Goal: Task Accomplishment & Management: Complete application form

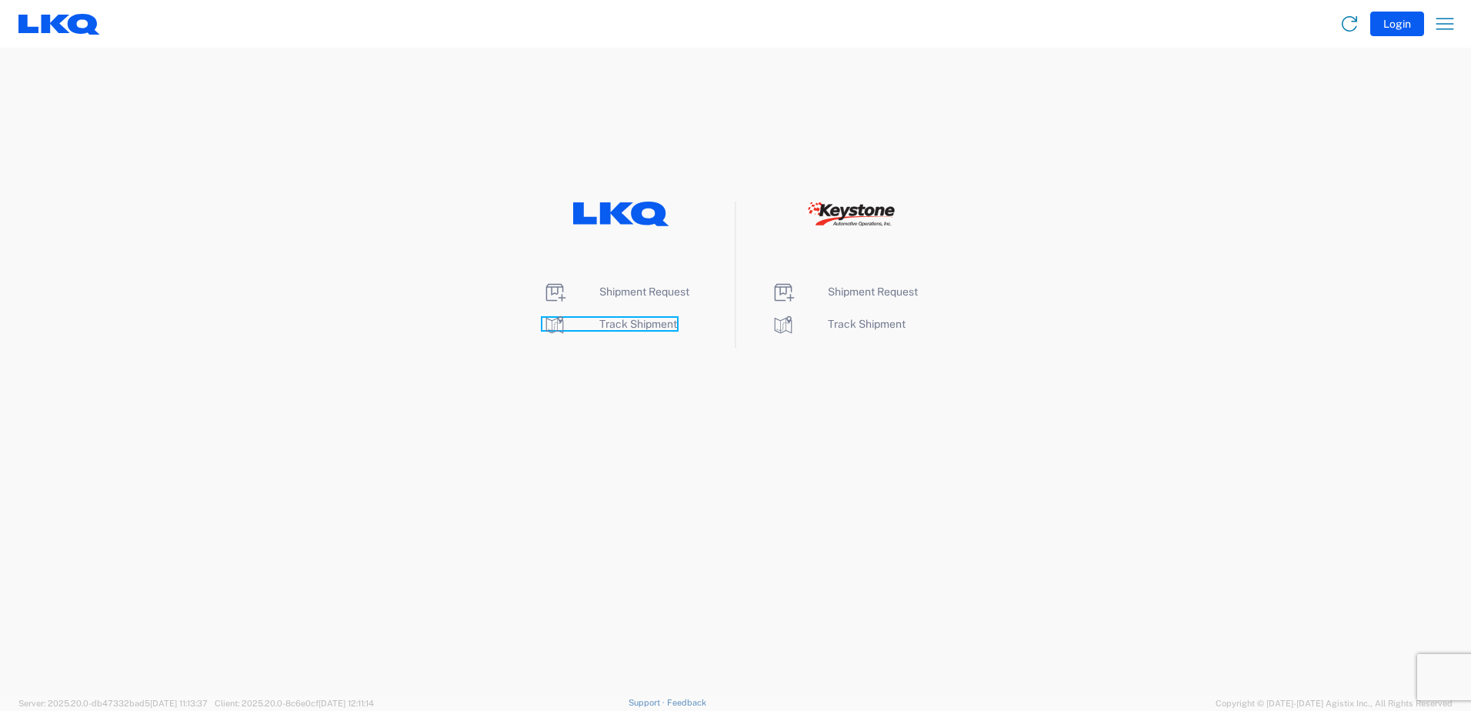
click at [643, 324] on span "Track Shipment" at bounding box center [638, 324] width 78 height 12
click at [632, 290] on span "Shipment Request" at bounding box center [644, 291] width 90 height 12
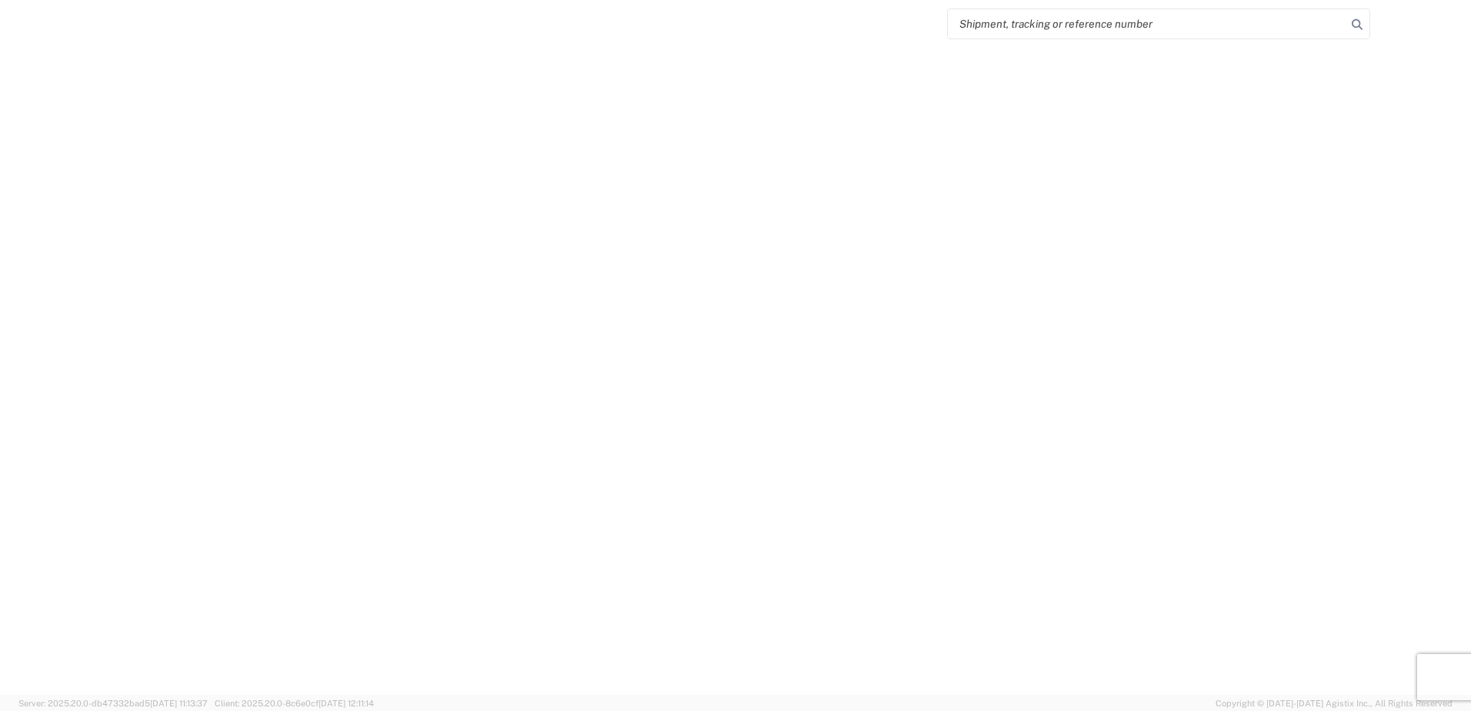
select select "FULL"
select select "LBS"
select select "IN"
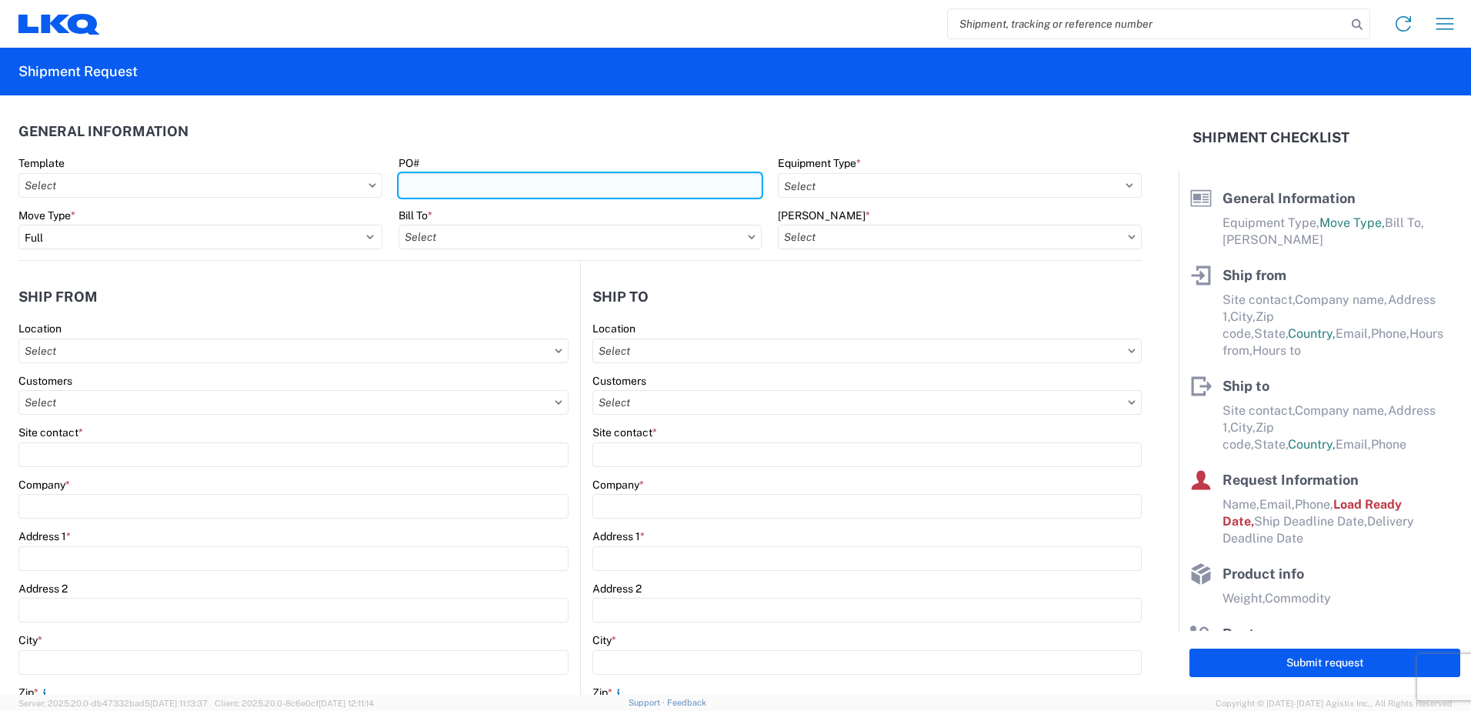
click at [512, 188] on input "PO#" at bounding box center [581, 185] width 364 height 25
type input "251 TRANSFER"
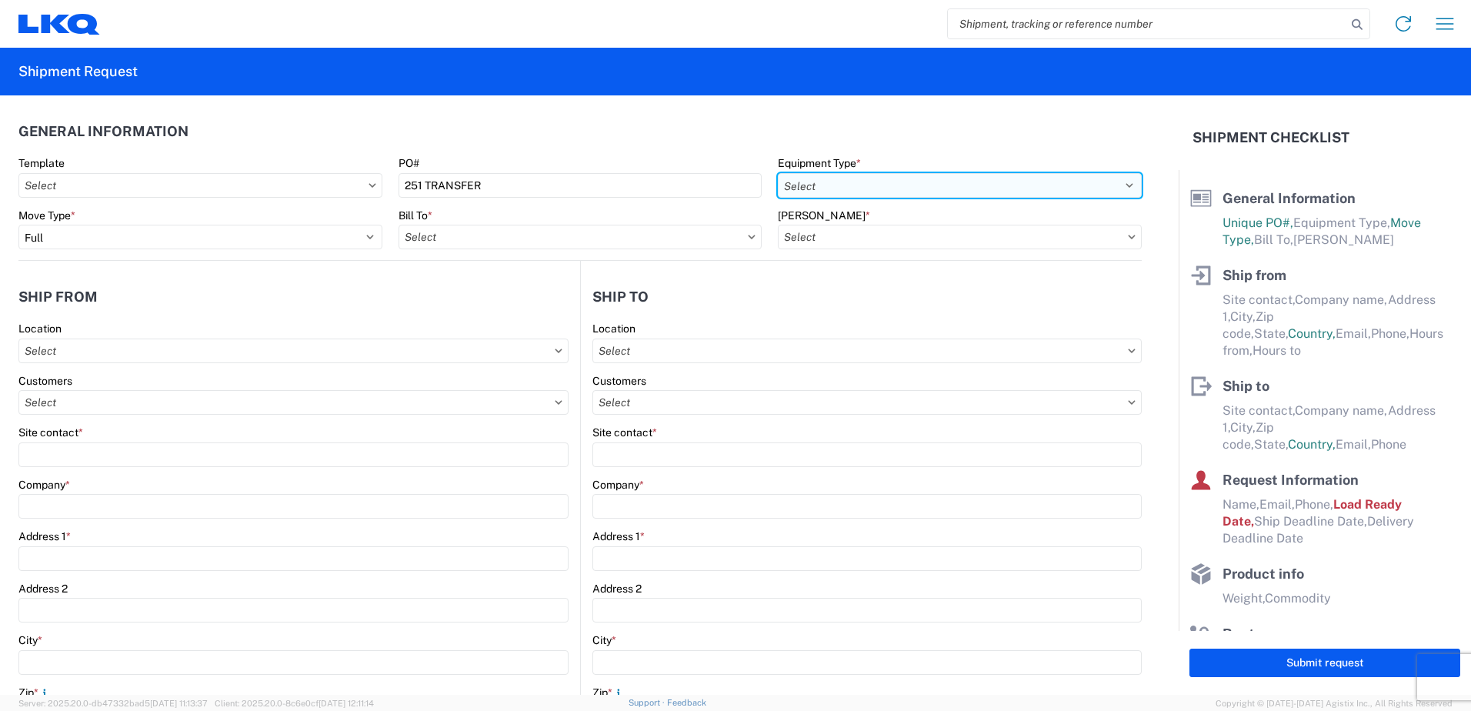
click at [936, 190] on select "Select 53’ Dry Van Flatbed Dropdeck (van) Lowboy (flatbed) Rail" at bounding box center [960, 185] width 364 height 25
select select "STDV"
click at [778, 173] on select "Select 53’ Dry Van Flatbed Dropdeck (van) Lowboy (flatbed) Rail" at bounding box center [960, 185] width 364 height 25
click at [529, 235] on input "text" at bounding box center [581, 237] width 364 height 25
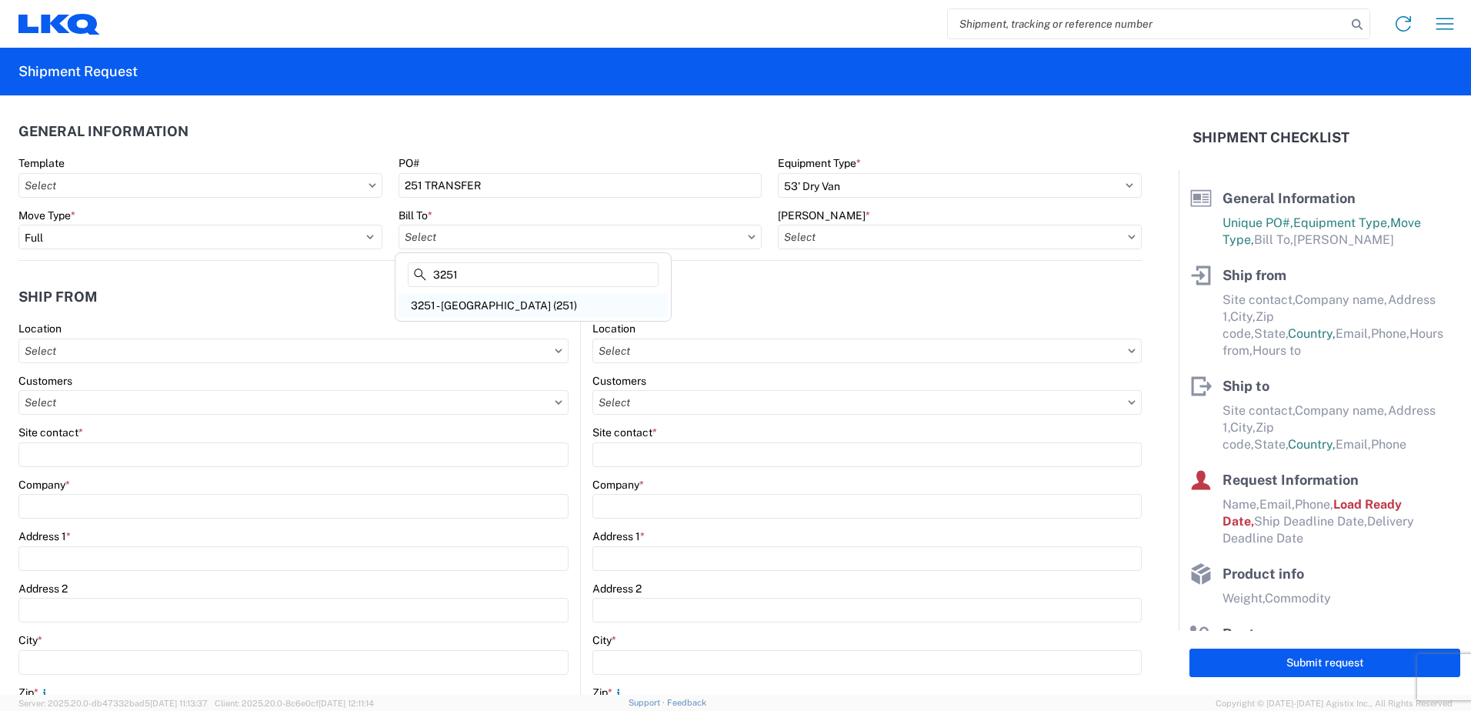
type input "3251"
click at [483, 301] on div "3251 - [GEOGRAPHIC_DATA] (251)" at bounding box center [533, 305] width 269 height 25
type input "3251 - [GEOGRAPHIC_DATA] (251)"
click at [887, 239] on input "text" at bounding box center [960, 237] width 364 height 25
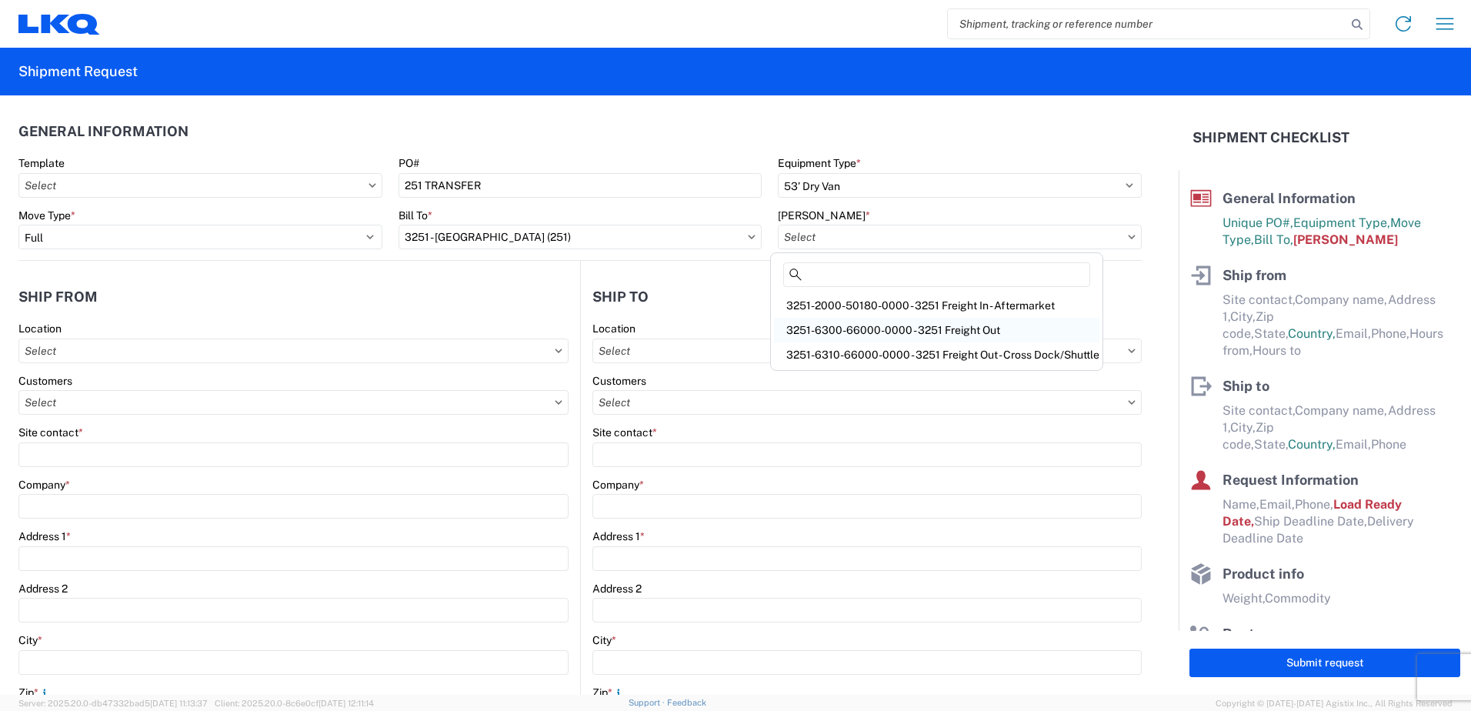
click at [872, 325] on div "3251-6300-66000-0000 - 3251 Freight Out" at bounding box center [937, 330] width 326 height 25
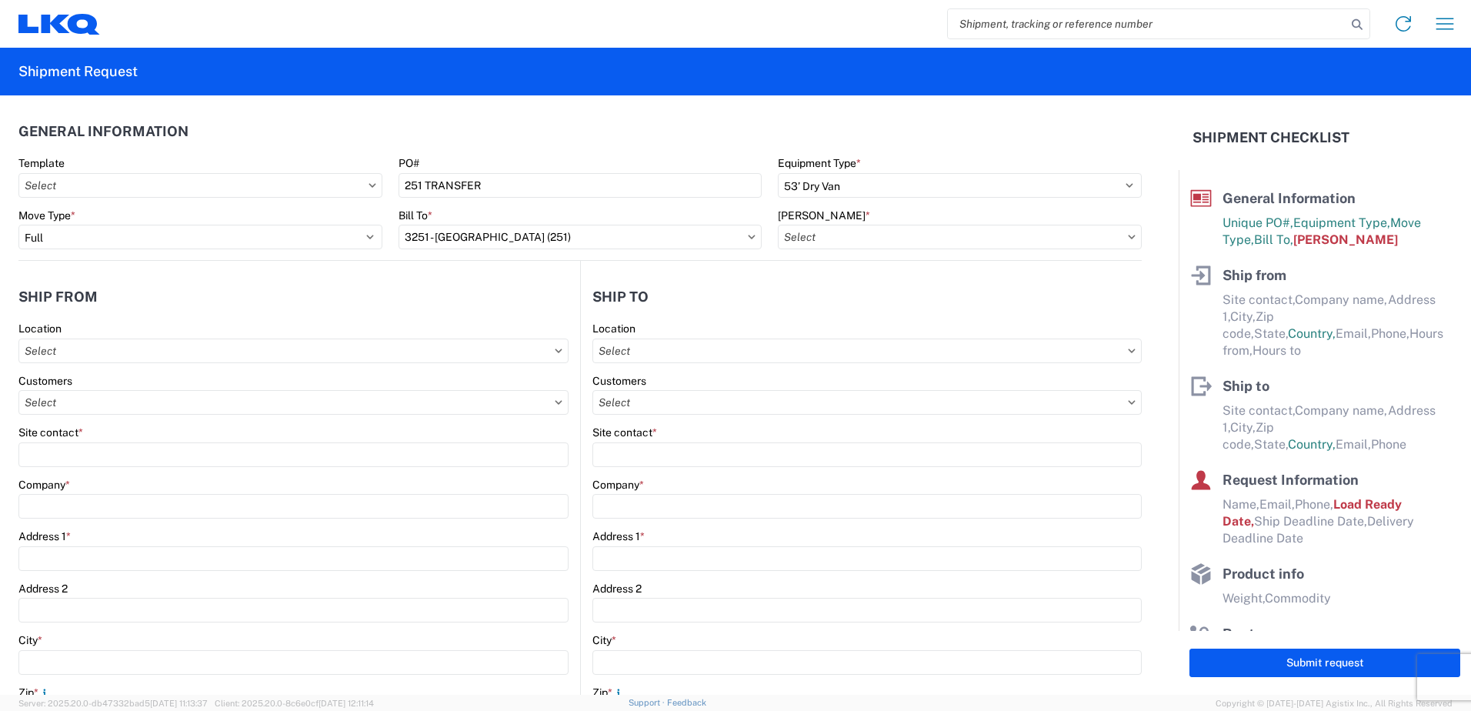
type input "3251-6300-66000-0000 - 3251 Freight Out"
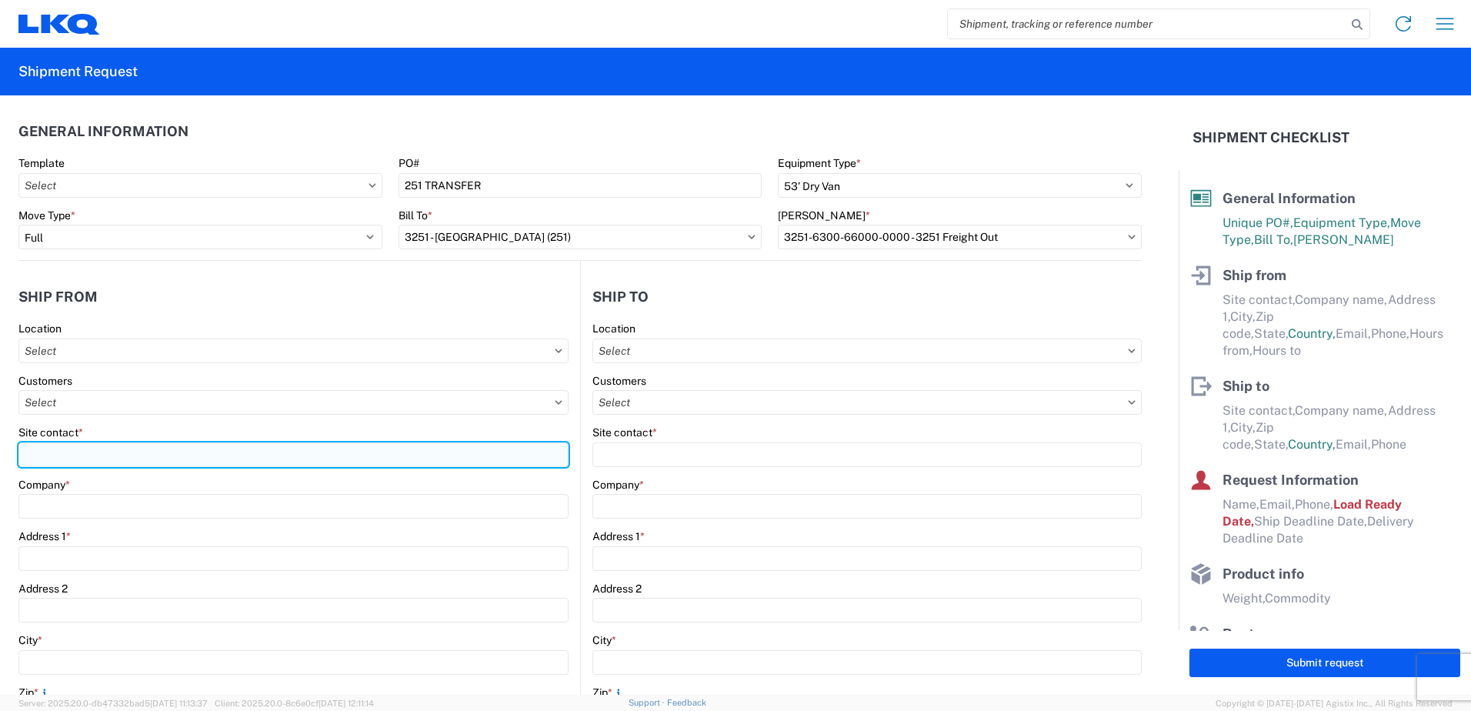
click at [130, 460] on input "Site contact *" at bounding box center [293, 454] width 550 height 25
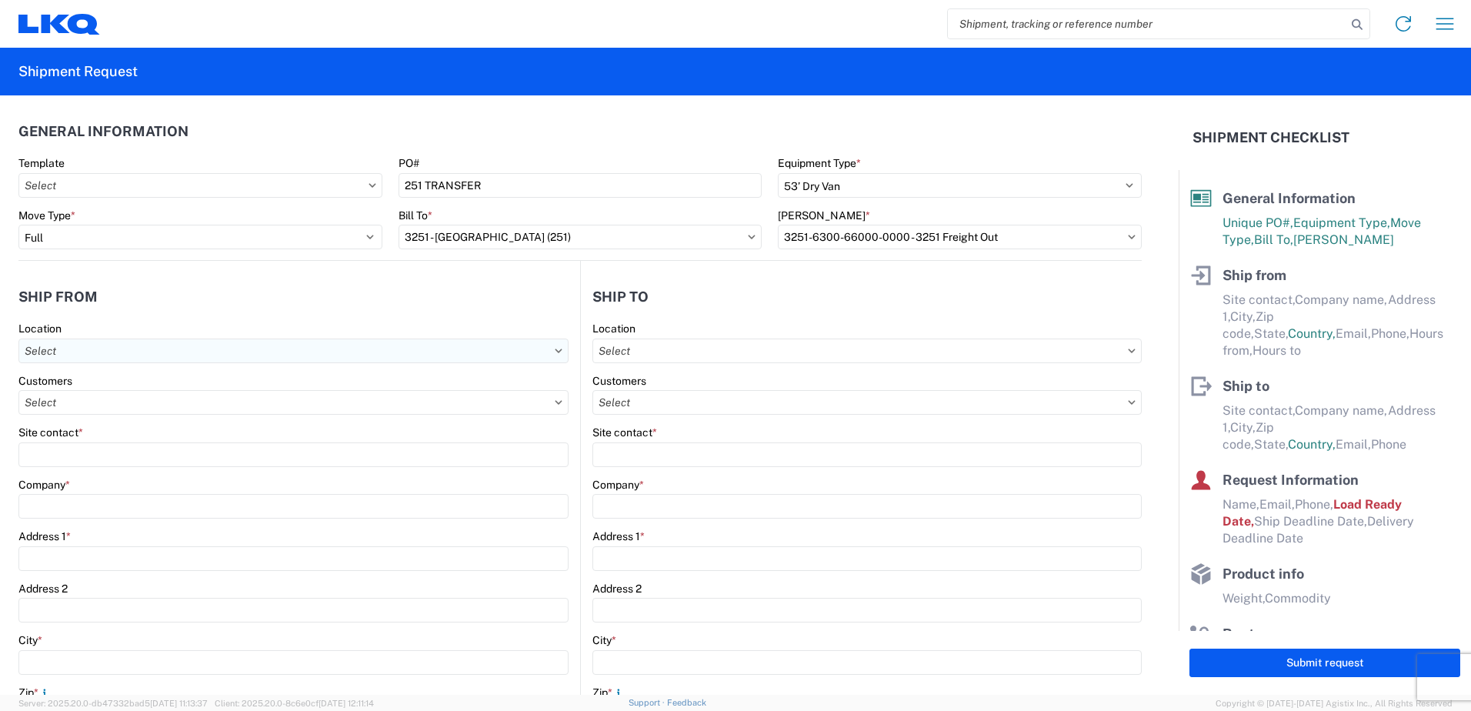
click at [133, 360] on input "text" at bounding box center [293, 351] width 550 height 25
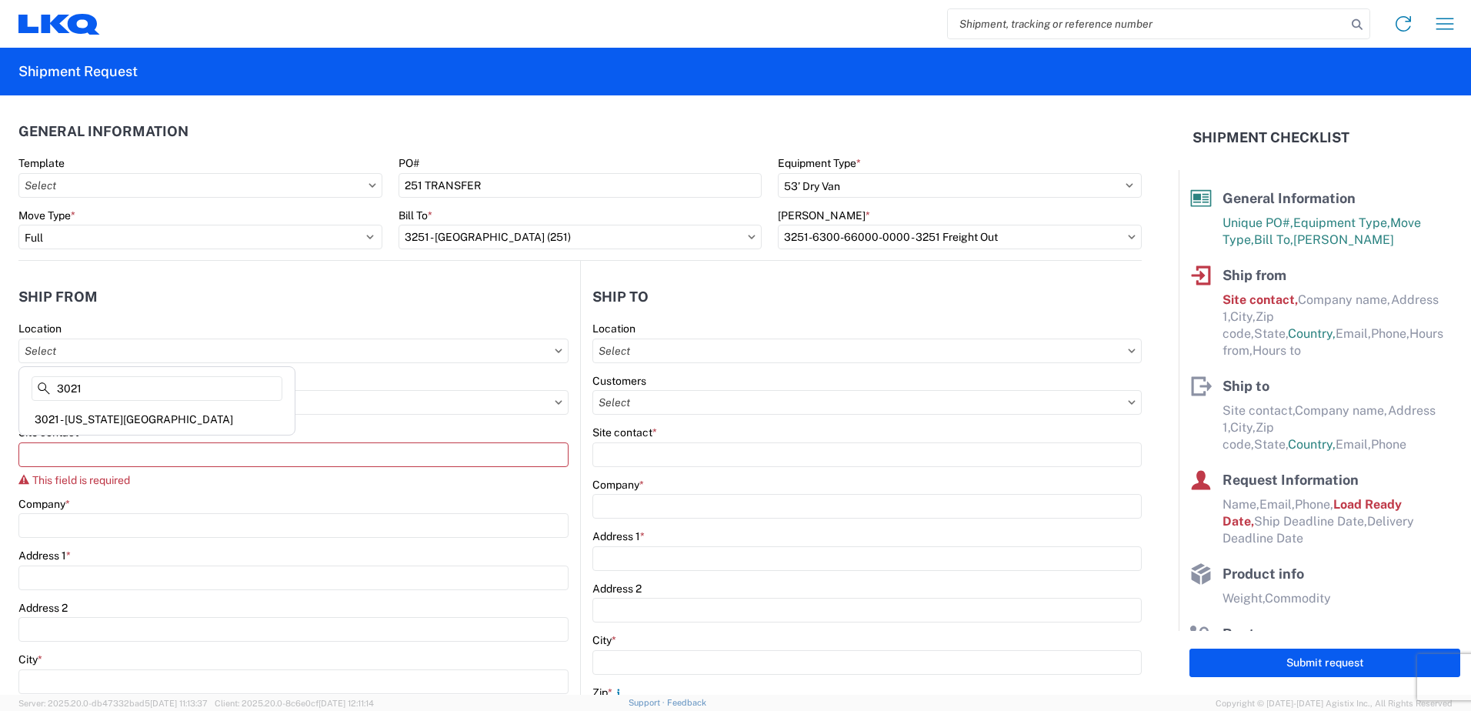
type input "3021"
click at [249, 296] on header "Ship from" at bounding box center [299, 296] width 562 height 35
click at [685, 354] on input "text" at bounding box center [867, 351] width 549 height 25
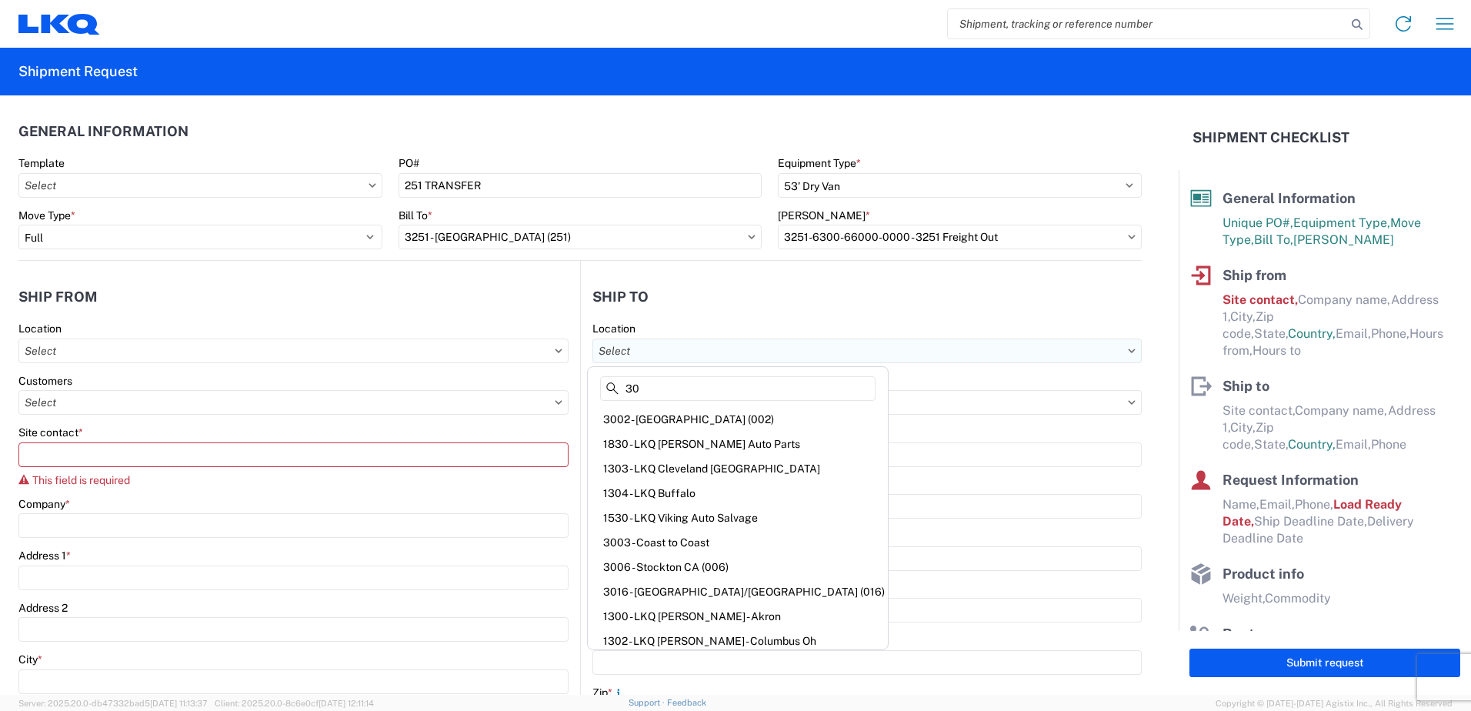
type input "3"
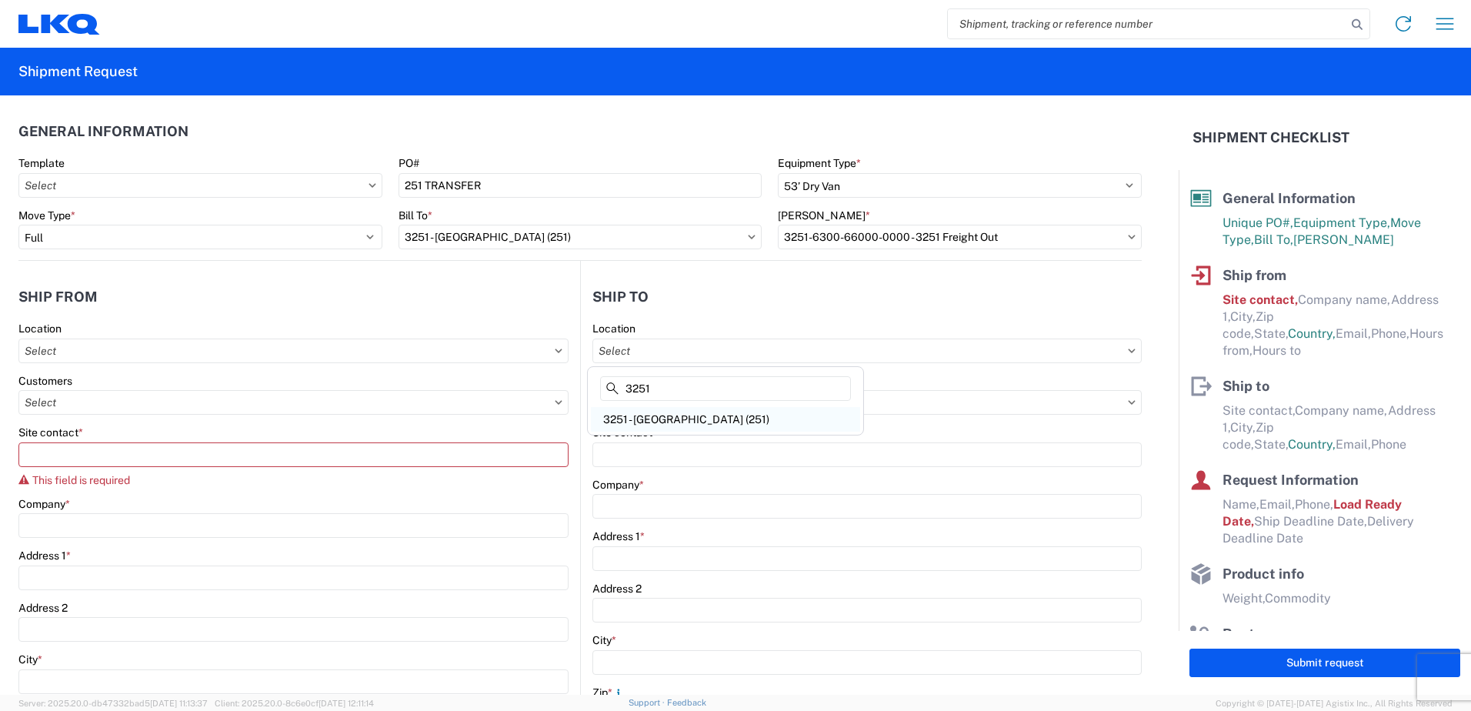
type input "3251"
click at [676, 422] on div "3251 - [GEOGRAPHIC_DATA] (251)" at bounding box center [725, 419] width 269 height 25
type input "3251 - [GEOGRAPHIC_DATA] (251)"
type input "LKQ Corporation"
type input "[STREET_ADDRESS]"
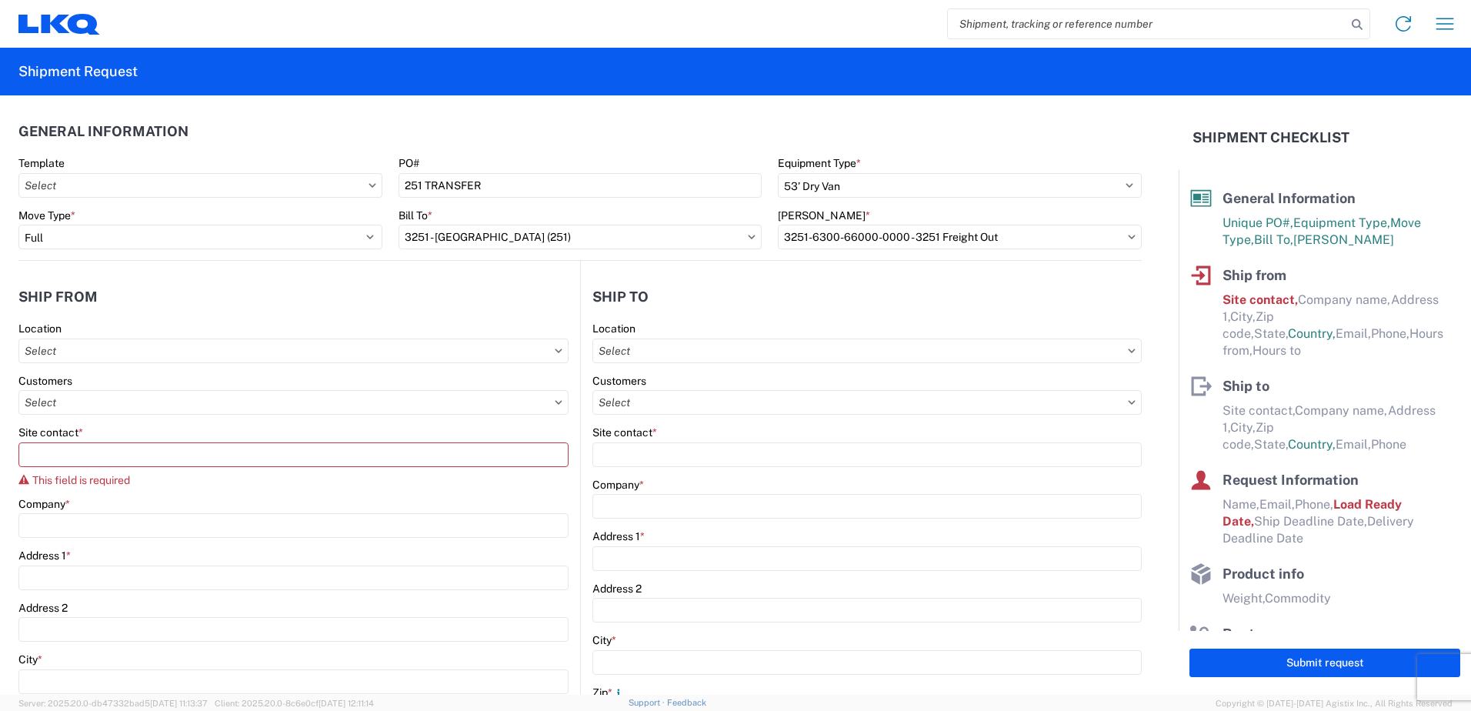
type input "Wichita"
type input "67213"
select select "US"
type input "07:00"
type input "17:00"
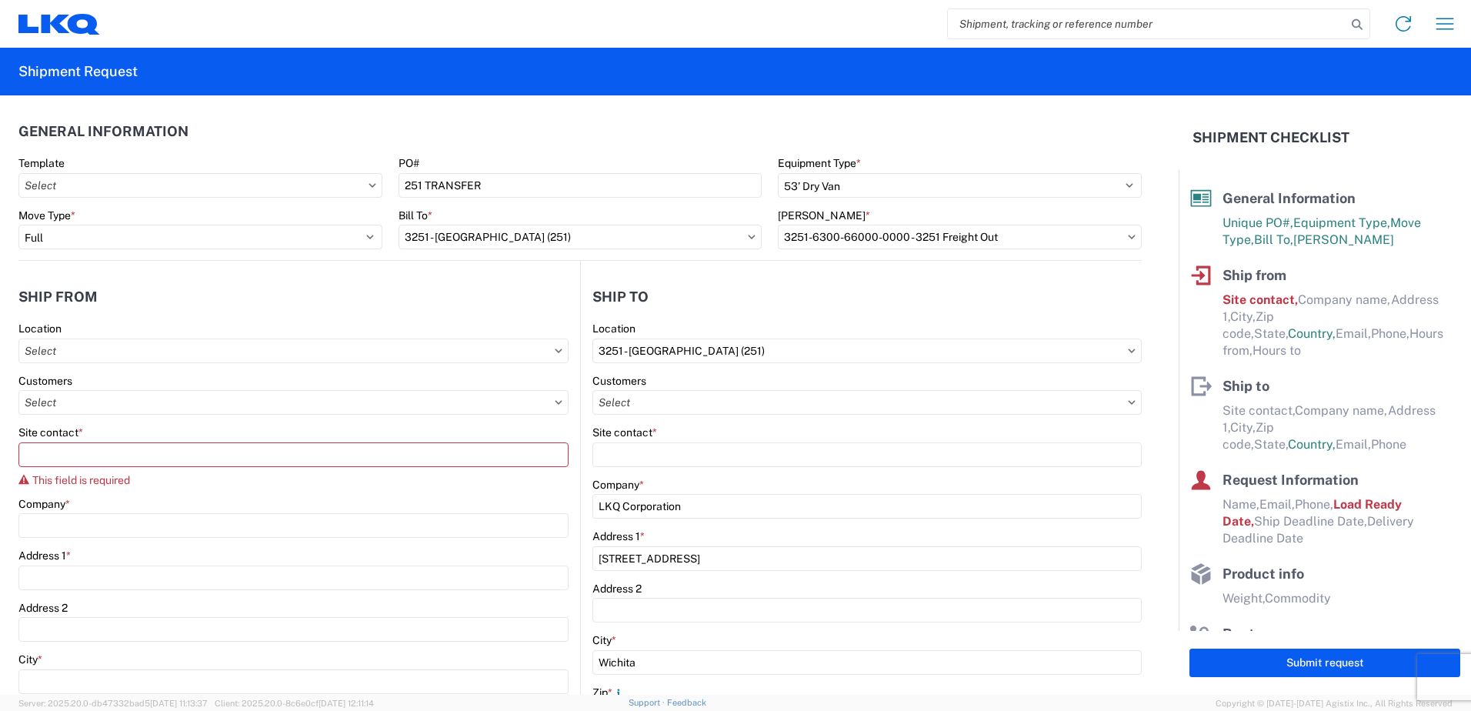
select select
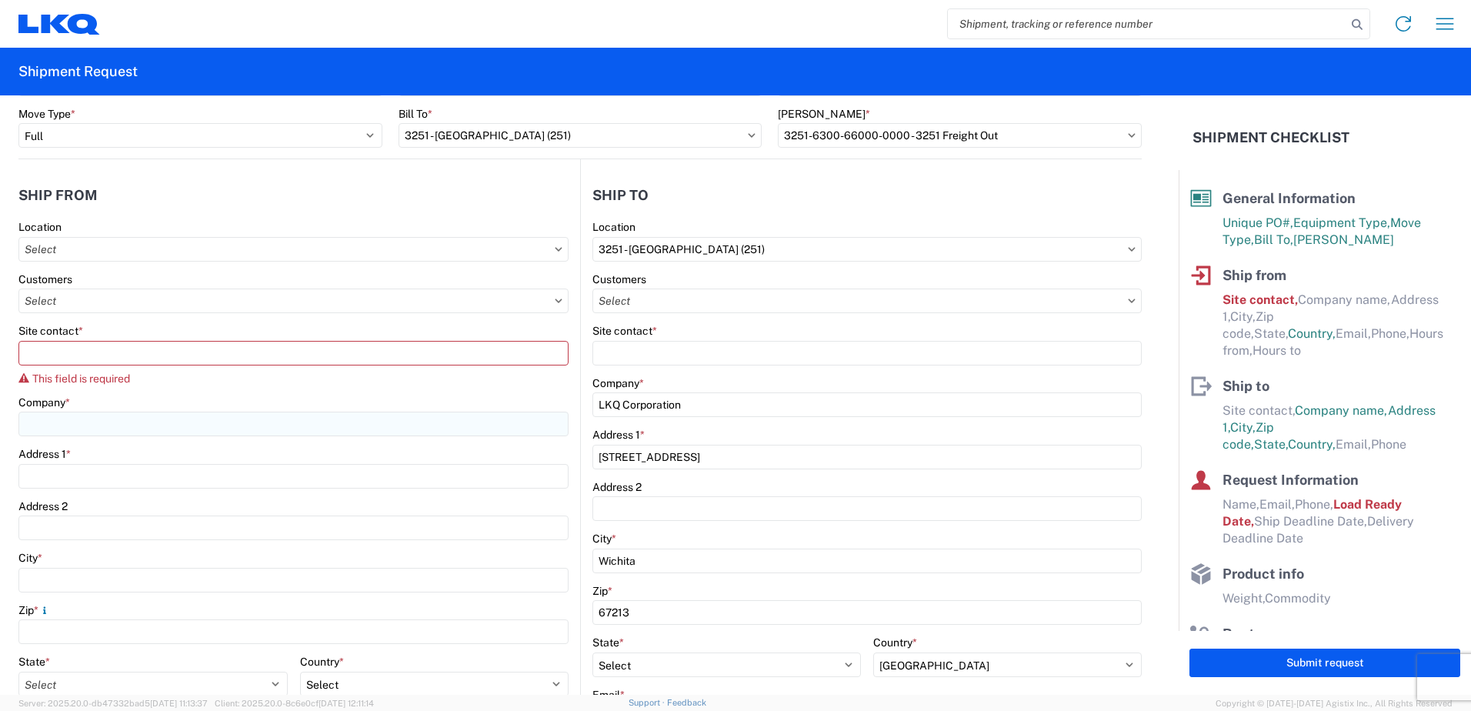
scroll to position [154, 0]
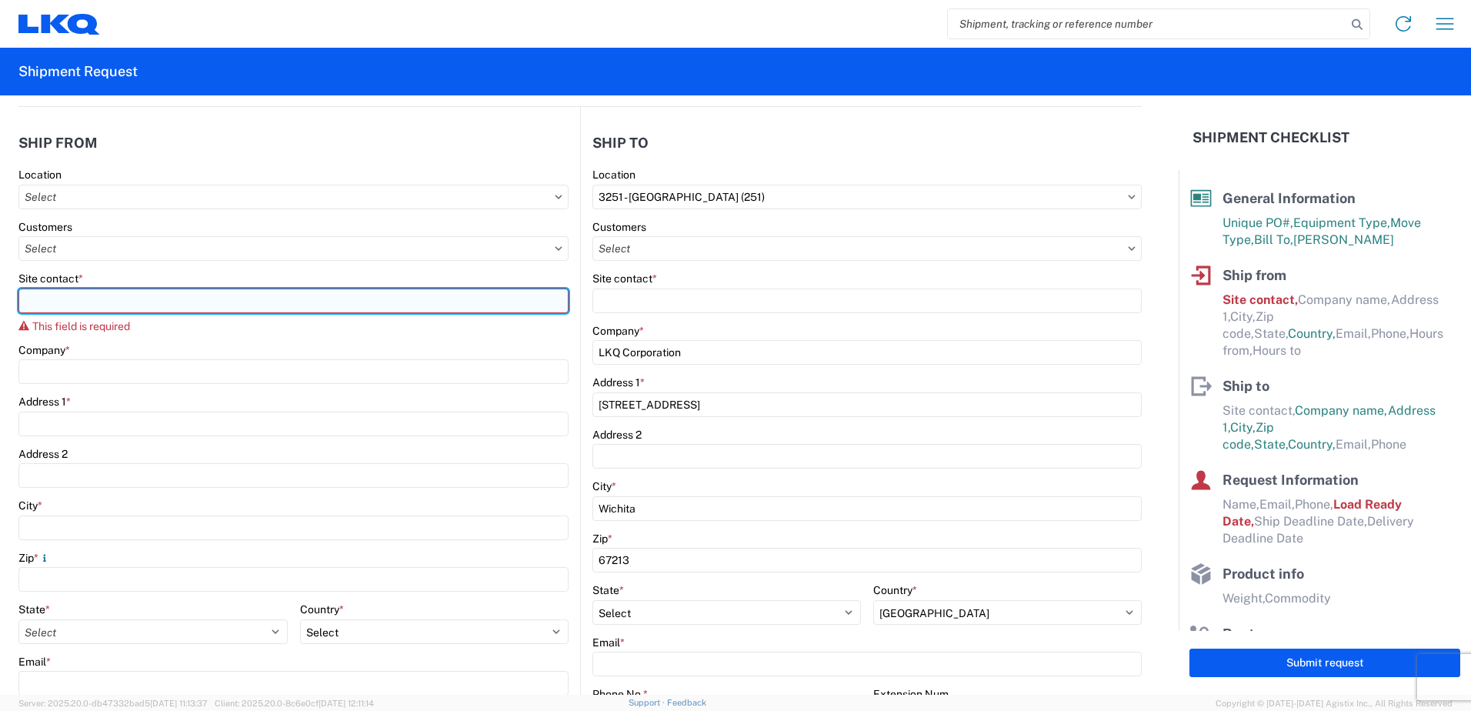
click at [165, 295] on input "Site contact *" at bounding box center [293, 301] width 550 height 25
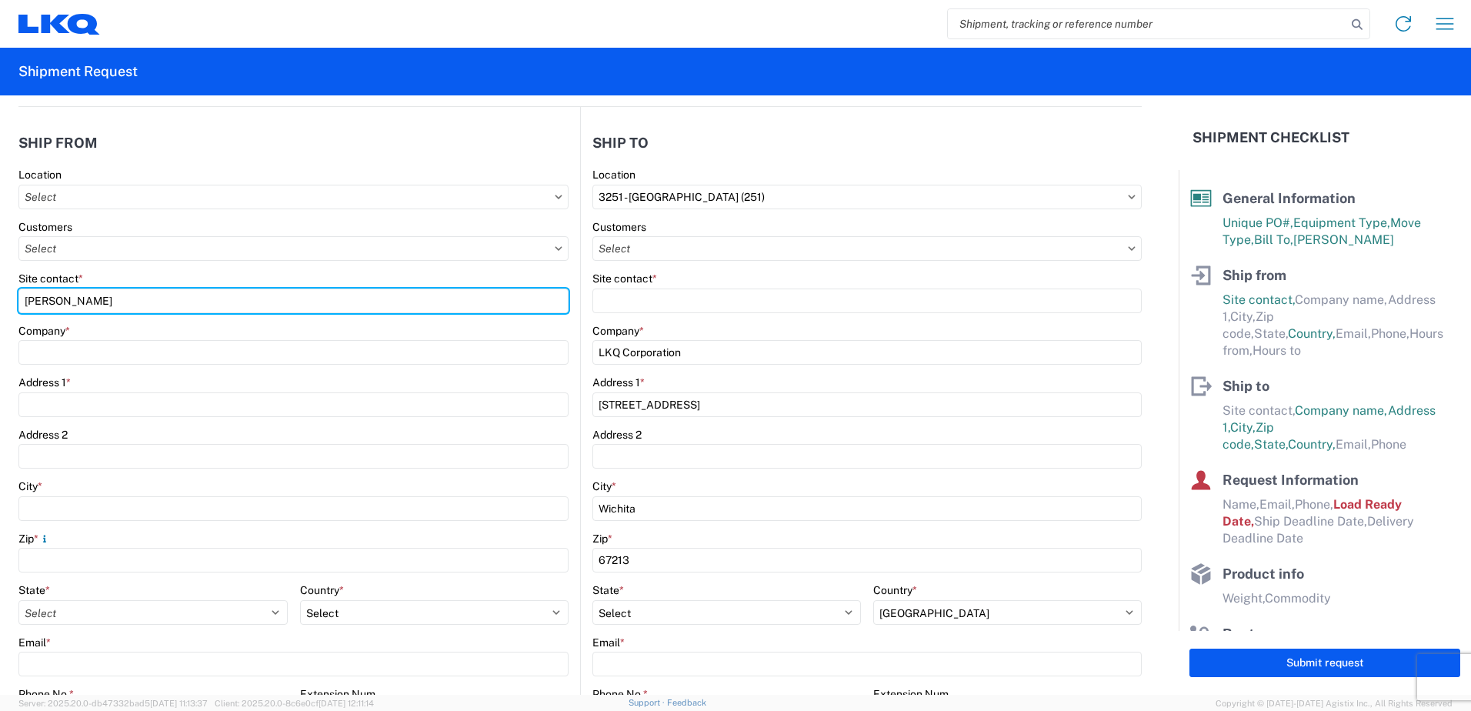
drag, startPoint x: 171, startPoint y: 297, endPoint x: -3, endPoint y: 297, distance: 173.9
click at [0, 297] on html "Home Shipment request Shipment tracking Shipment Request General Information Te…" at bounding box center [735, 355] width 1471 height 711
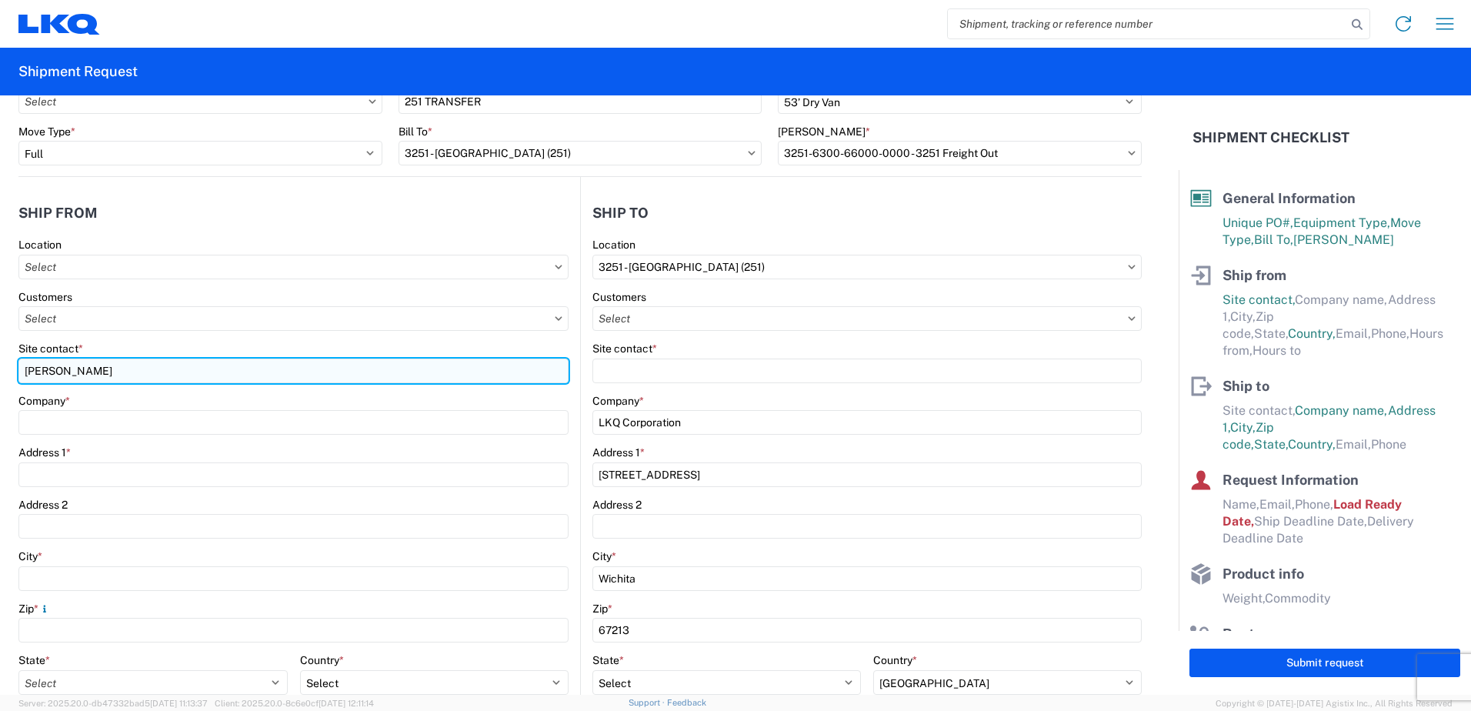
scroll to position [0, 0]
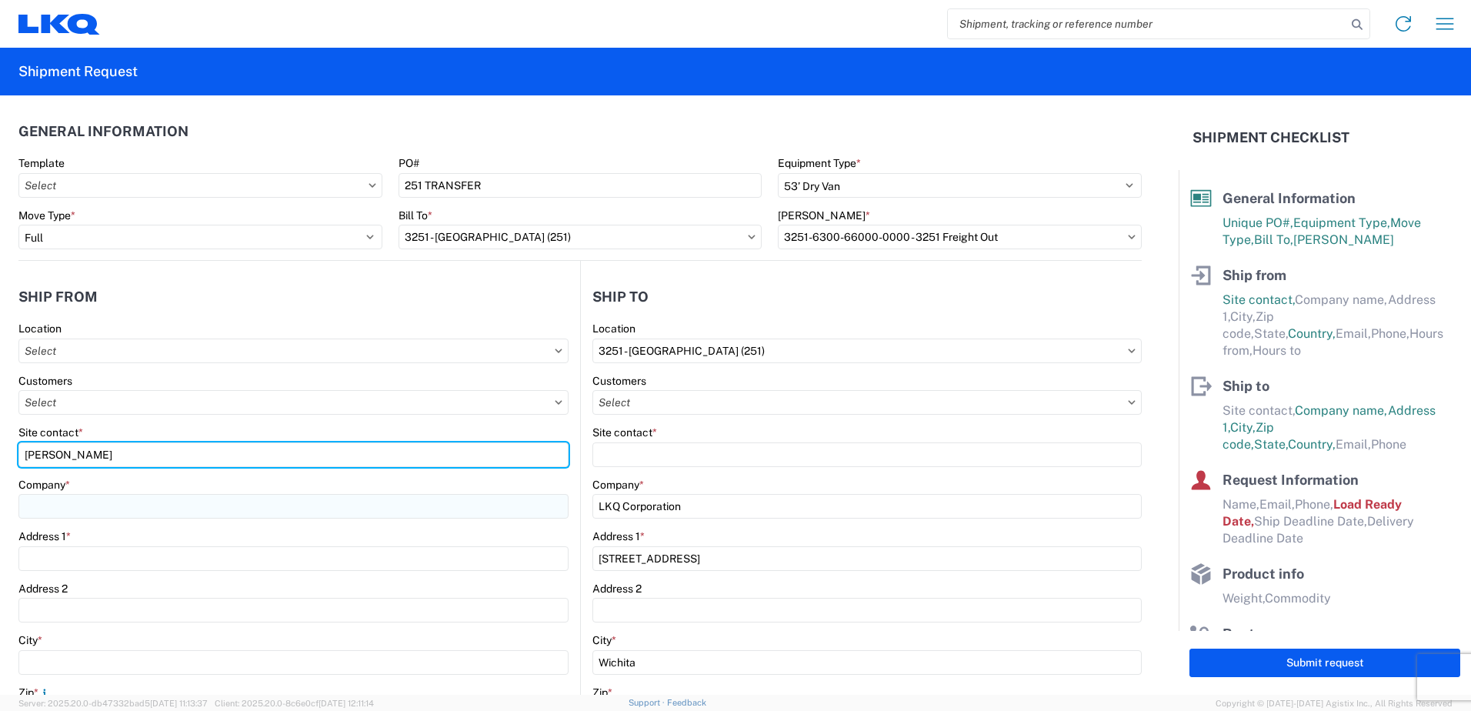
type input "[PERSON_NAME]"
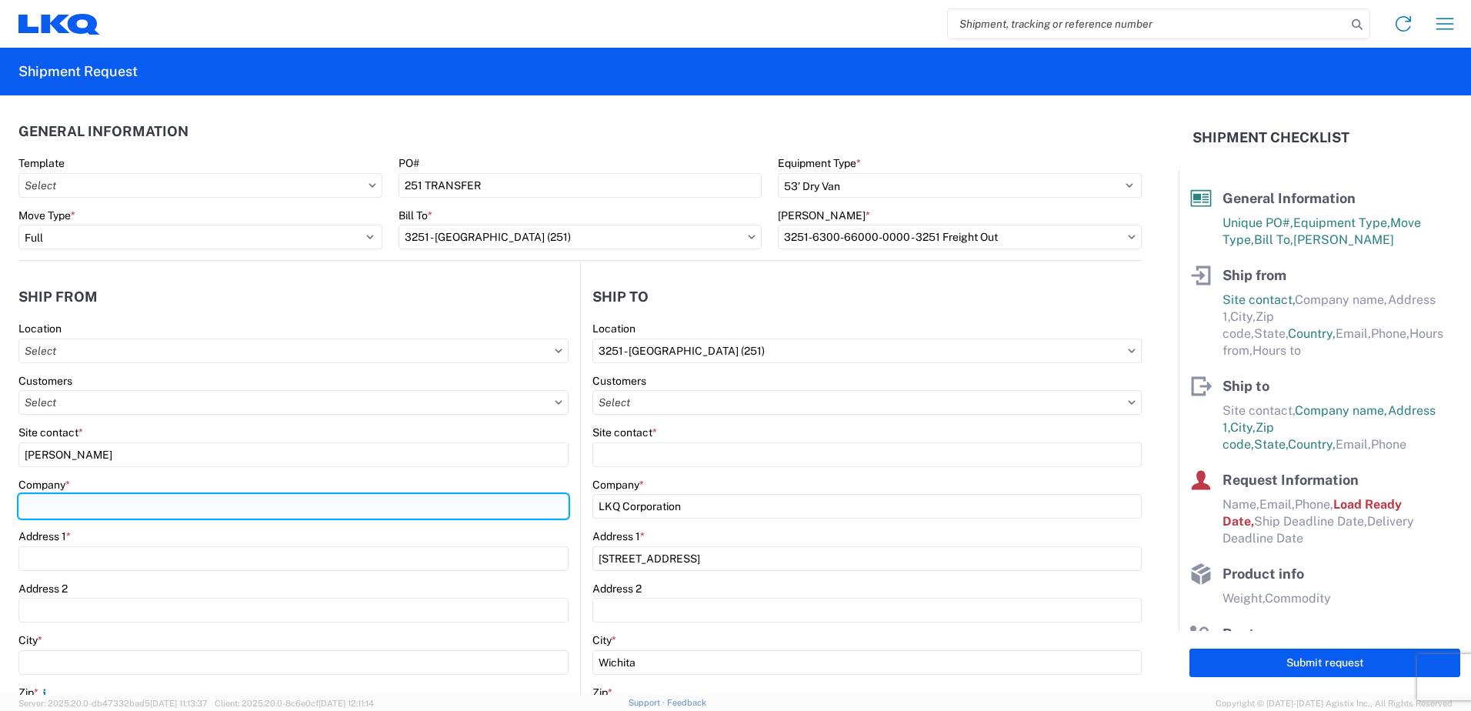
click at [104, 506] on input "Company *" at bounding box center [293, 506] width 550 height 25
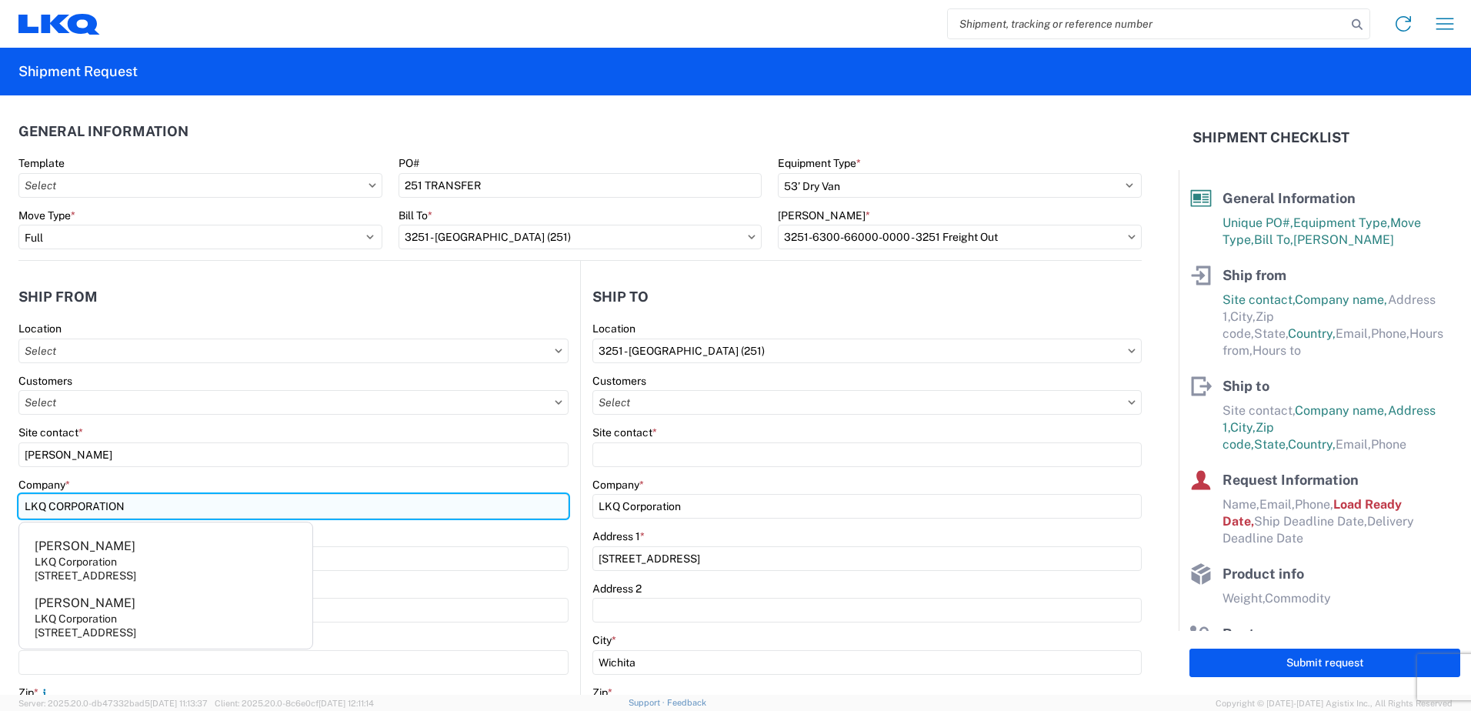
type input "LKQ Corporation"
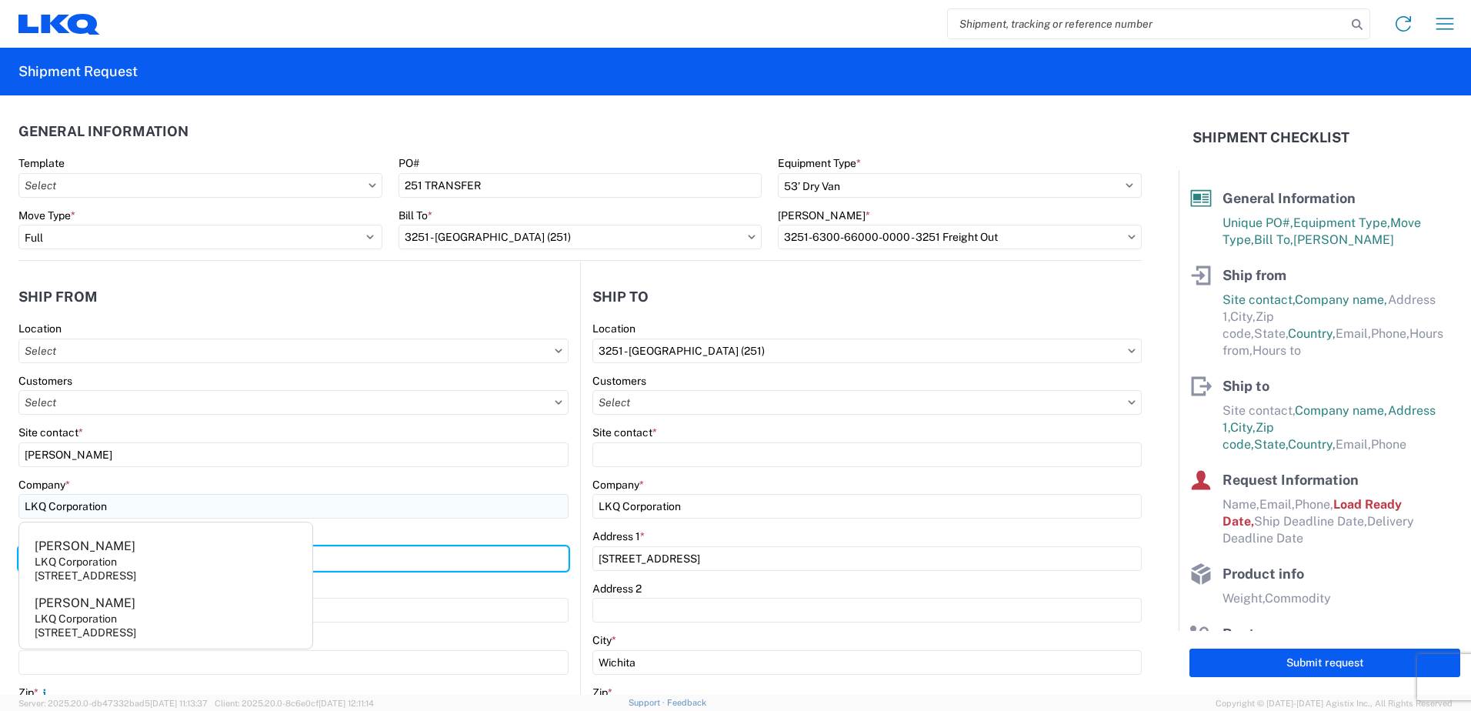
type input "[STREET_ADDRESS]"
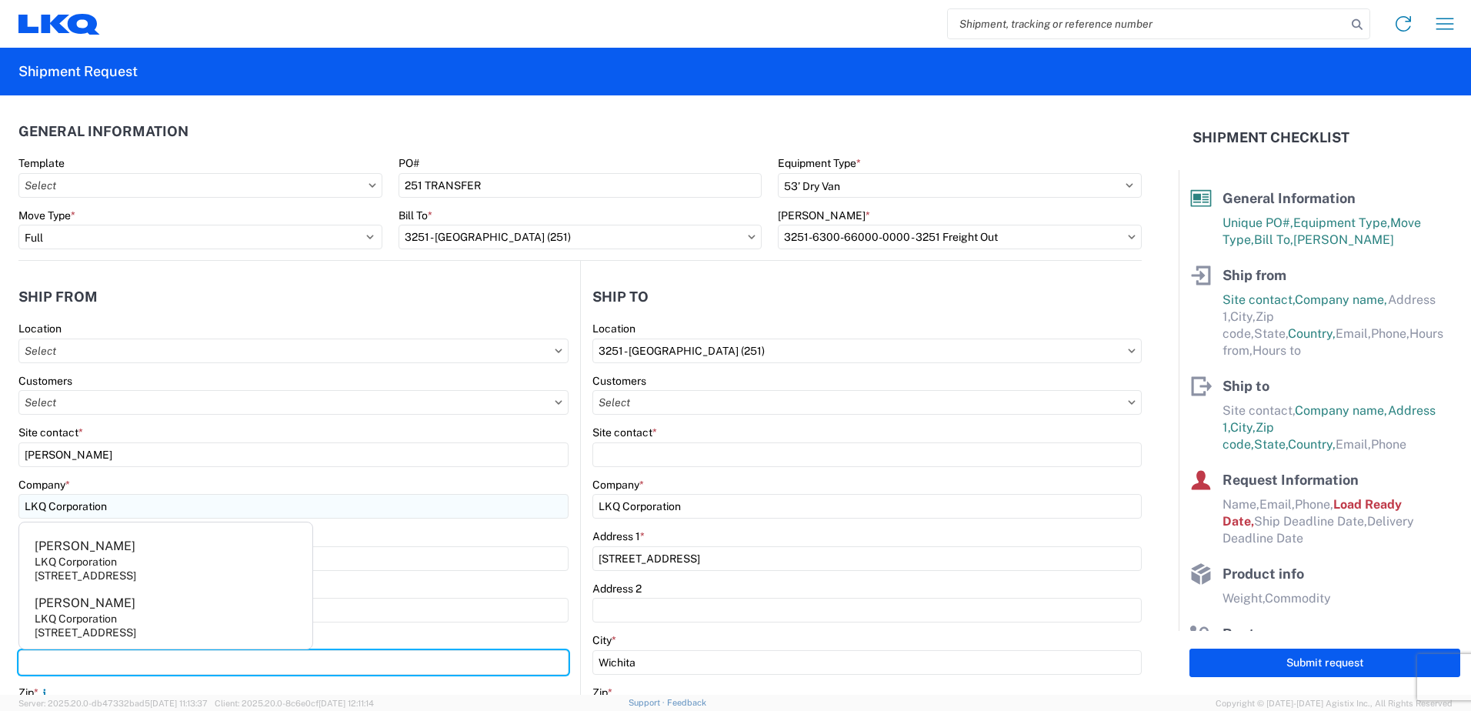
type input "SHAWNEE"
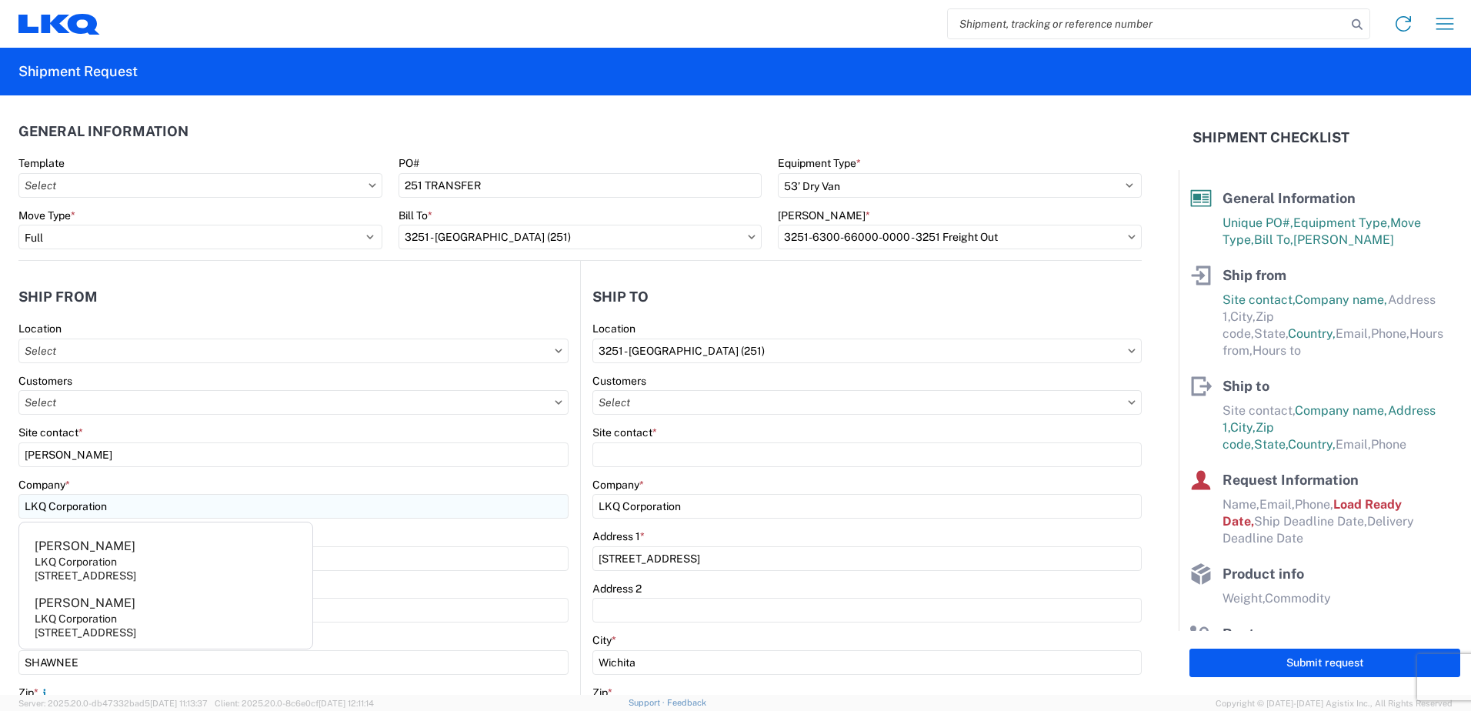
type input "66226"
select select "KS"
click at [409, 612] on input "Address 2" at bounding box center [293, 610] width 550 height 25
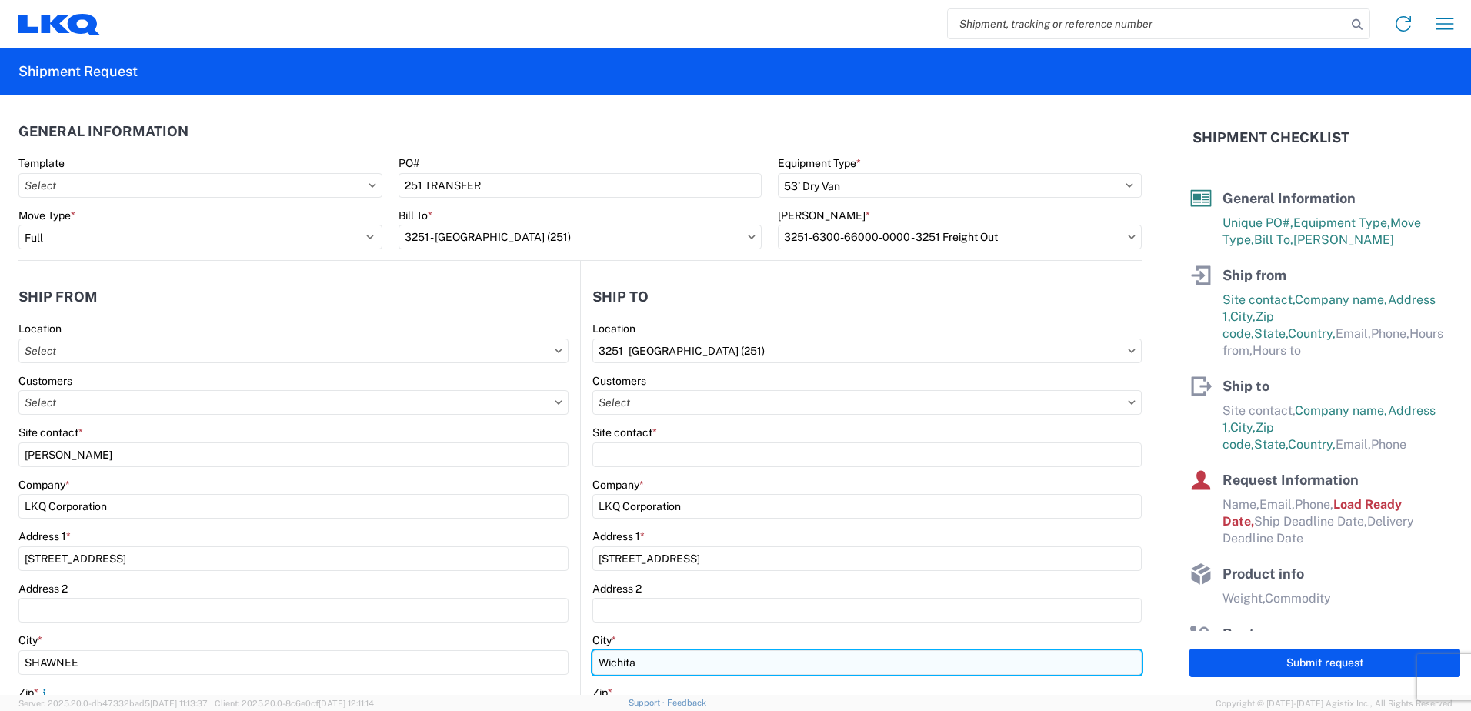
click at [904, 652] on input "Wichita" at bounding box center [867, 662] width 549 height 25
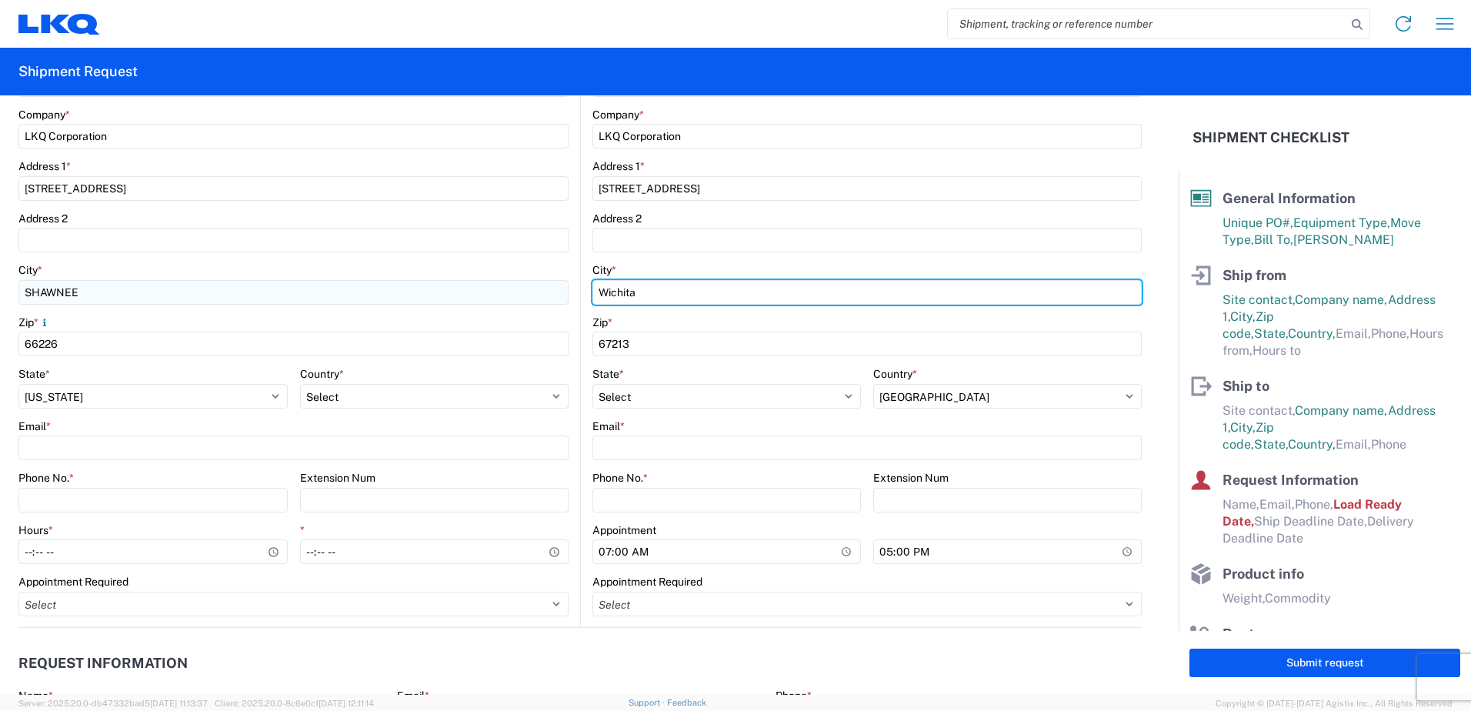
scroll to position [385, 0]
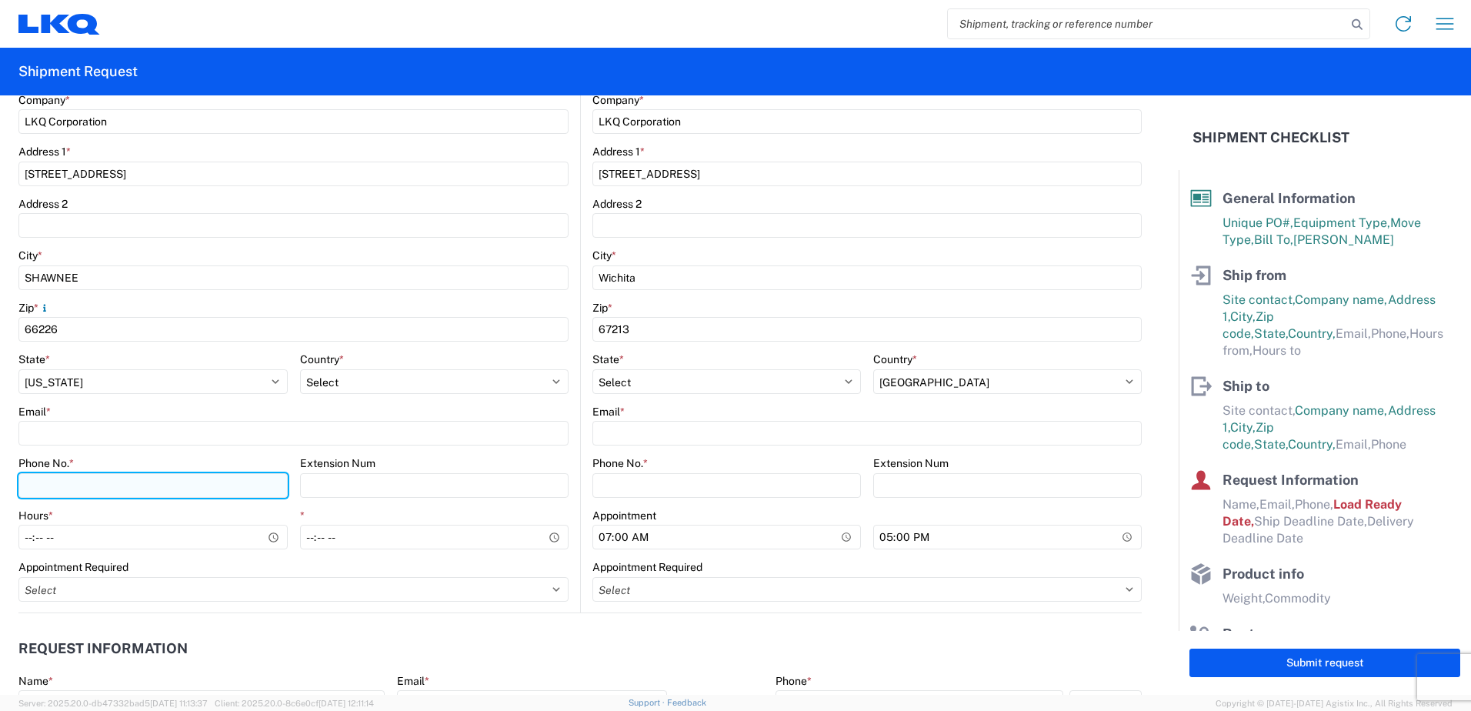
paste input "[PHONE_NUMBER]"
type input "[PHONE_NUMBER]"
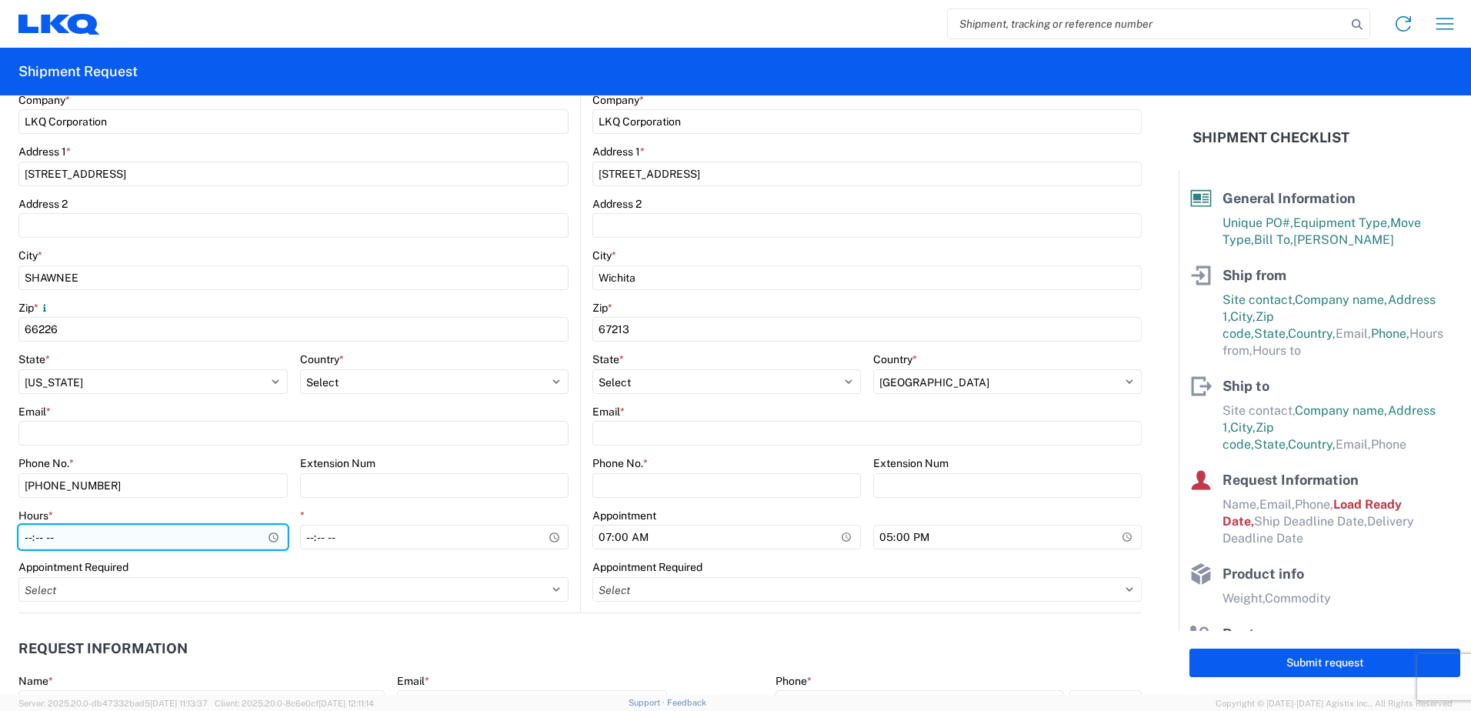
click at [48, 530] on input "Hours *" at bounding box center [152, 537] width 269 height 25
drag, startPoint x: 60, startPoint y: 532, endPoint x: -3, endPoint y: 550, distance: 65.7
click at [0, 550] on html "Home Shipment request Shipment tracking Shipment Request General Information Te…" at bounding box center [735, 355] width 1471 height 711
click at [38, 534] on input "Hours *" at bounding box center [152, 537] width 269 height 25
click at [35, 534] on input "Hours *" at bounding box center [152, 537] width 269 height 25
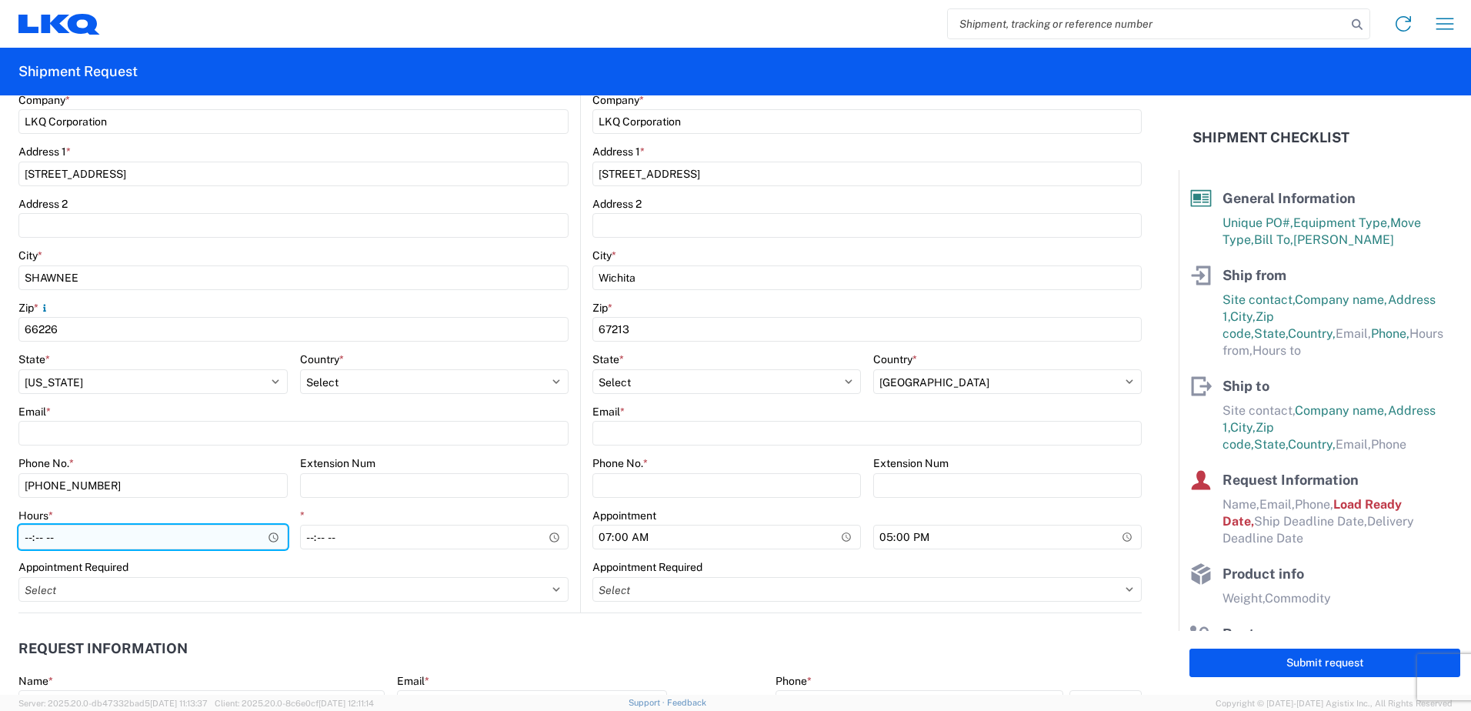
click at [25, 537] on input "Hours *" at bounding box center [152, 537] width 269 height 25
click at [25, 538] on input "Hours *" at bounding box center [152, 537] width 269 height 25
type input "07:00"
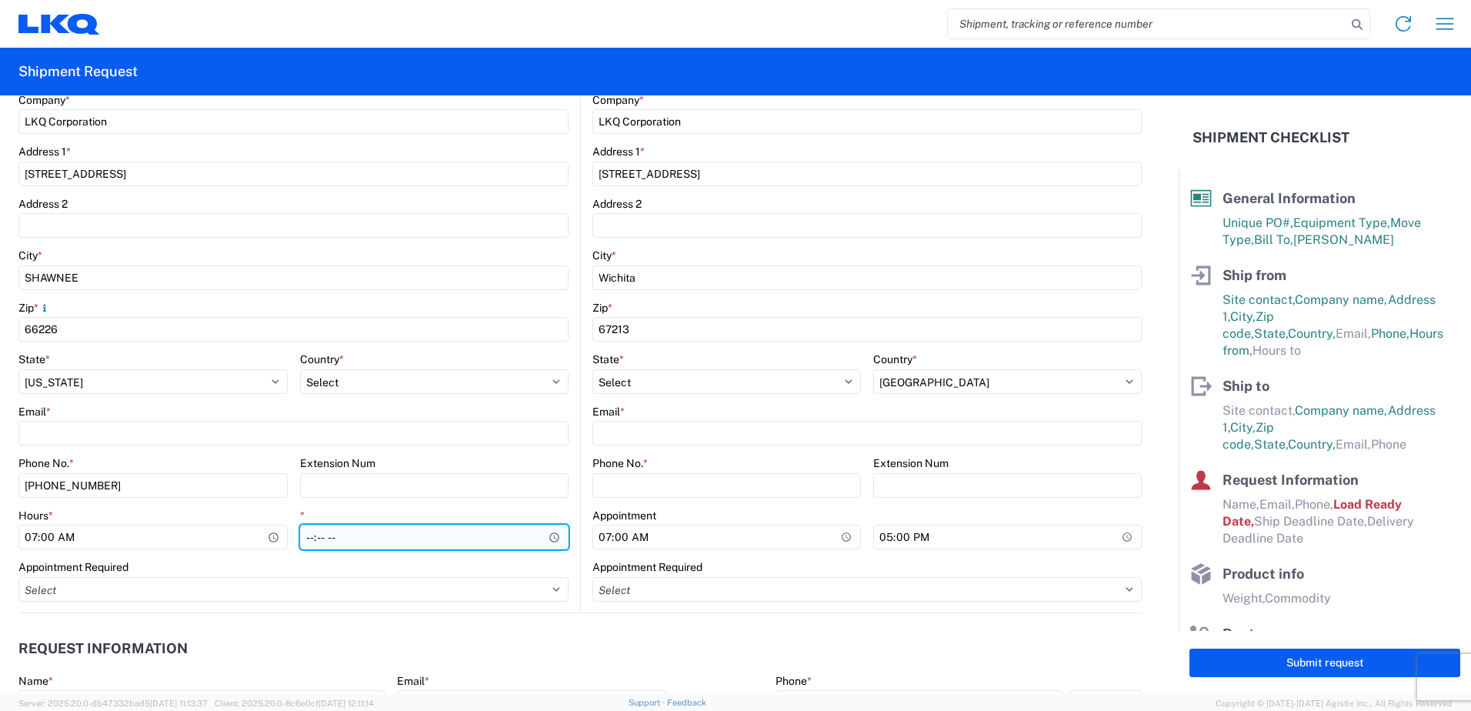
click at [326, 539] on input "*" at bounding box center [434, 537] width 269 height 25
click at [309, 536] on input "*" at bounding box center [434, 537] width 269 height 25
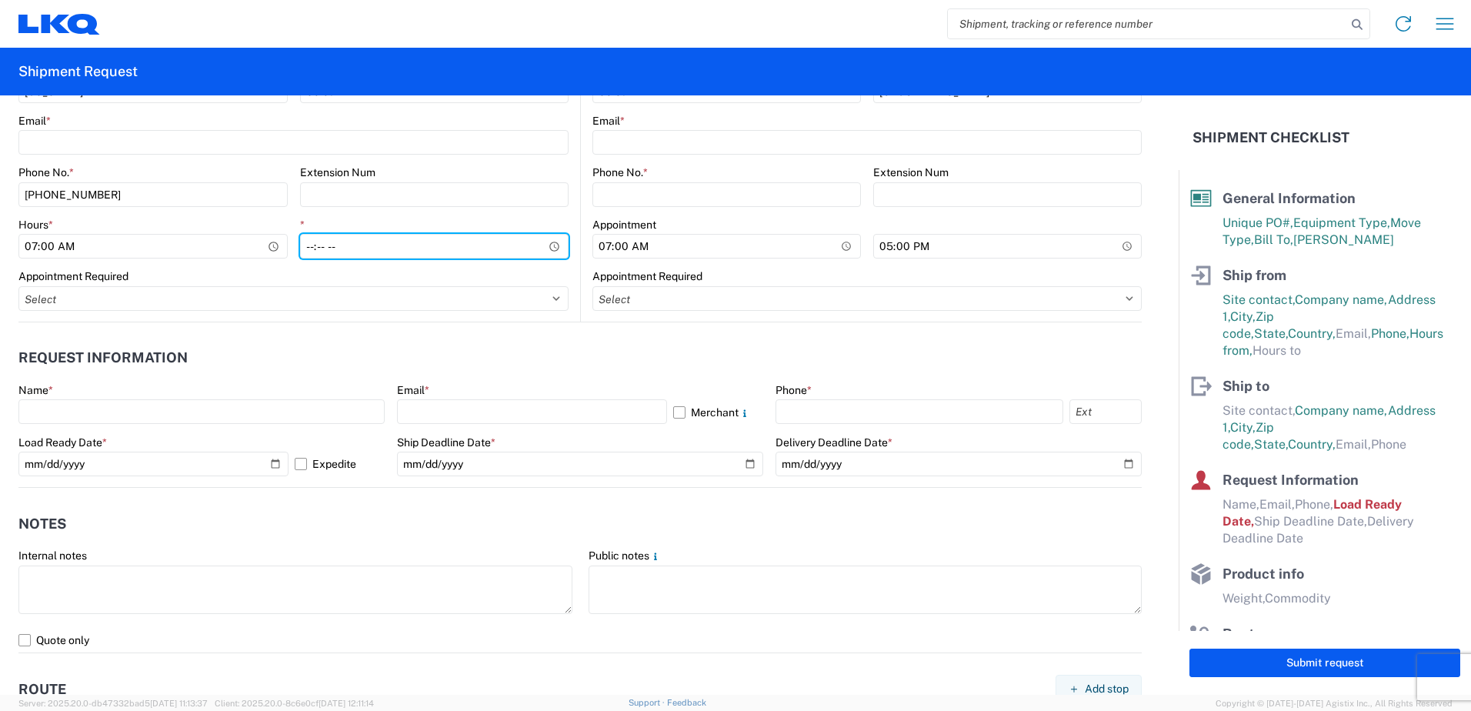
scroll to position [770, 0]
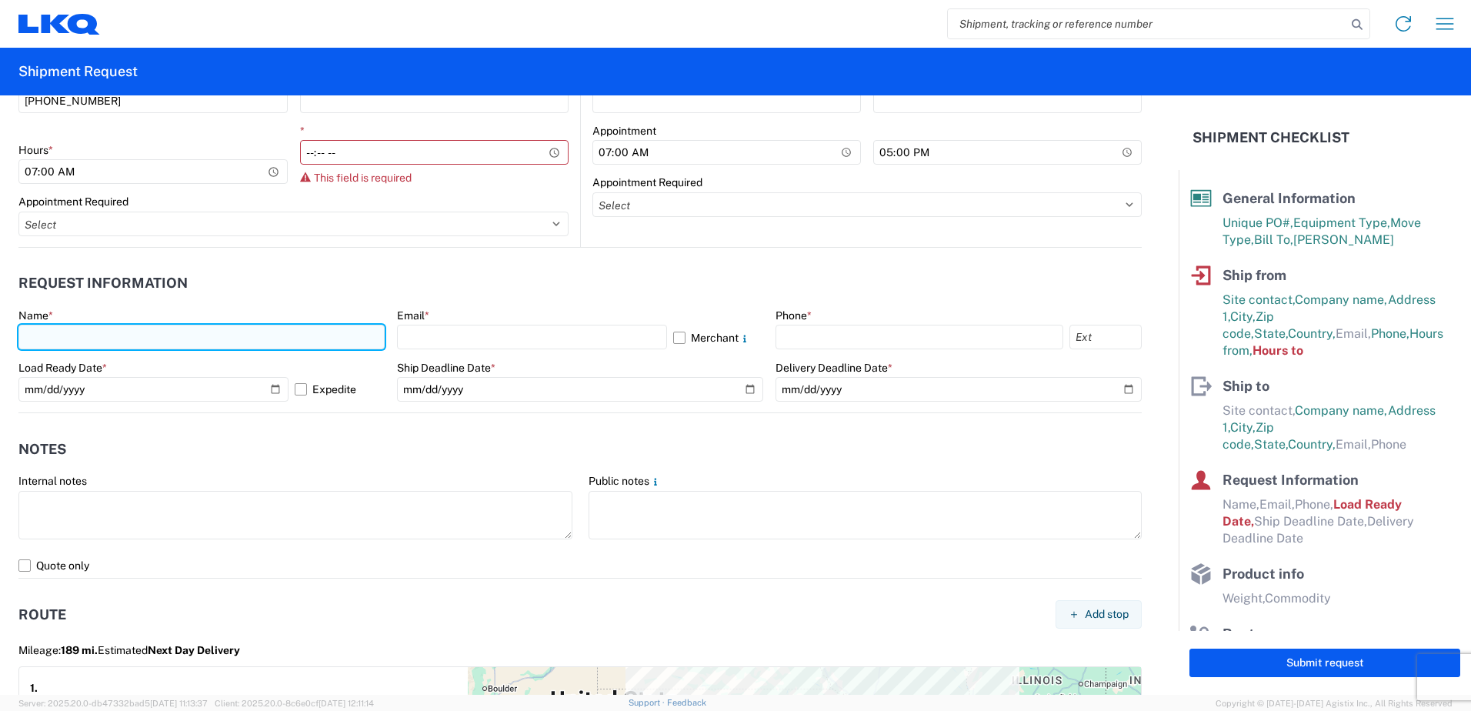
click at [179, 313] on div "Name *" at bounding box center [201, 330] width 366 height 42
type input "[PERSON_NAME]"
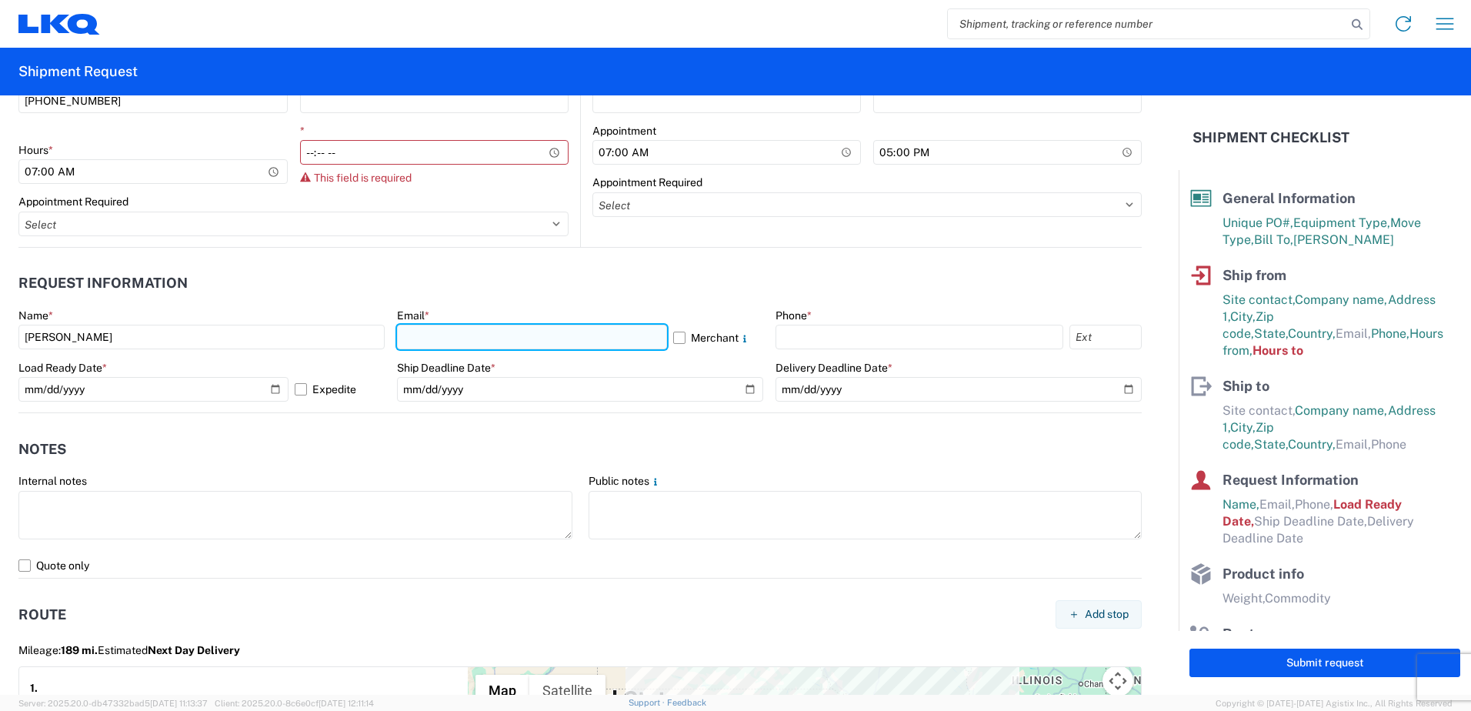
click at [489, 331] on input "text" at bounding box center [532, 337] width 270 height 25
type input "[EMAIL_ADDRESS][DOMAIN_NAME]"
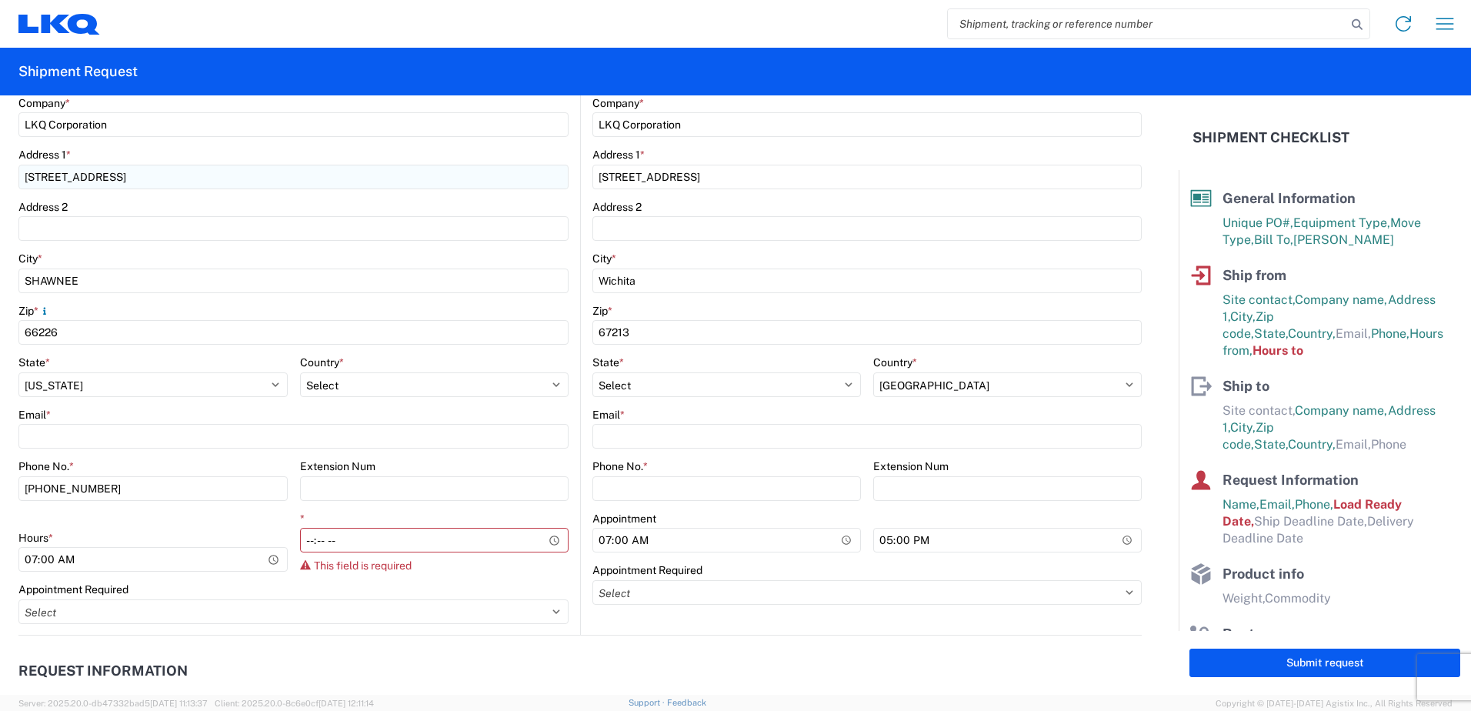
scroll to position [385, 0]
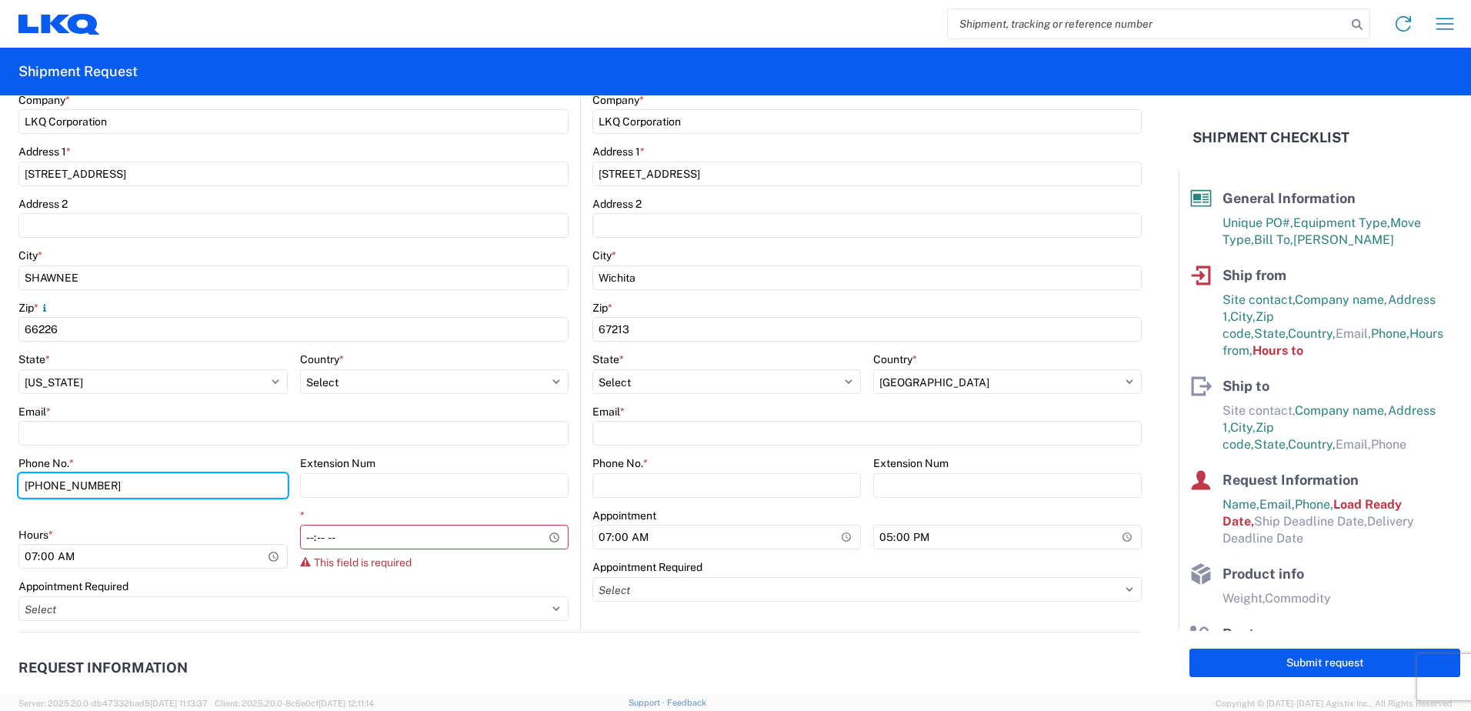
drag, startPoint x: 172, startPoint y: 493, endPoint x: -3, endPoint y: 493, distance: 175.4
click at [0, 493] on html "Home Shipment request Shipment tracking Shipment Request General Information Te…" at bounding box center [735, 355] width 1471 height 711
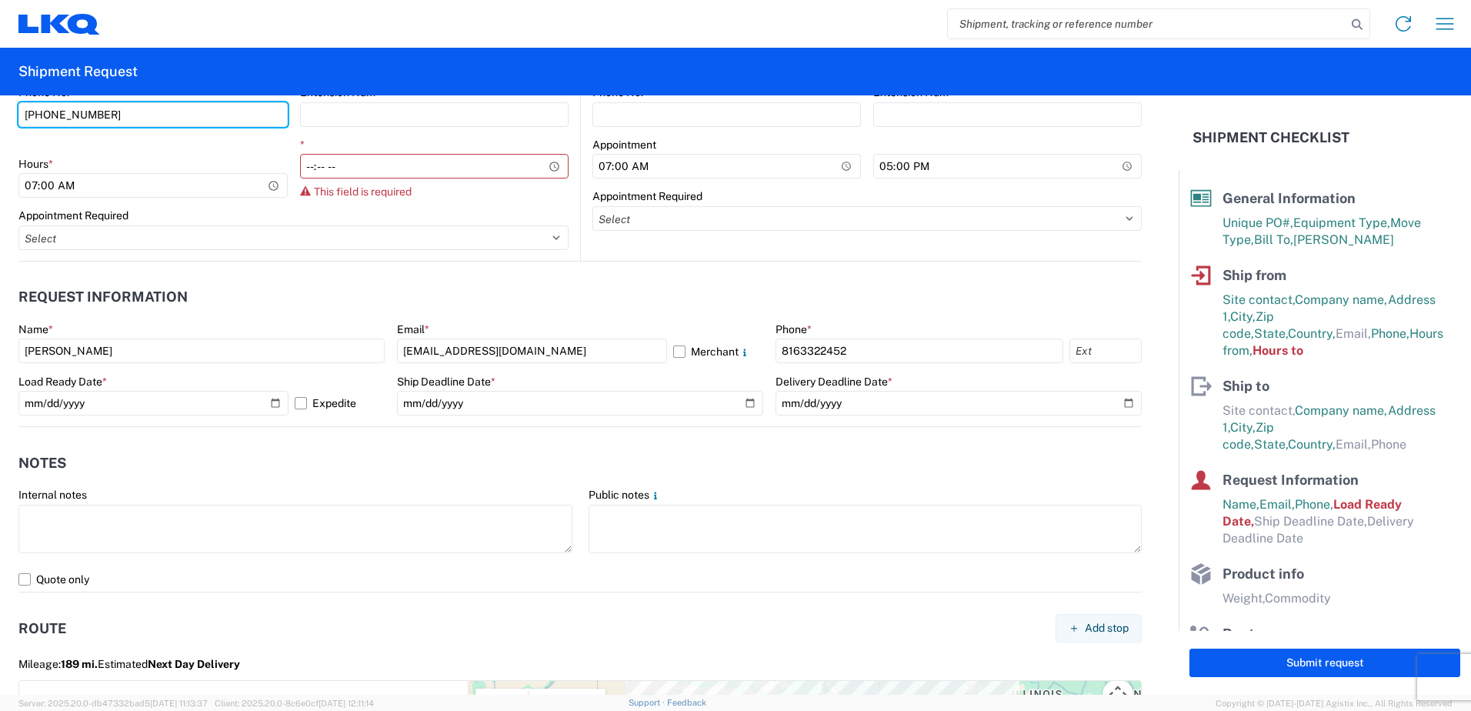
scroll to position [770, 0]
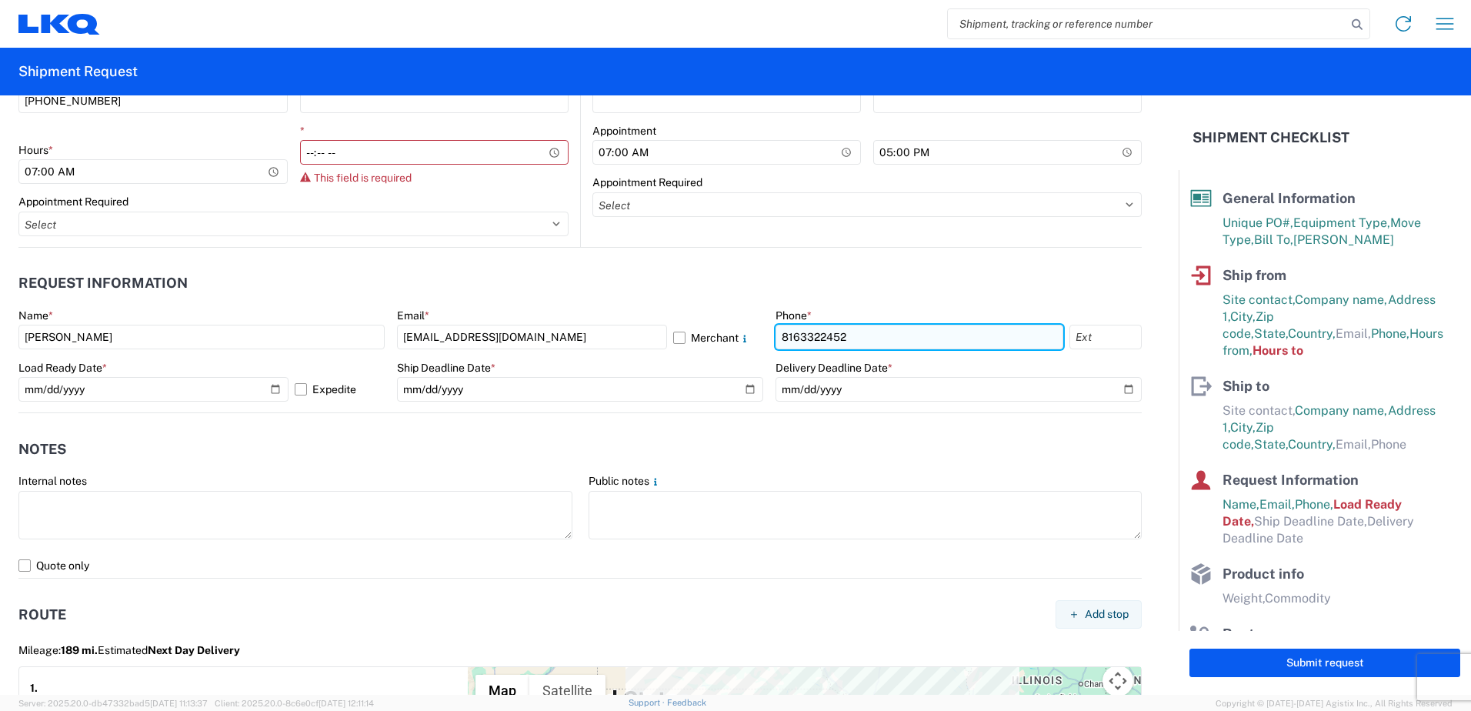
click at [895, 332] on input "8163322452" at bounding box center [920, 337] width 288 height 25
drag, startPoint x: 876, startPoint y: 332, endPoint x: 626, endPoint y: 337, distance: 250.9
click at [626, 337] on div "Name * [PERSON_NAME] Email * [EMAIL_ADDRESS][DOMAIN_NAME] Merchant Phone * [PHO…" at bounding box center [579, 361] width 1123 height 104
paste input "[PHONE_NUMBER]"
type input "[PHONE_NUMBER]"
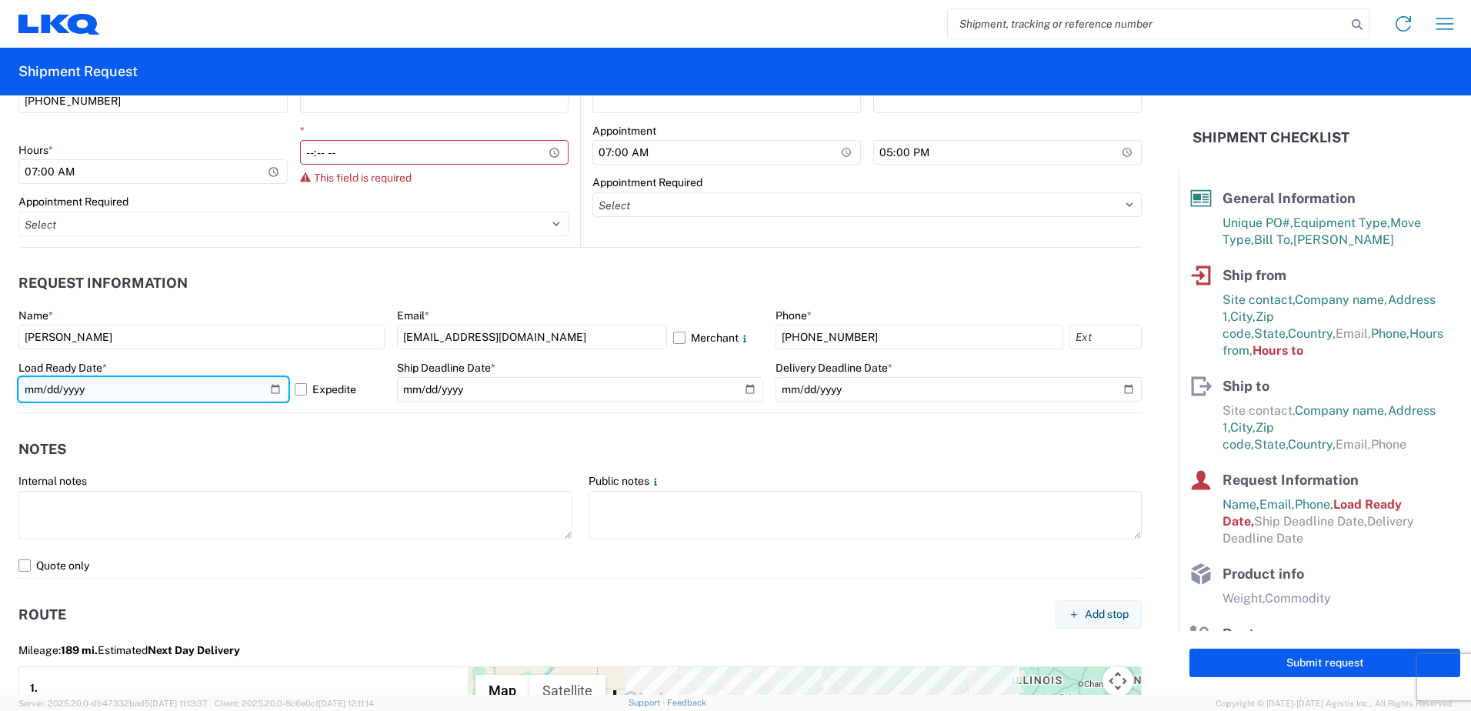
click at [264, 392] on input "[DATE]" at bounding box center [153, 389] width 270 height 25
click at [276, 389] on input "[DATE]" at bounding box center [153, 389] width 270 height 25
type input "[DATE]"
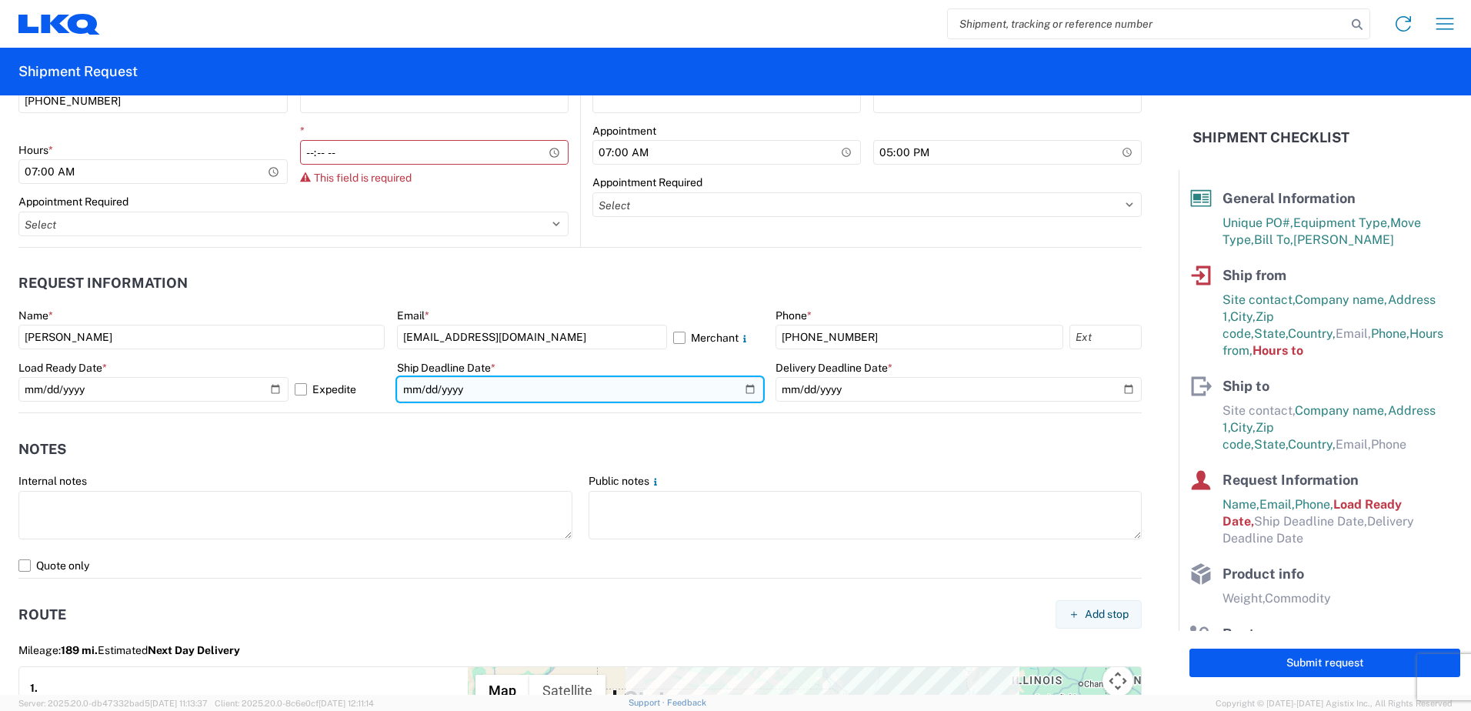
click at [749, 389] on input "date" at bounding box center [580, 389] width 366 height 25
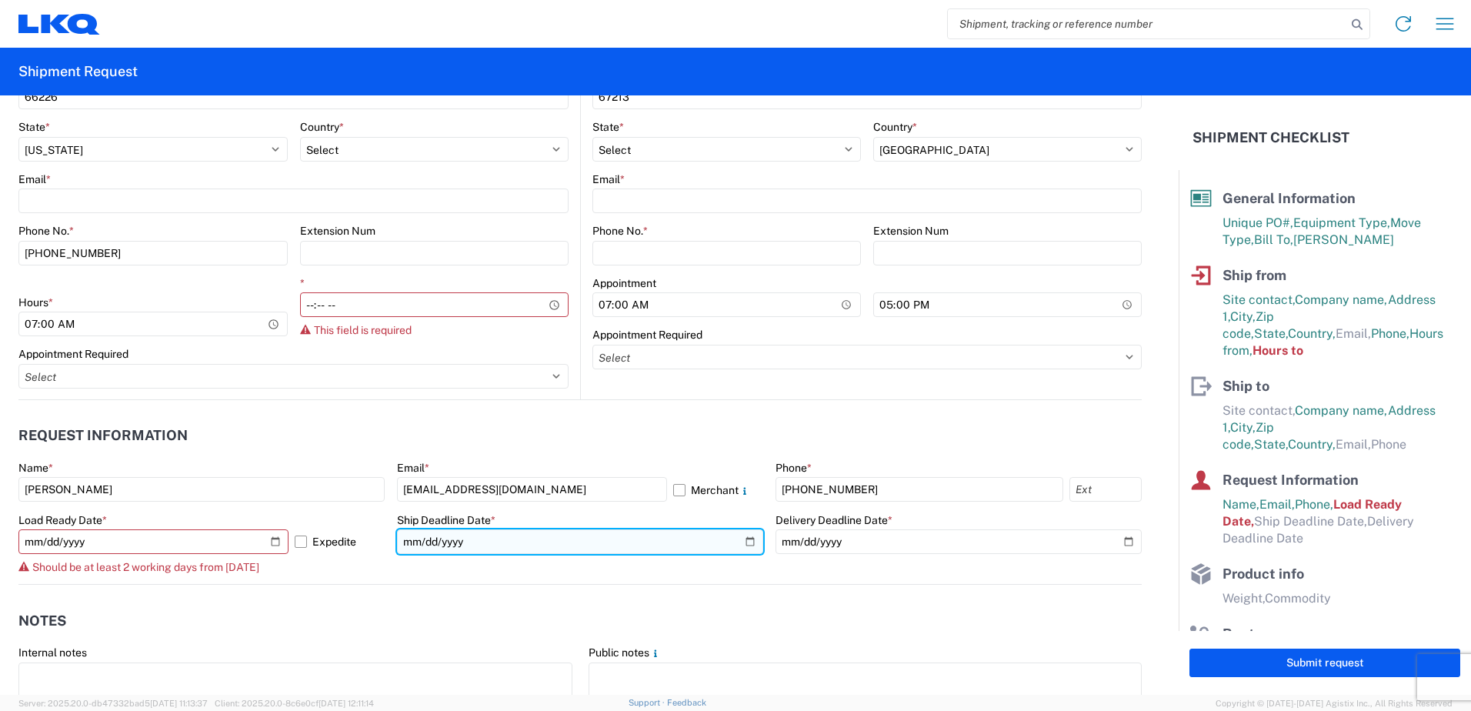
scroll to position [616, 0]
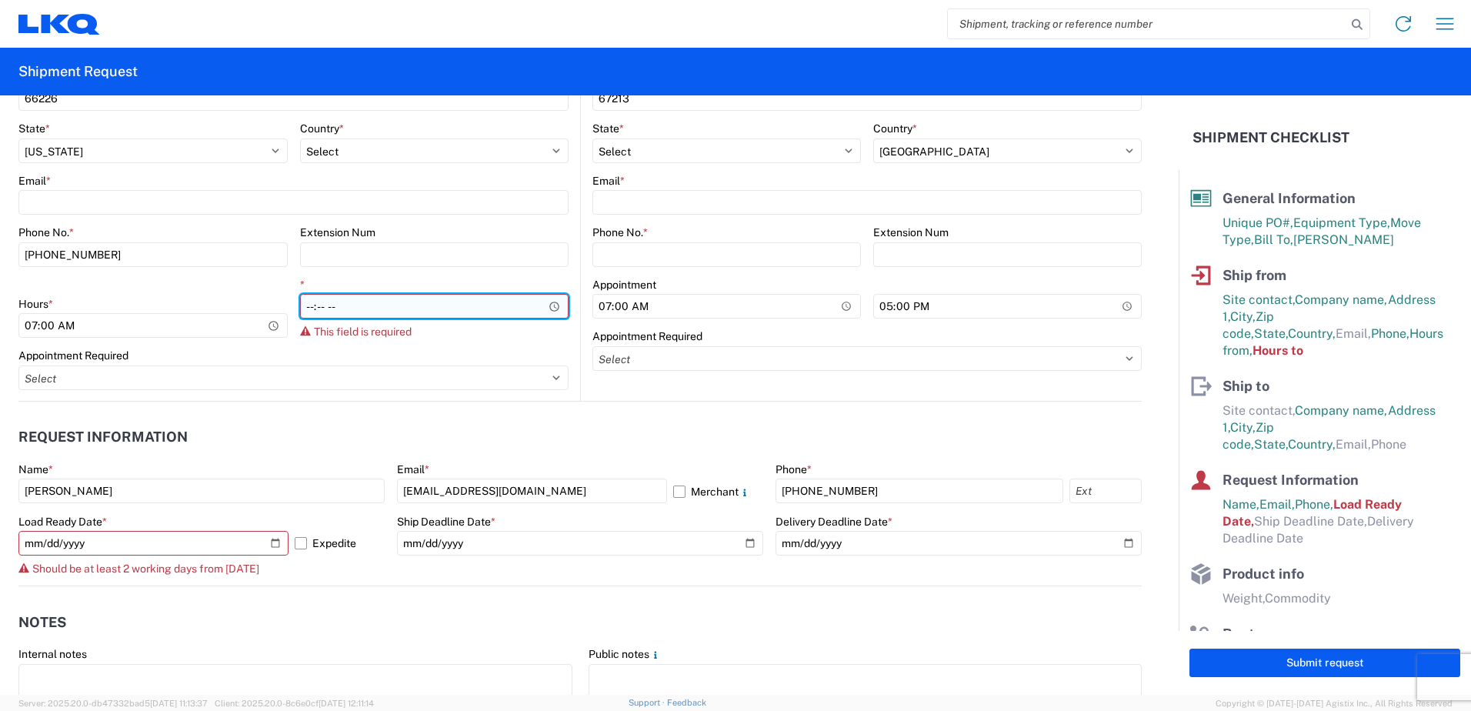
click at [413, 307] on input "*" at bounding box center [434, 306] width 269 height 25
click at [352, 305] on input "*" at bounding box center [434, 306] width 269 height 25
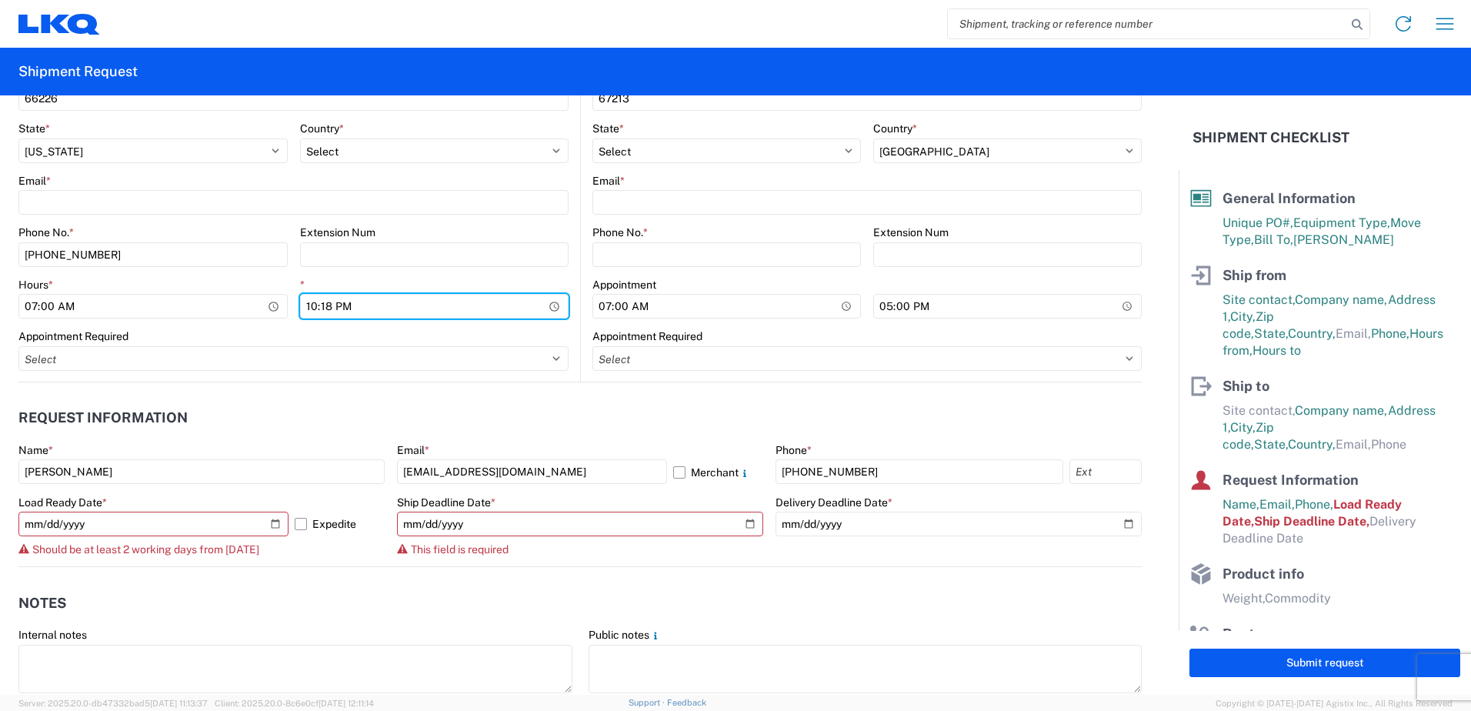
type input "22:18"
click at [475, 421] on header "Request Information" at bounding box center [579, 418] width 1123 height 35
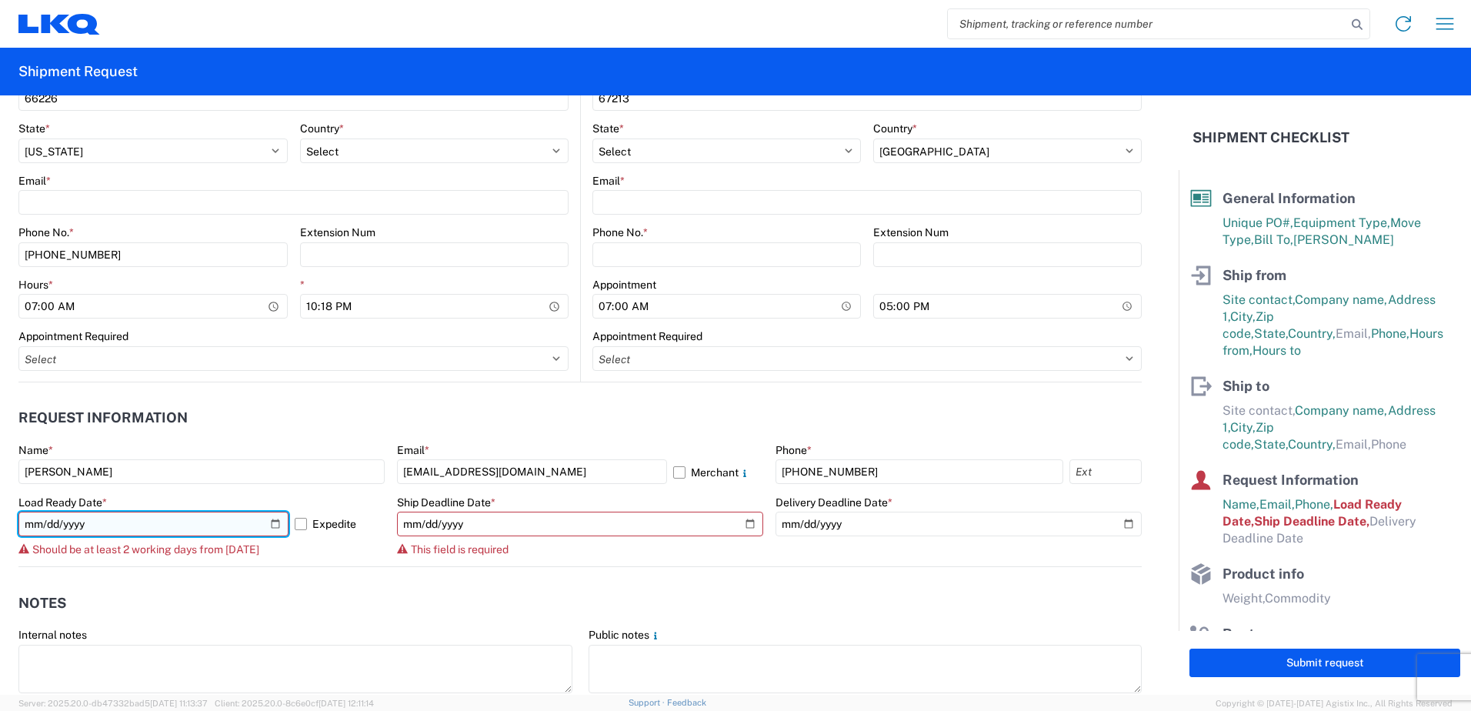
click at [214, 530] on input "[DATE]" at bounding box center [153, 524] width 270 height 25
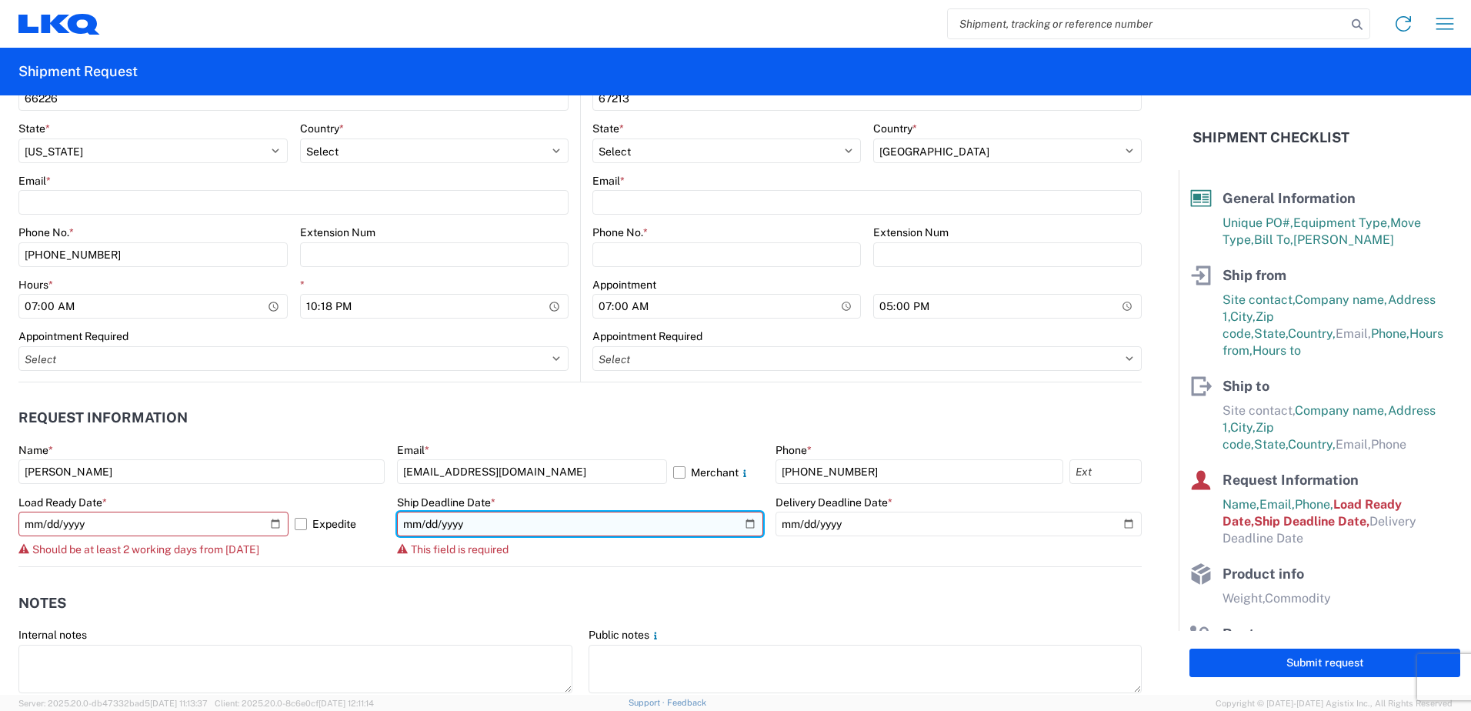
click at [623, 529] on input "date" at bounding box center [580, 524] width 366 height 25
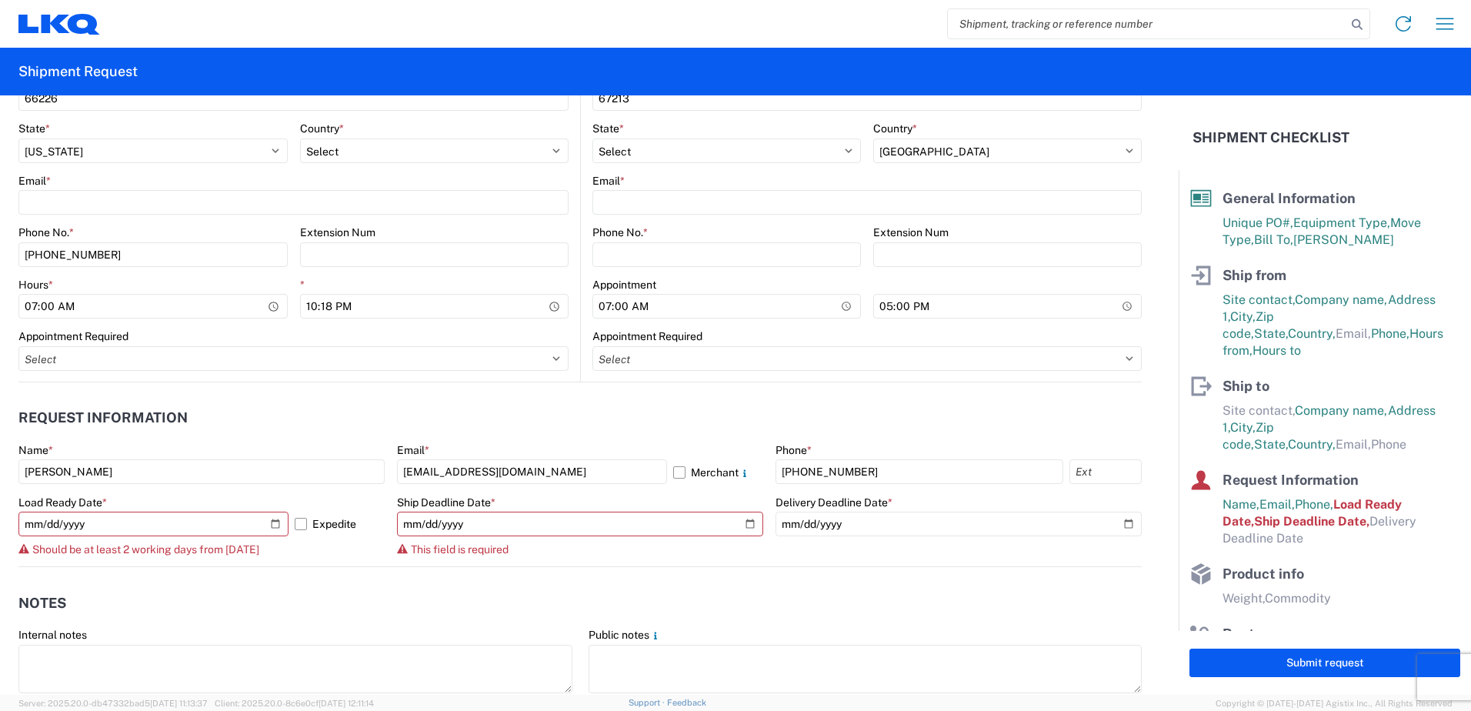
click at [637, 575] on agx-notes "Notes Internal notes Public notes Quote only" at bounding box center [579, 649] width 1123 height 165
click at [299, 525] on label "Expedite" at bounding box center [340, 524] width 90 height 25
click at [0, 0] on input "Expedite" at bounding box center [0, 0] width 0 height 0
click at [296, 526] on label "Expedite" at bounding box center [340, 524] width 90 height 25
click at [0, 0] on input "Expedite" at bounding box center [0, 0] width 0 height 0
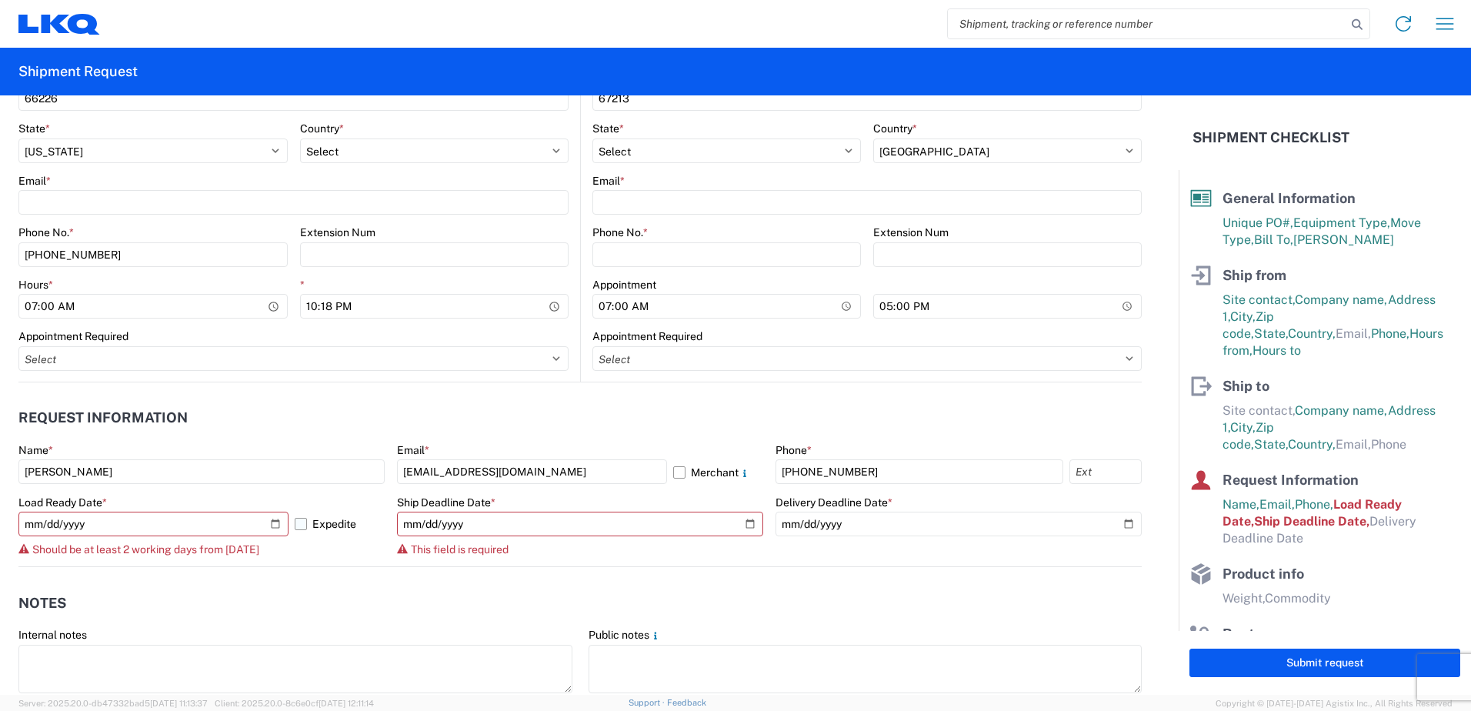
click at [297, 526] on label "Expedite" at bounding box center [340, 524] width 90 height 25
click at [0, 0] on input "Expedite" at bounding box center [0, 0] width 0 height 0
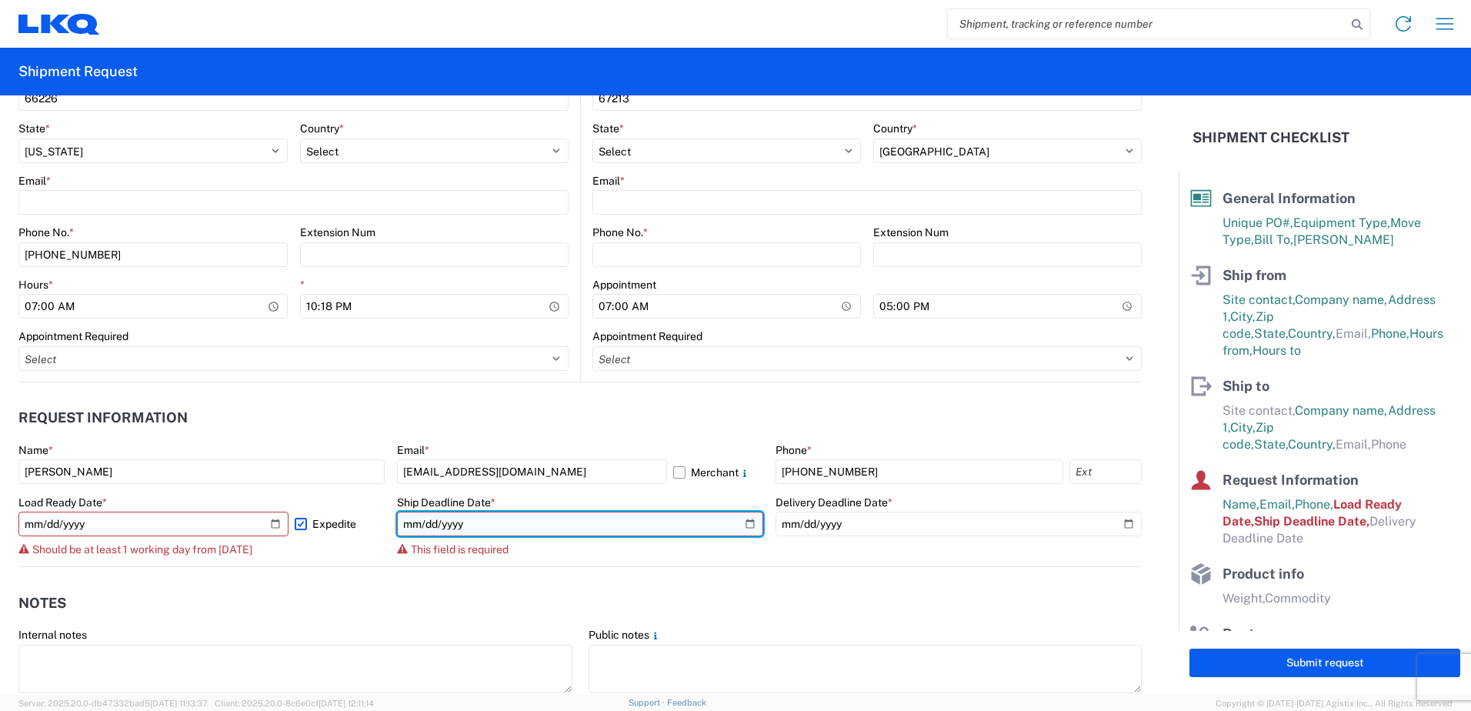
click at [746, 526] on input "date" at bounding box center [580, 524] width 366 height 25
type input "[DATE]"
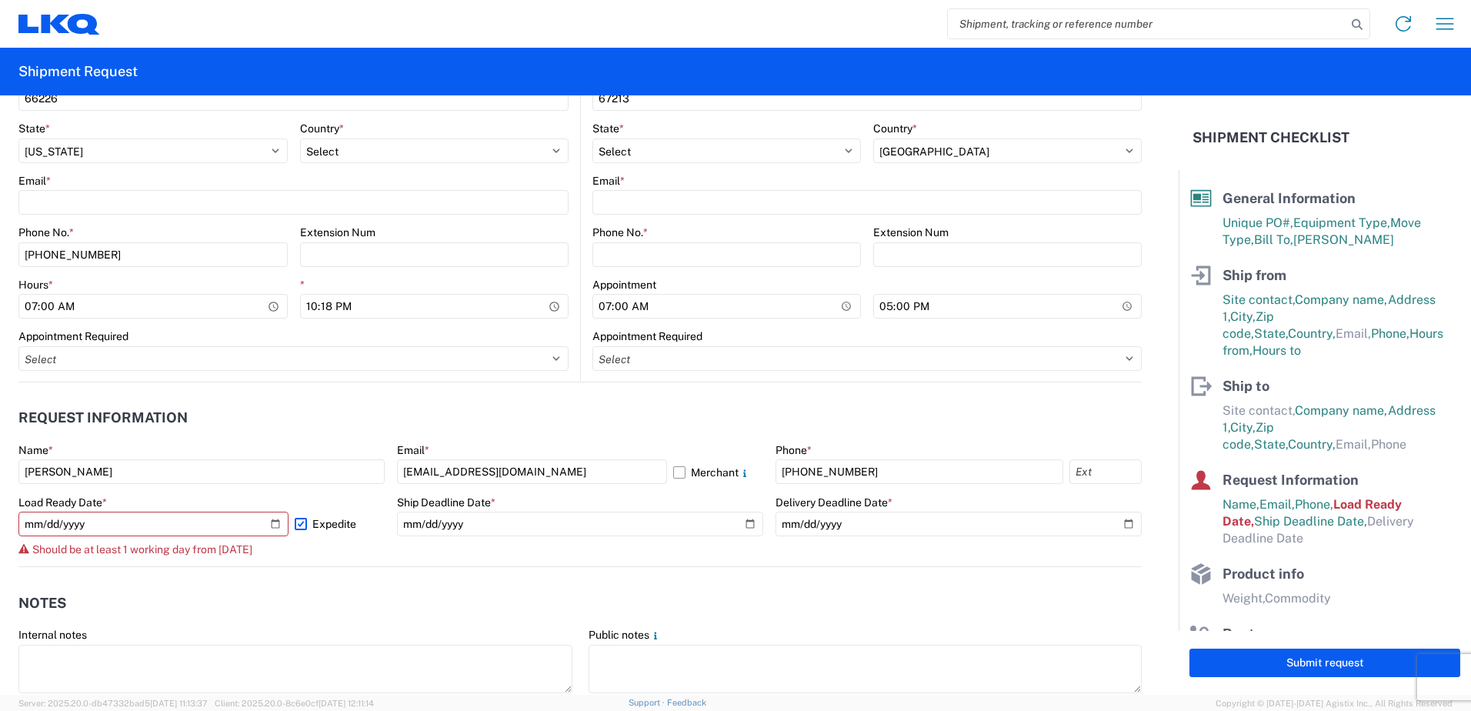
click at [585, 561] on agx-form-control-wrapper-v2 "Ship Deadline Date * [DATE]" at bounding box center [580, 532] width 366 height 72
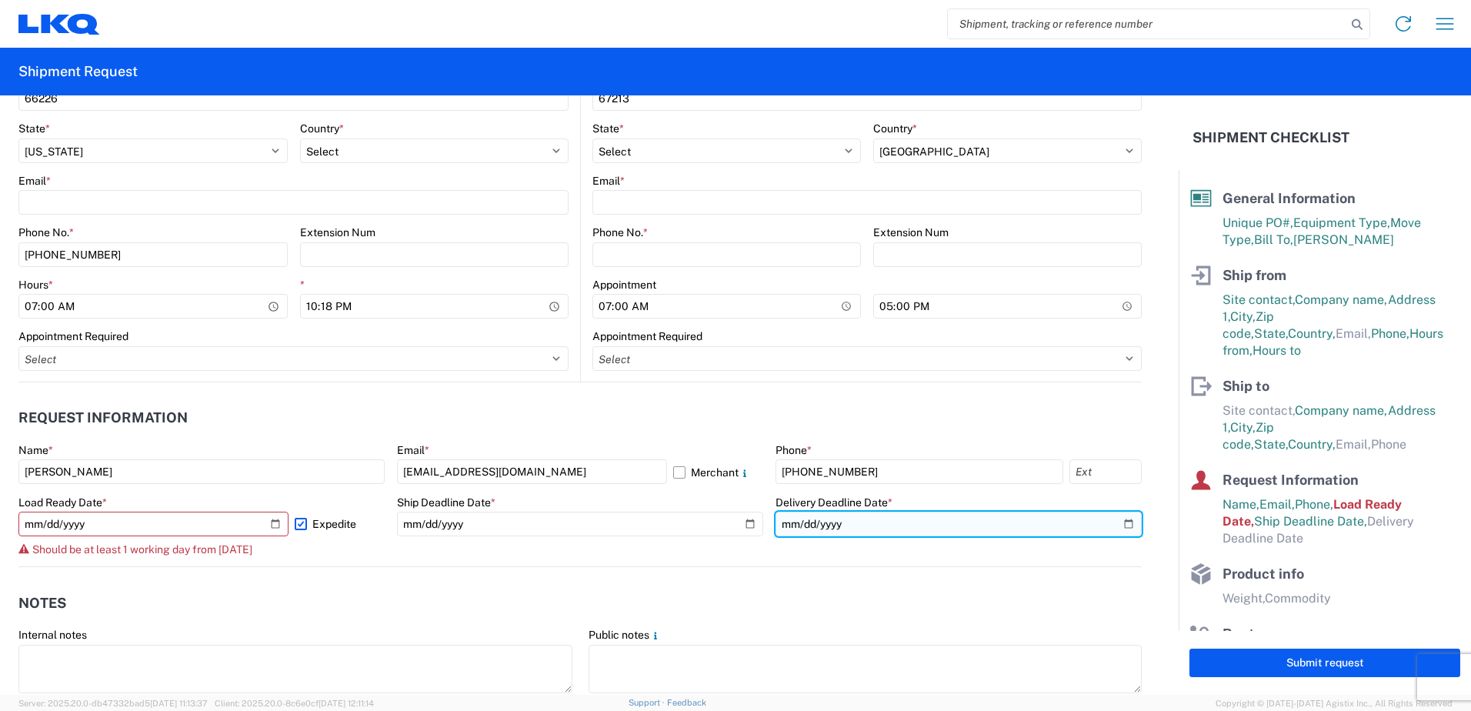
click at [1121, 529] on input "date" at bounding box center [959, 524] width 366 height 25
type input "[DATE]"
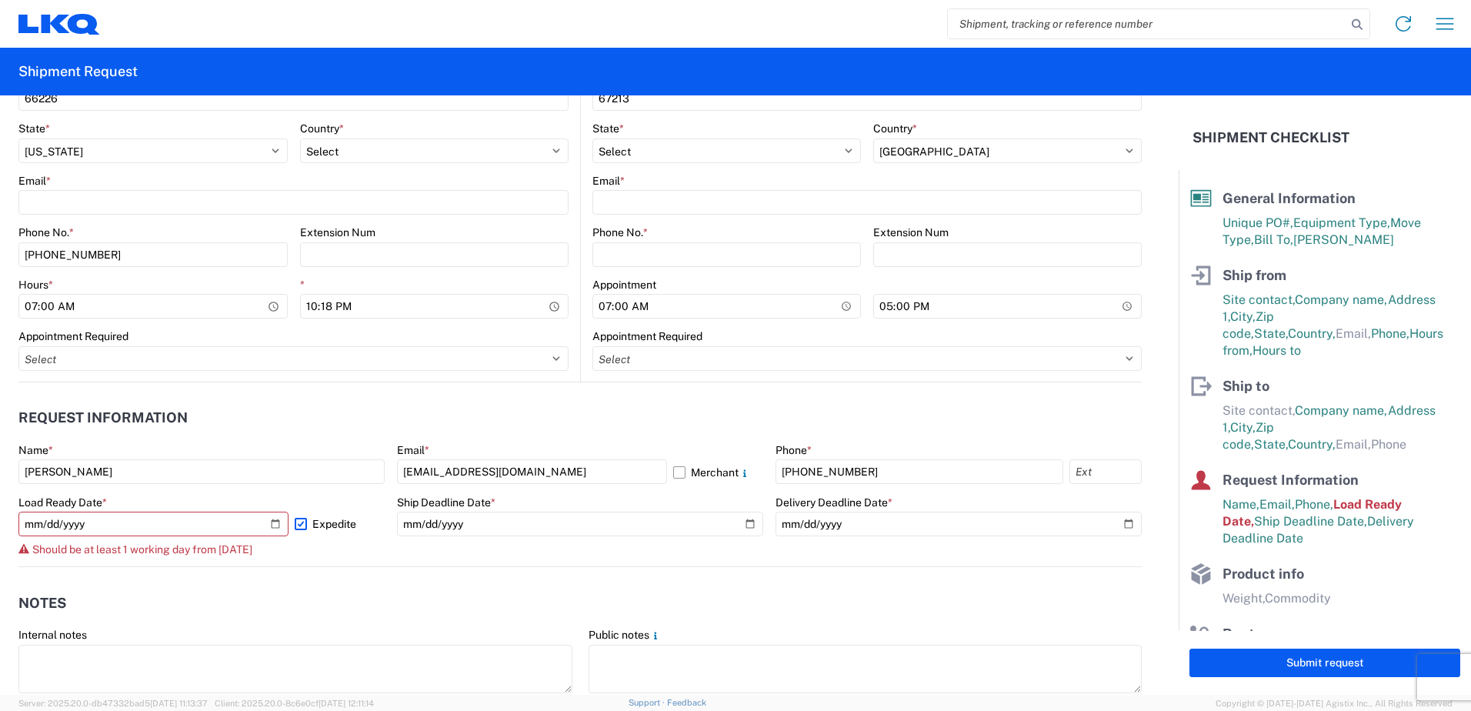
click at [856, 596] on header "Notes" at bounding box center [579, 603] width 1123 height 35
click at [274, 526] on input "[DATE]" at bounding box center [153, 524] width 270 height 25
type input "[DATE]"
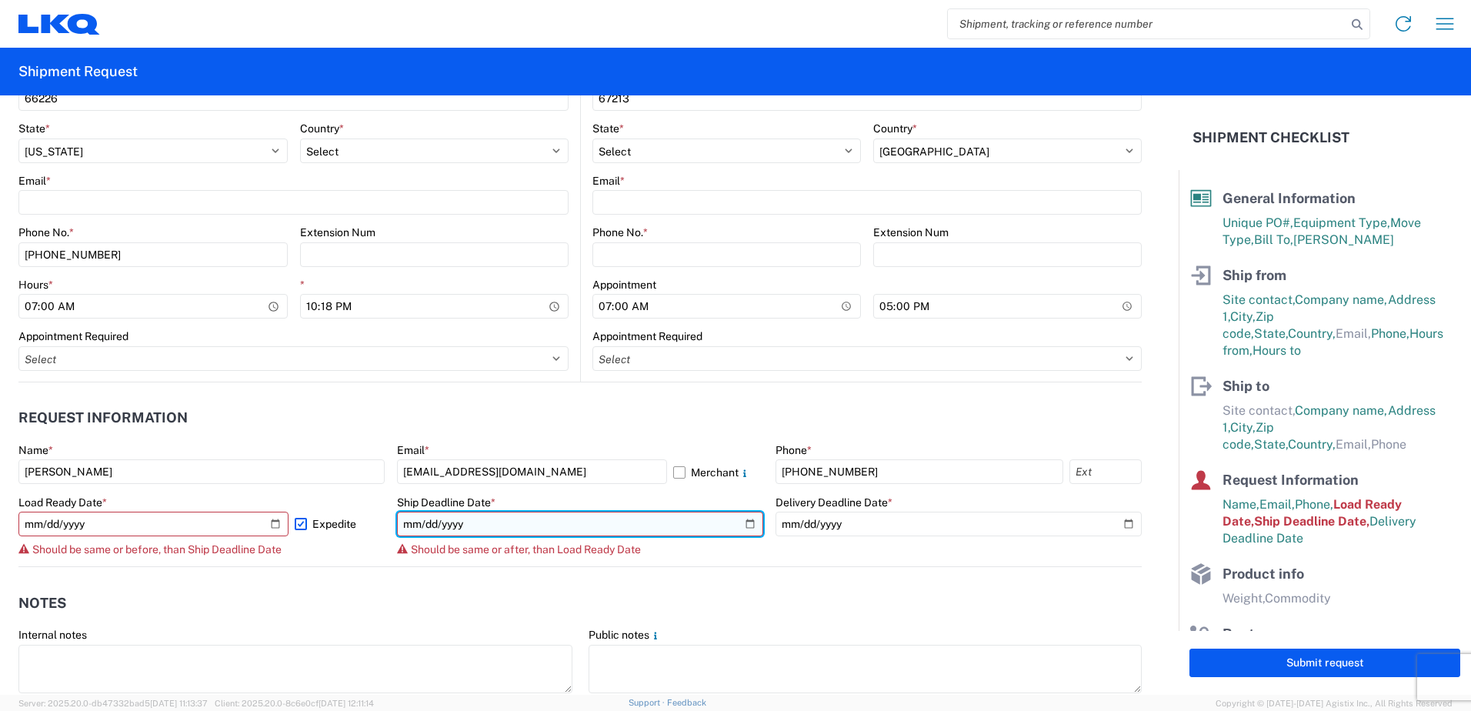
click at [745, 524] on input "[DATE]" at bounding box center [580, 524] width 366 height 25
type input "[DATE]"
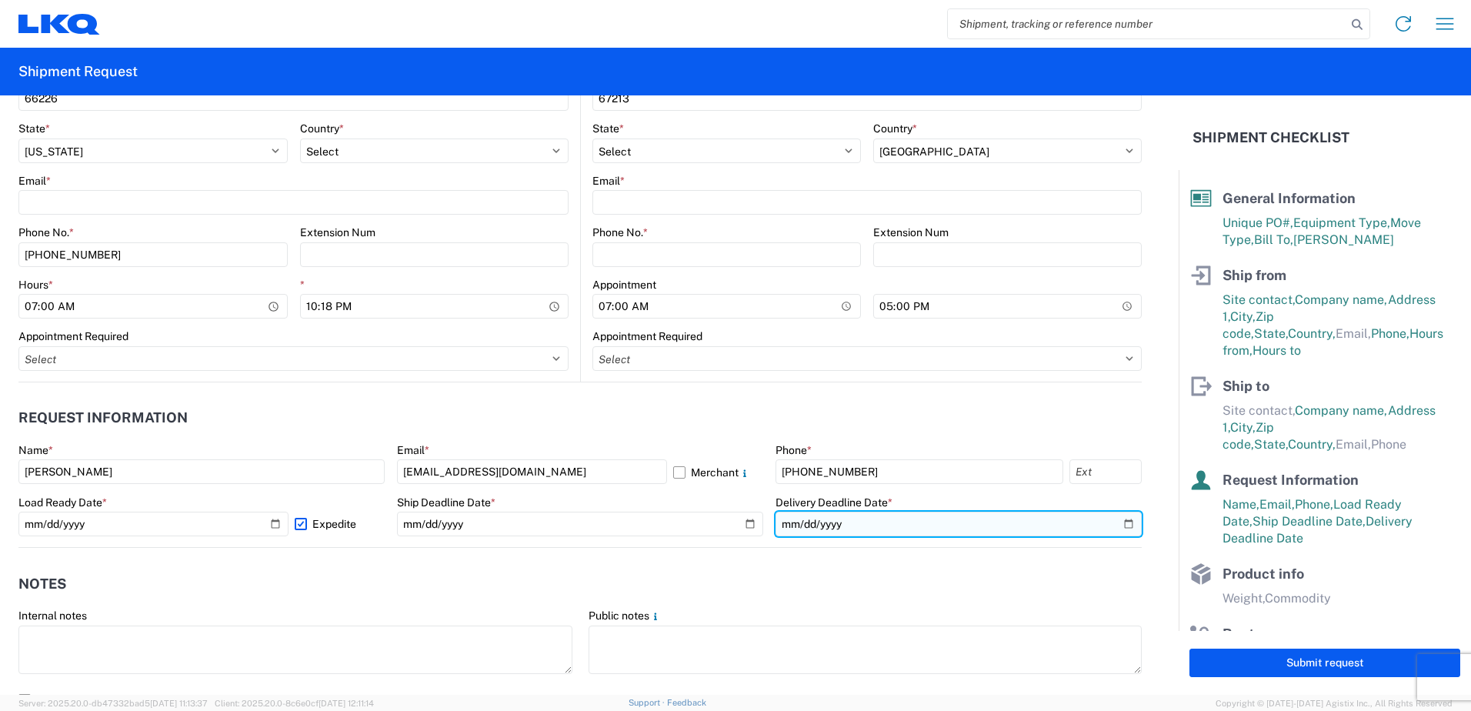
click at [1114, 526] on input "[DATE]" at bounding box center [959, 524] width 366 height 25
type input "[DATE]"
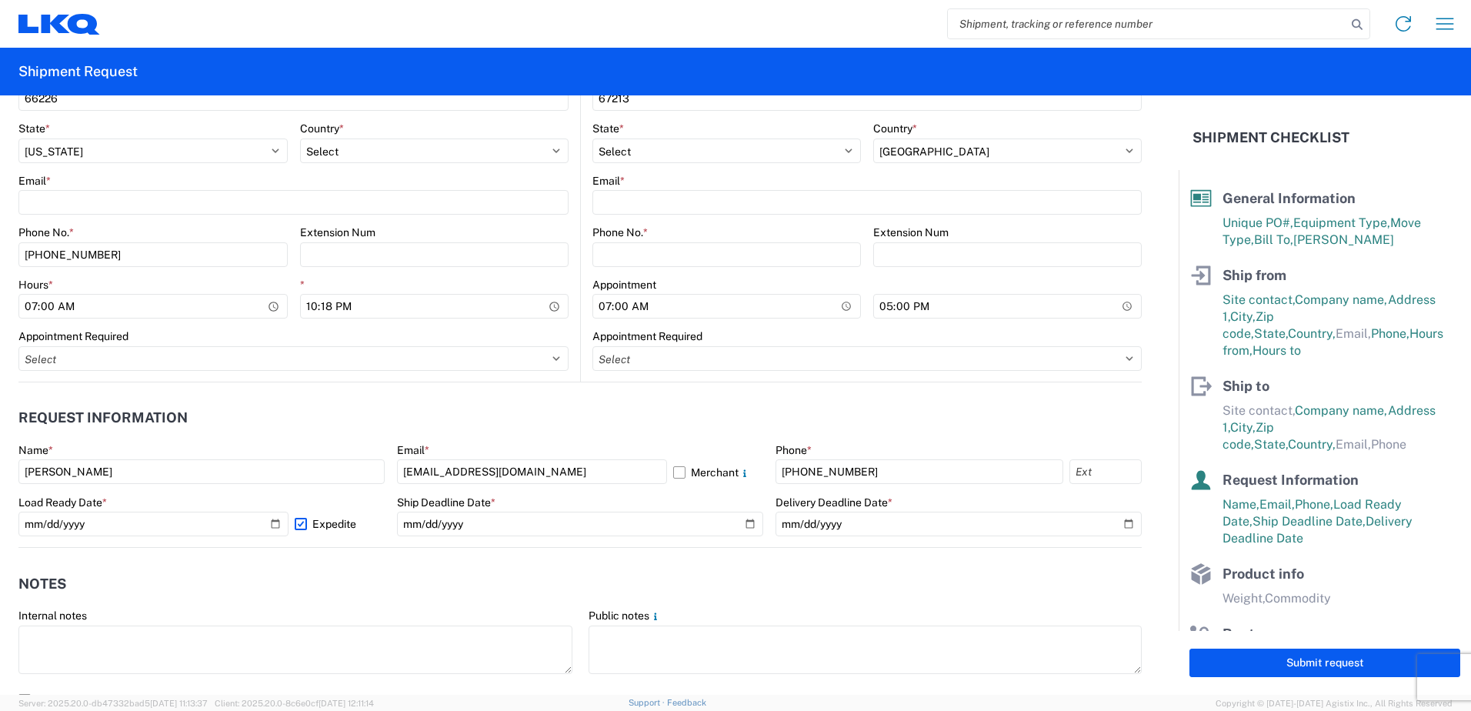
click at [846, 593] on header "Notes" at bounding box center [579, 583] width 1123 height 35
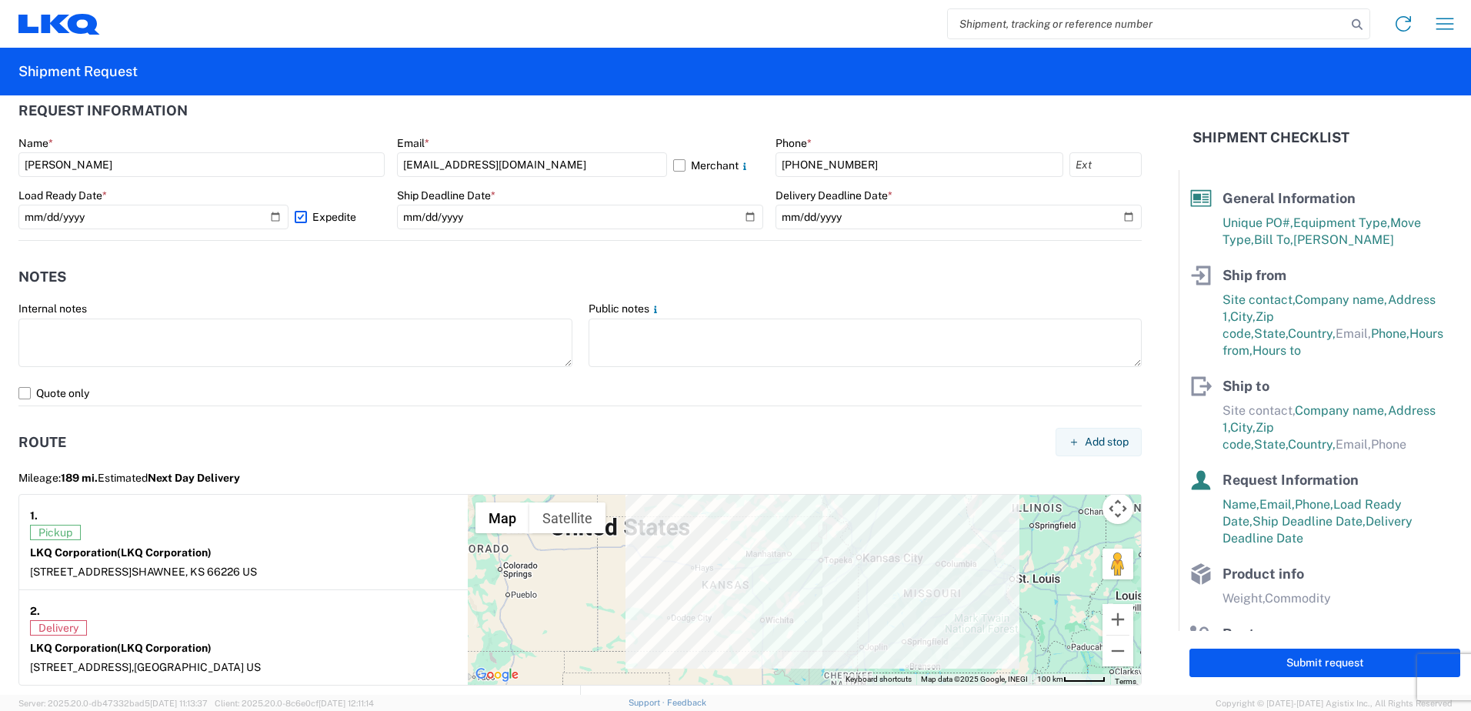
scroll to position [923, 0]
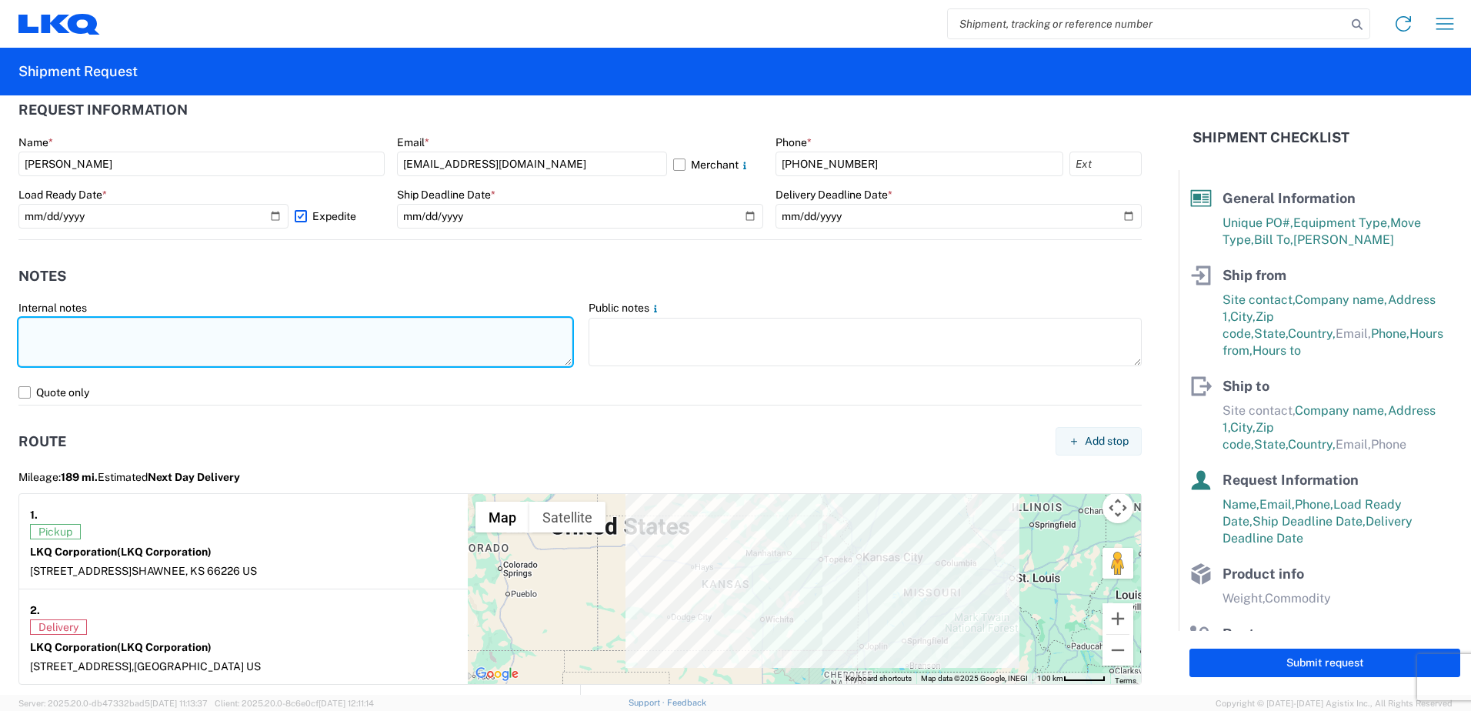
click at [140, 332] on textarea at bounding box center [295, 342] width 554 height 48
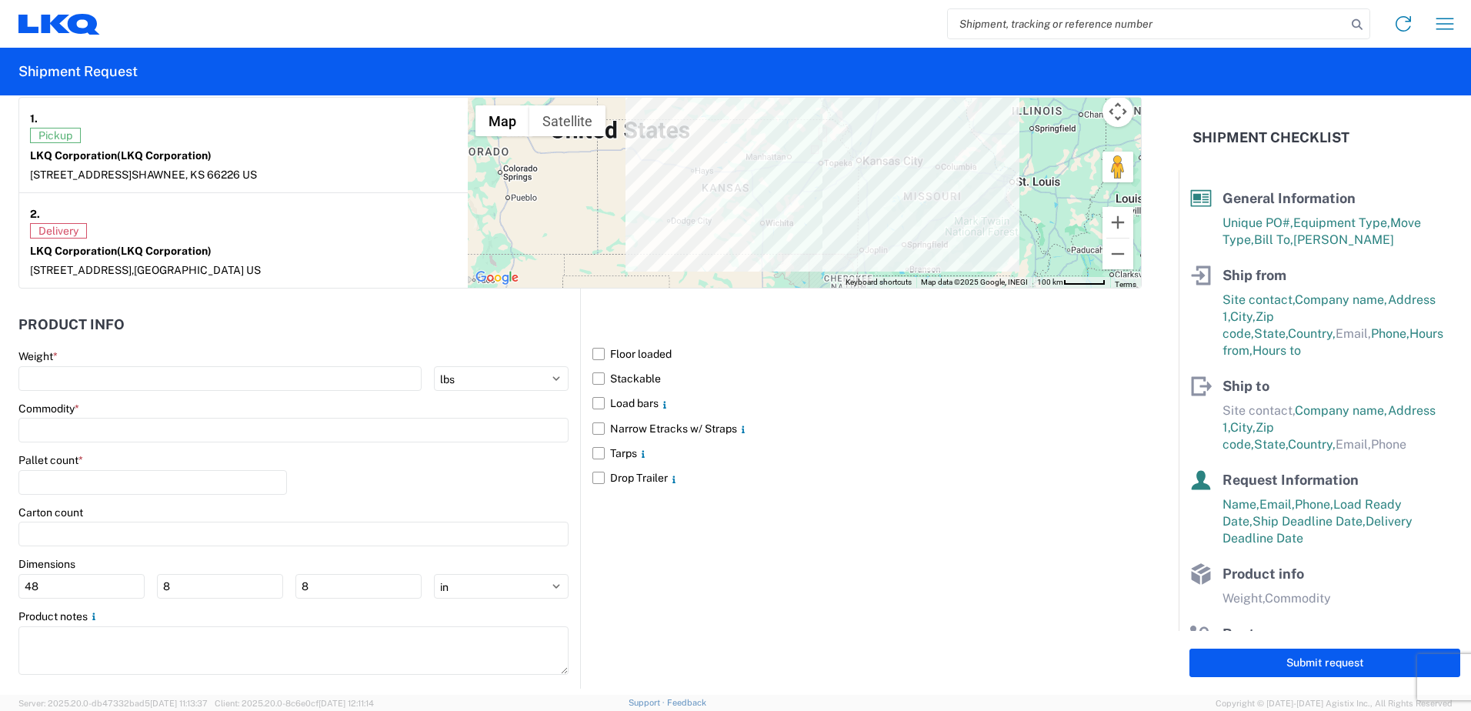
scroll to position [1338, 0]
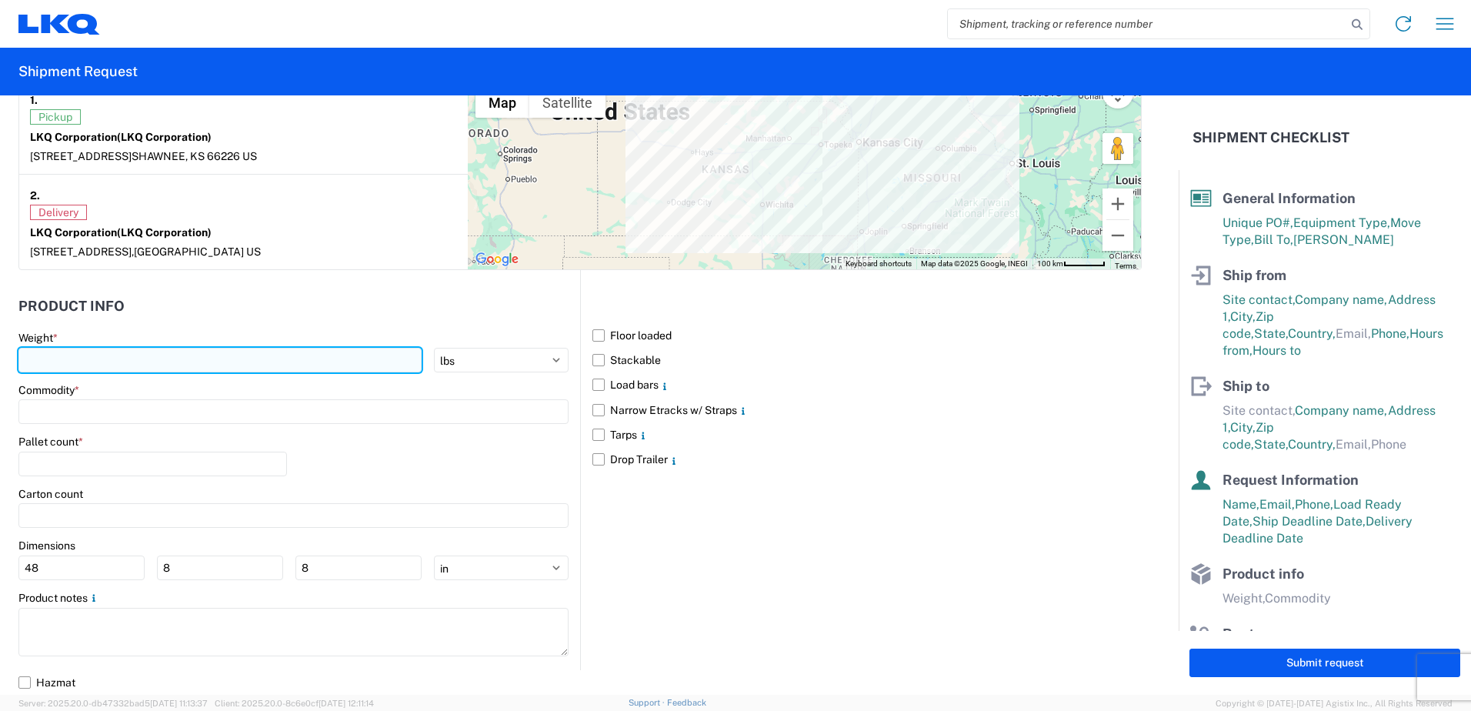
click at [162, 355] on input "number" at bounding box center [219, 360] width 403 height 25
type input "1"
type input "15000"
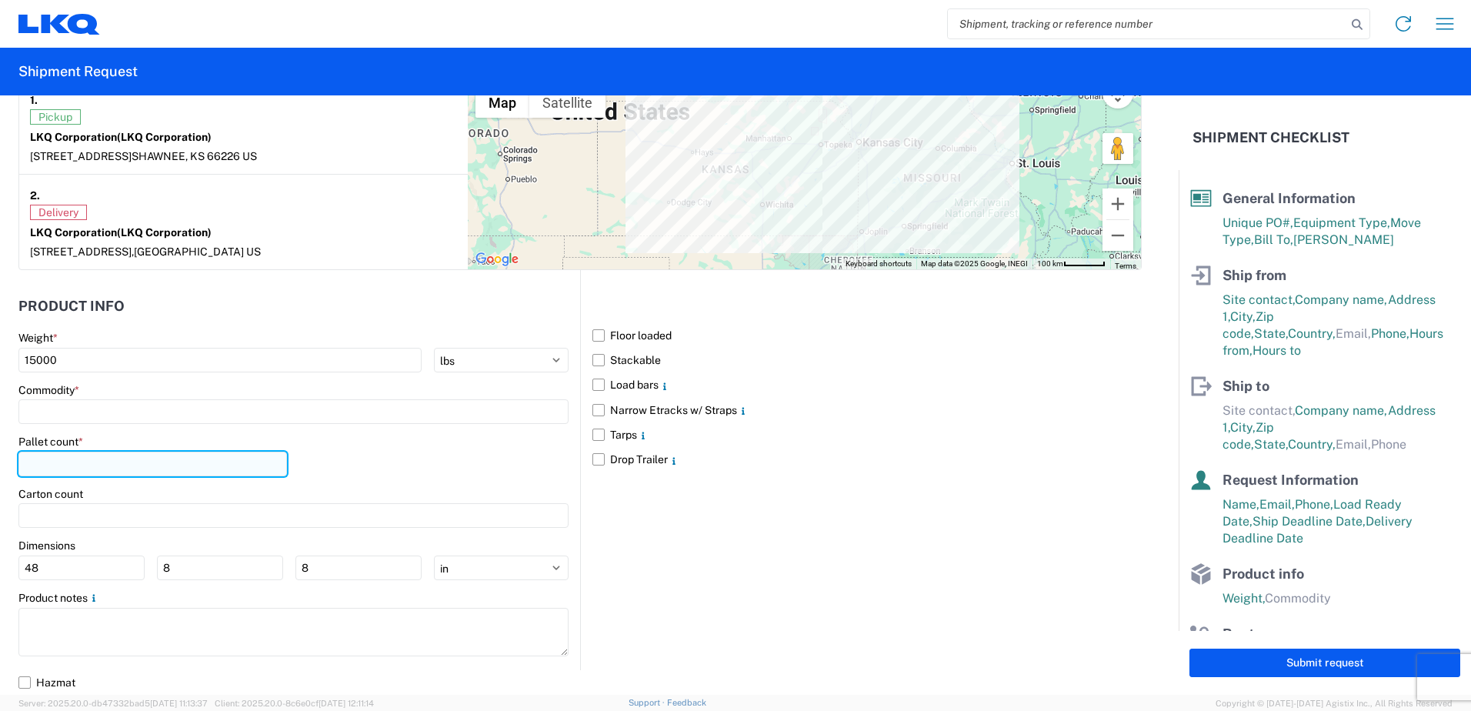
click at [203, 452] on input "number" at bounding box center [152, 464] width 269 height 25
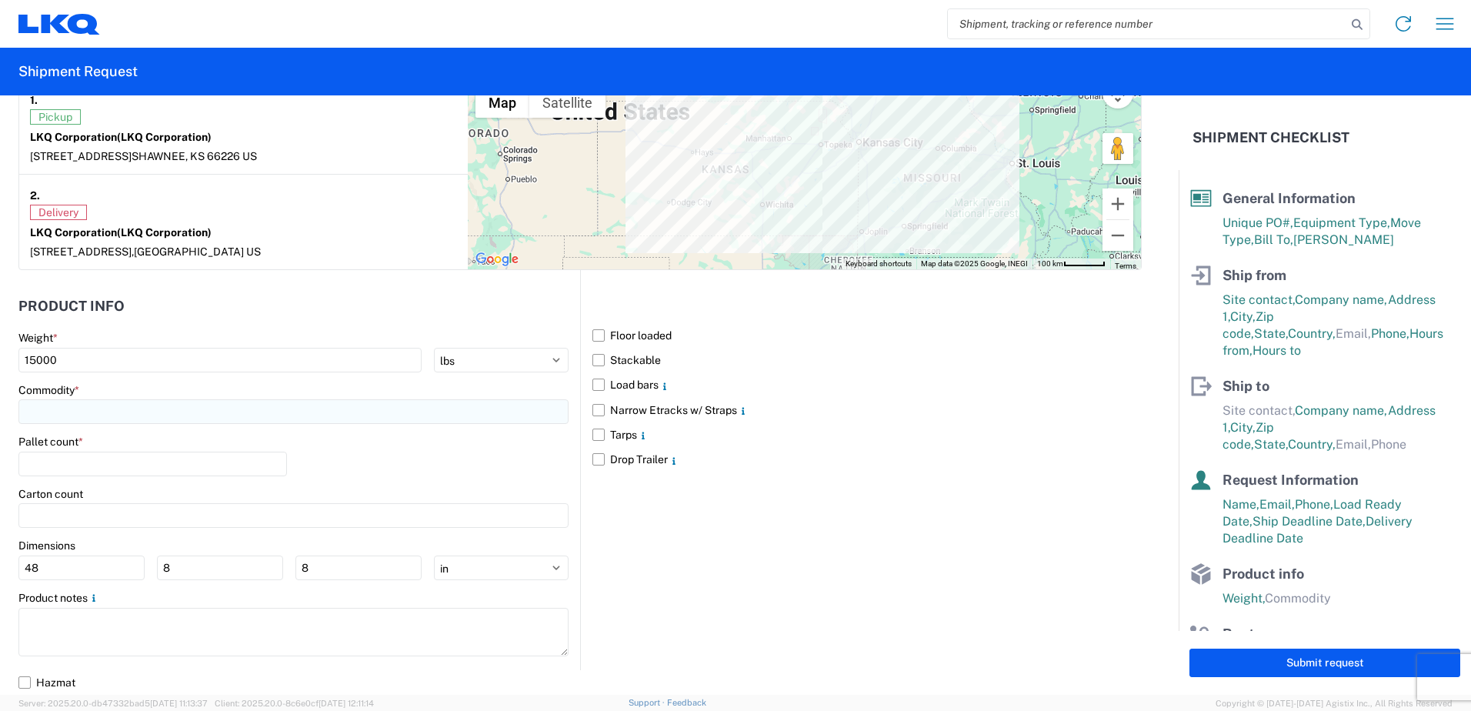
click at [163, 420] on input at bounding box center [293, 411] width 550 height 25
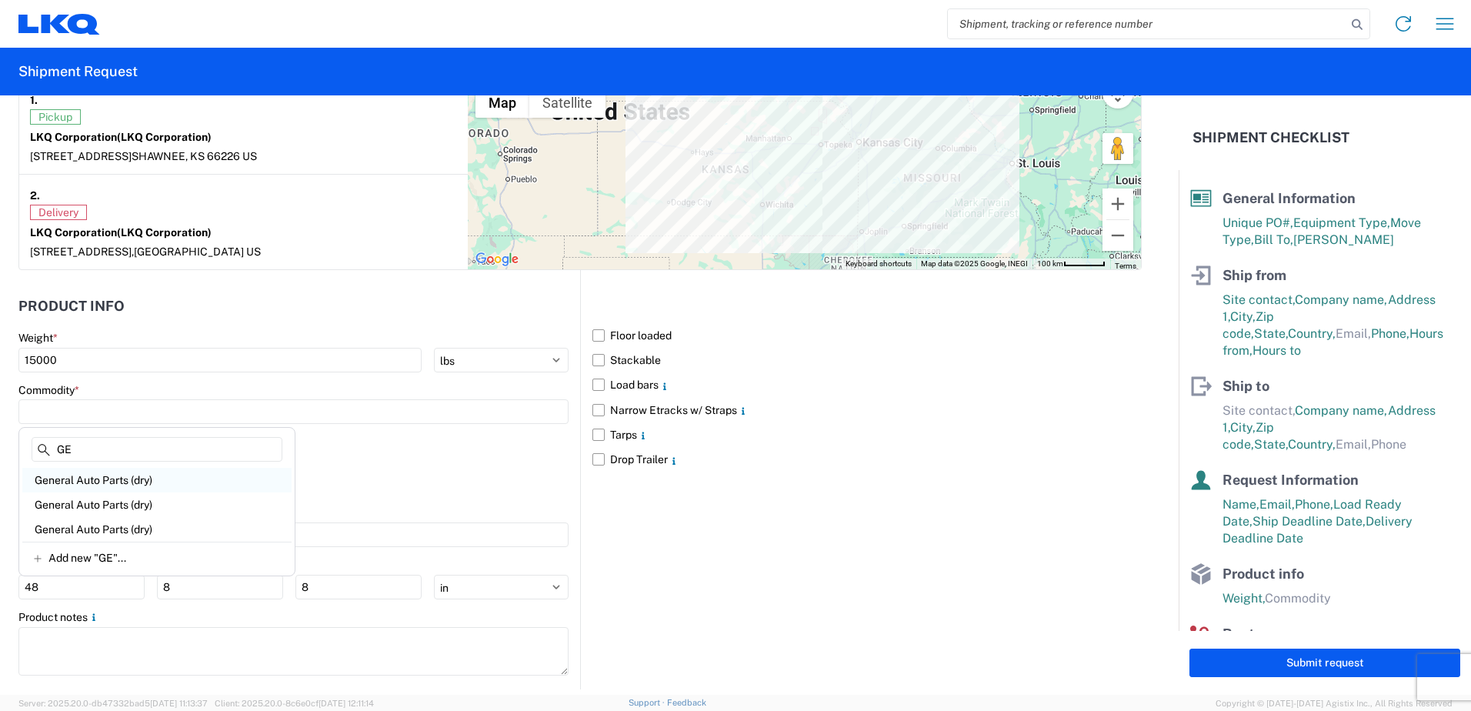
type input "GE"
click at [152, 479] on div "General Auto Parts (dry)" at bounding box center [156, 480] width 269 height 25
type input "General Auto Parts (dry)"
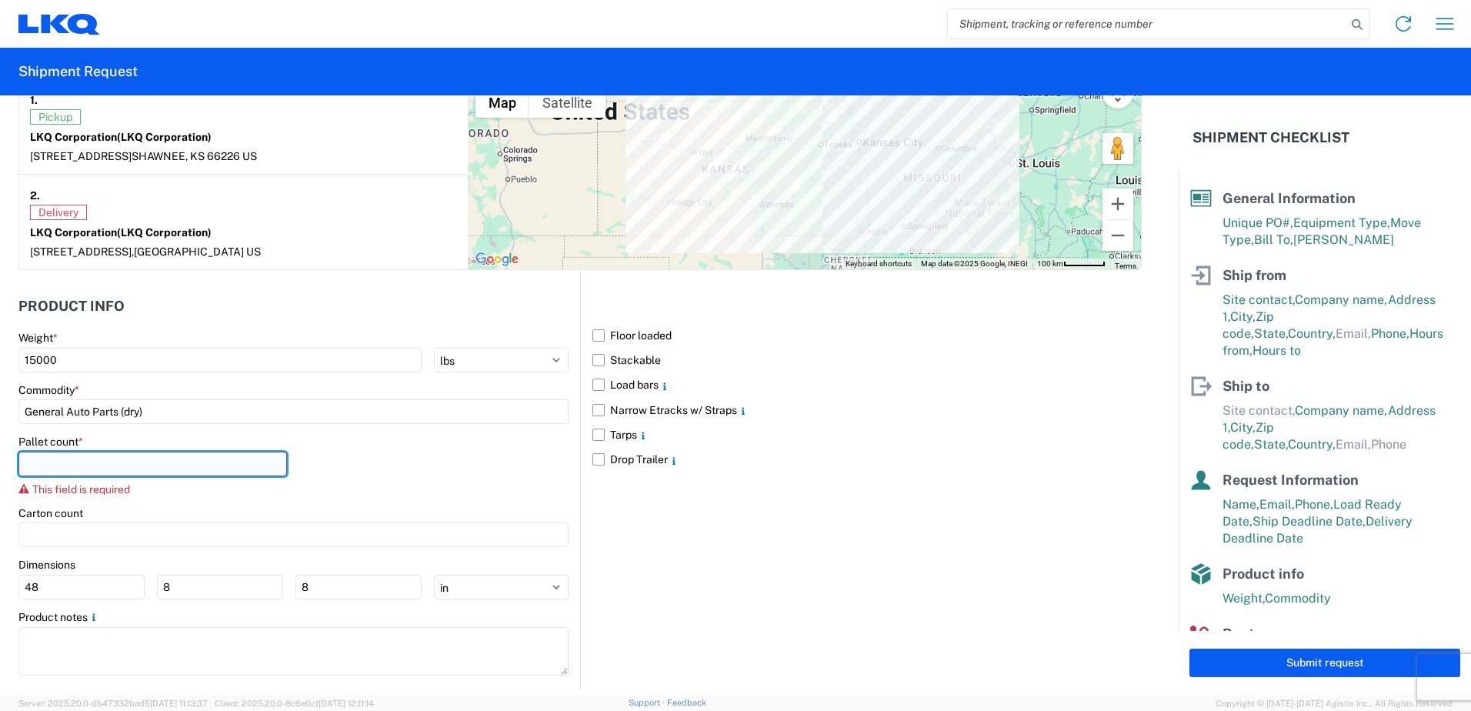
click at [162, 463] on input "number" at bounding box center [152, 464] width 269 height 25
type input "20"
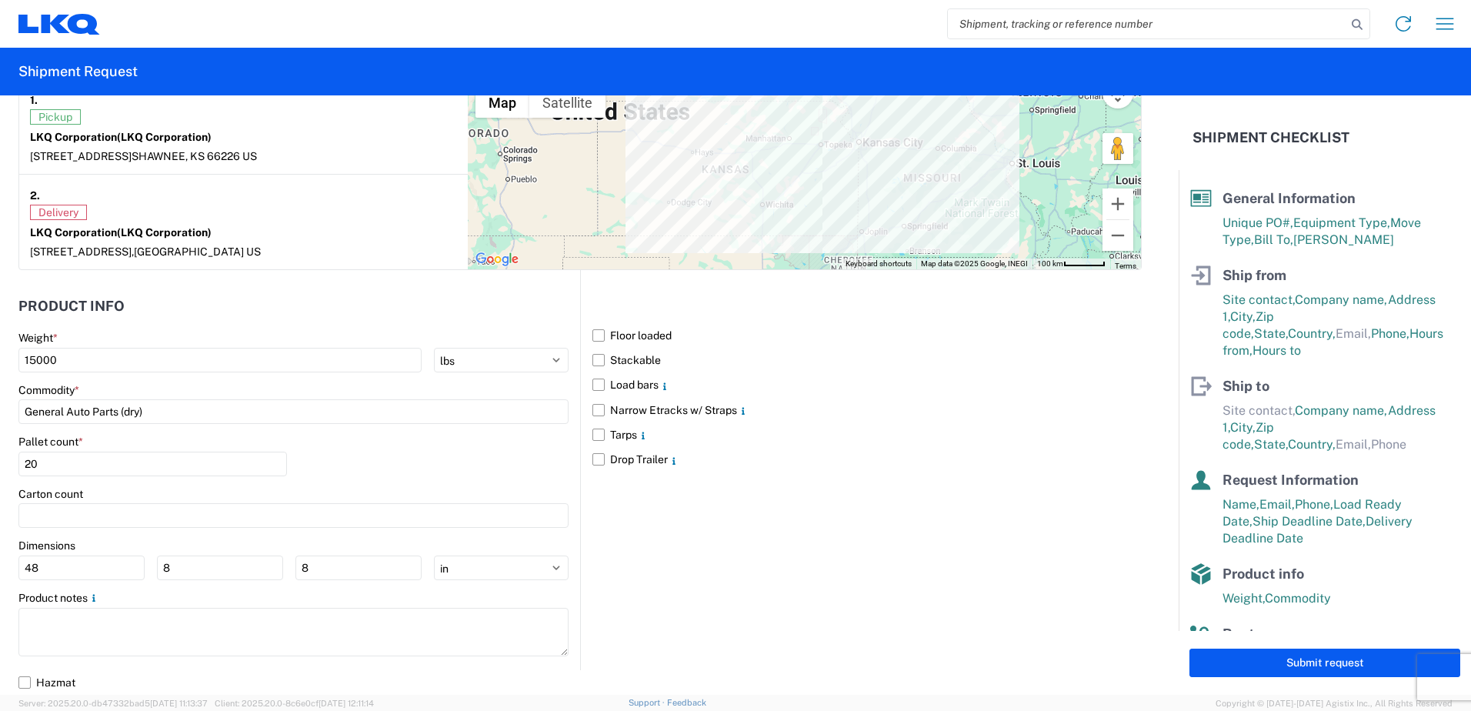
click at [636, 563] on div "Floor loaded Stackable Load bars Narrow Etracks w/ Straps Tarps Drop Trailer" at bounding box center [861, 469] width 562 height 399
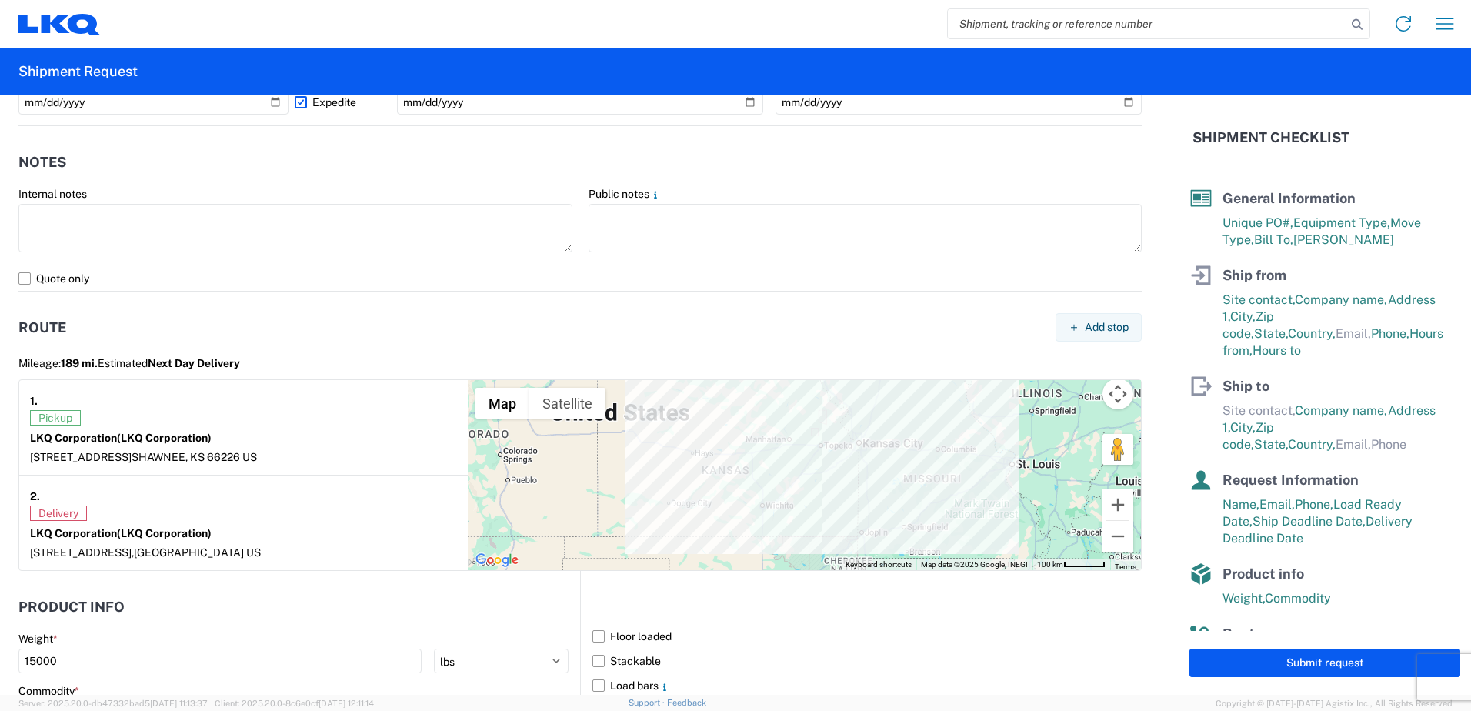
scroll to position [953, 0]
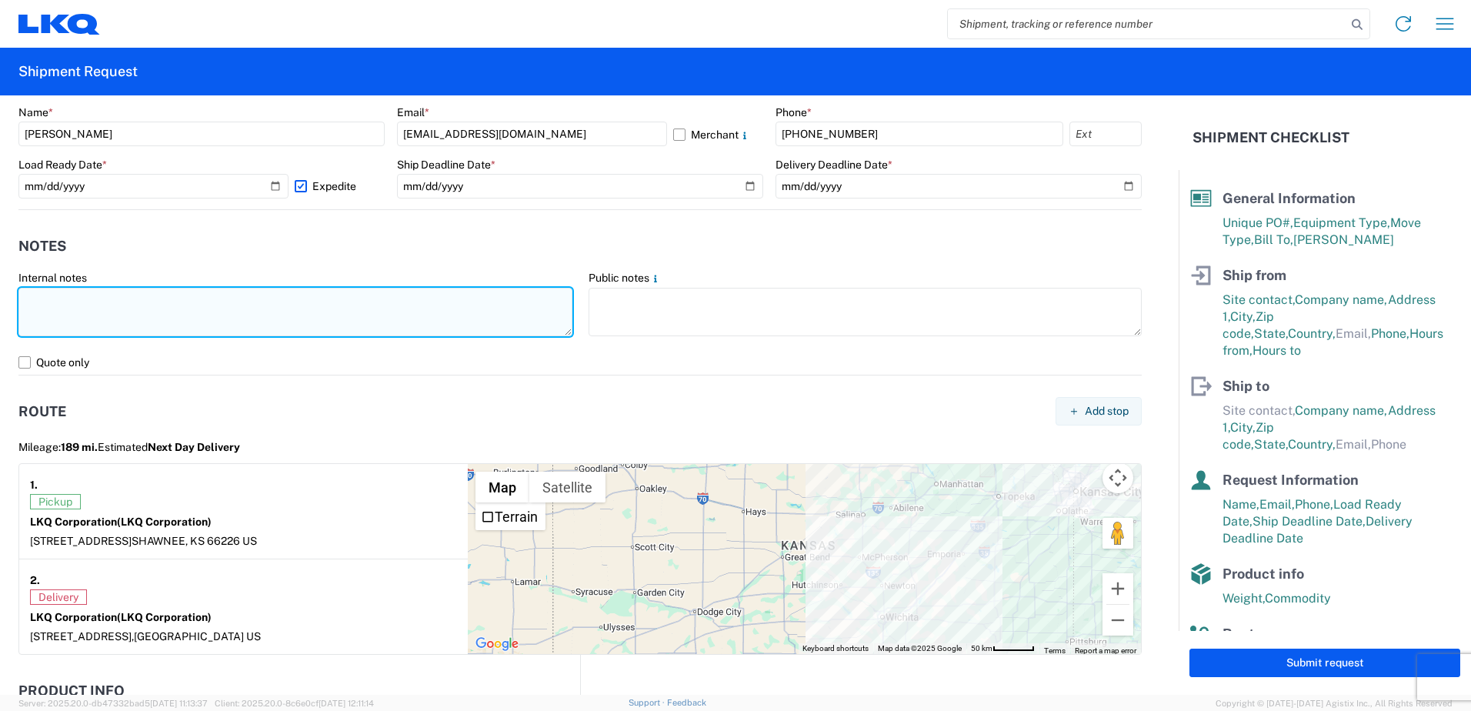
click at [173, 292] on textarea at bounding box center [295, 312] width 554 height 48
click at [25, 319] on textarea "NO BOX TRUCK" at bounding box center [295, 312] width 554 height 48
click at [123, 301] on textarea "NO BOX TRUCK" at bounding box center [295, 312] width 554 height 48
click at [130, 322] on textarea "NO BOX TRUCK EMPTY 53' TRAILER" at bounding box center [295, 312] width 554 height 48
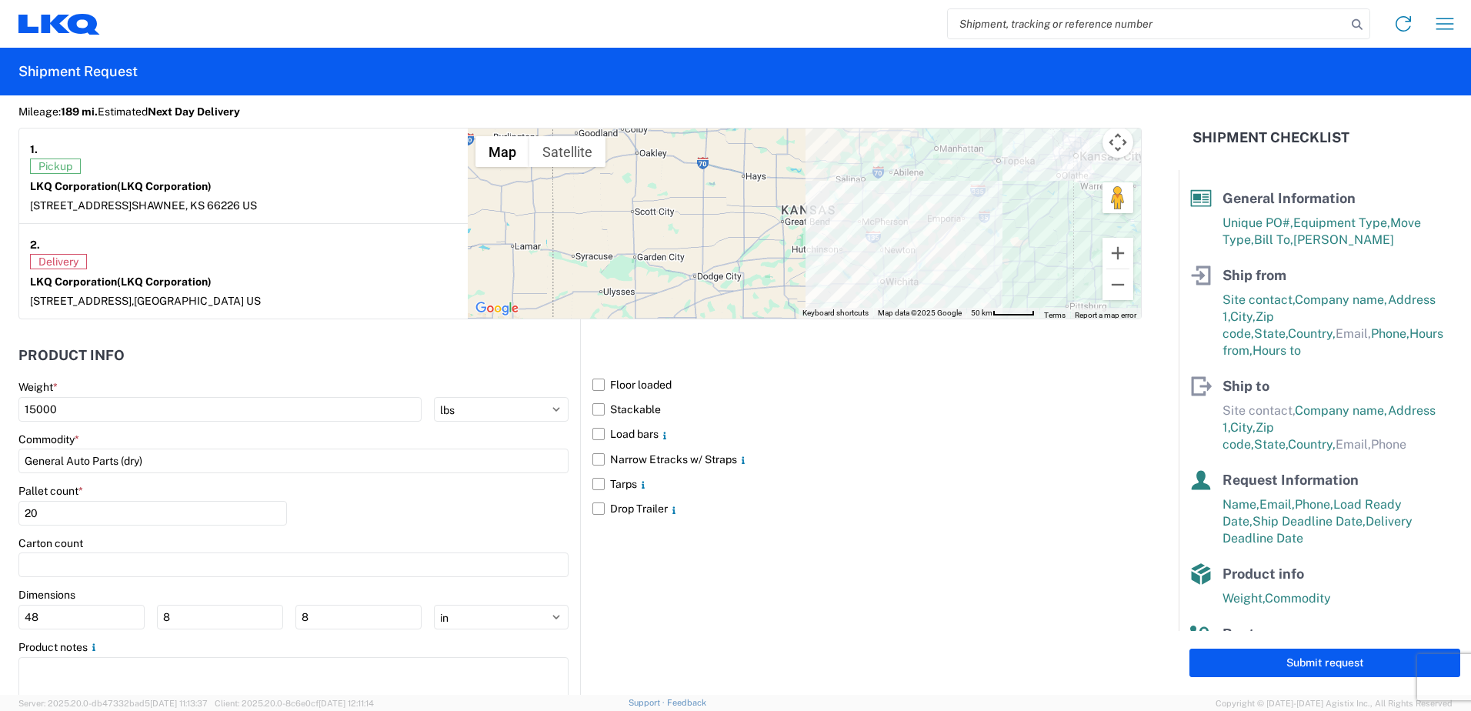
scroll to position [1338, 0]
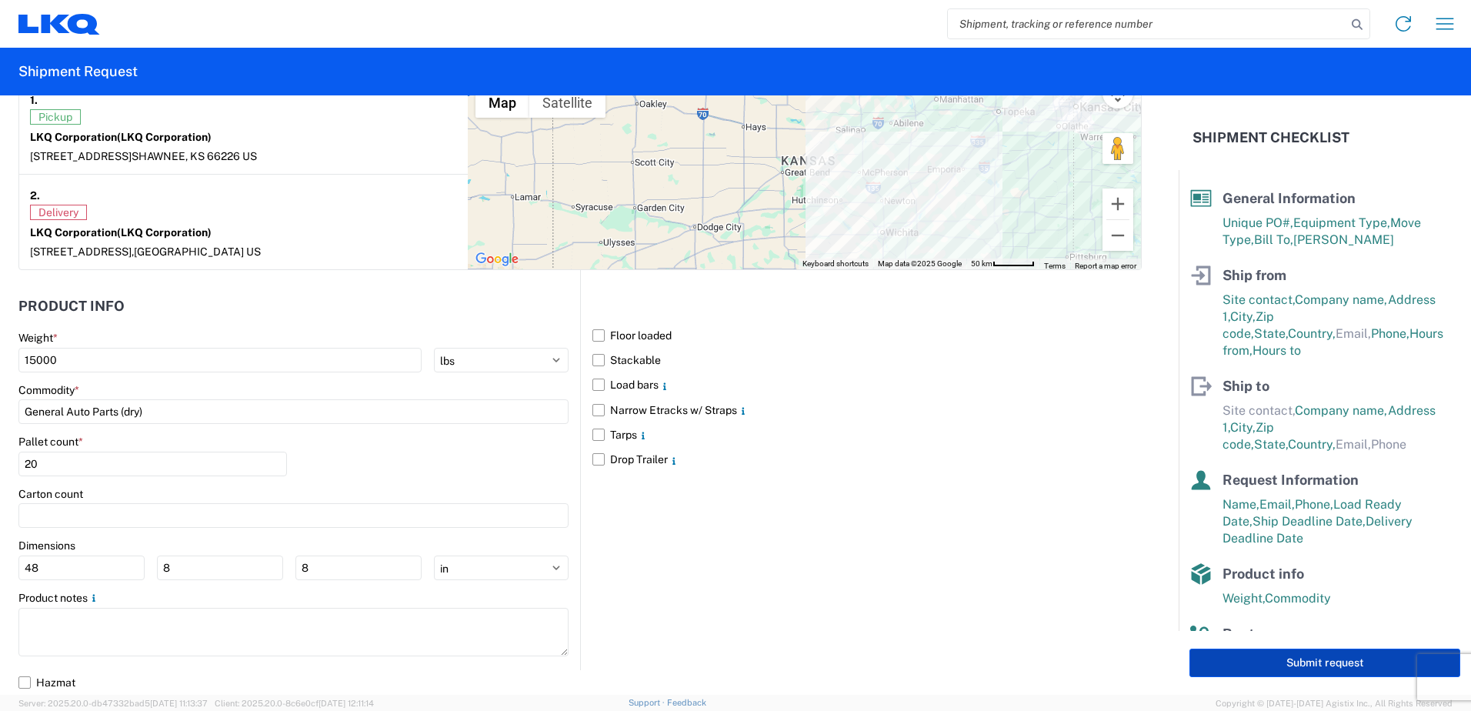
type textarea "NO BOX TRUCK EMPTY 53' TRAILER"
click at [1262, 672] on button "Submit request" at bounding box center [1325, 663] width 271 height 28
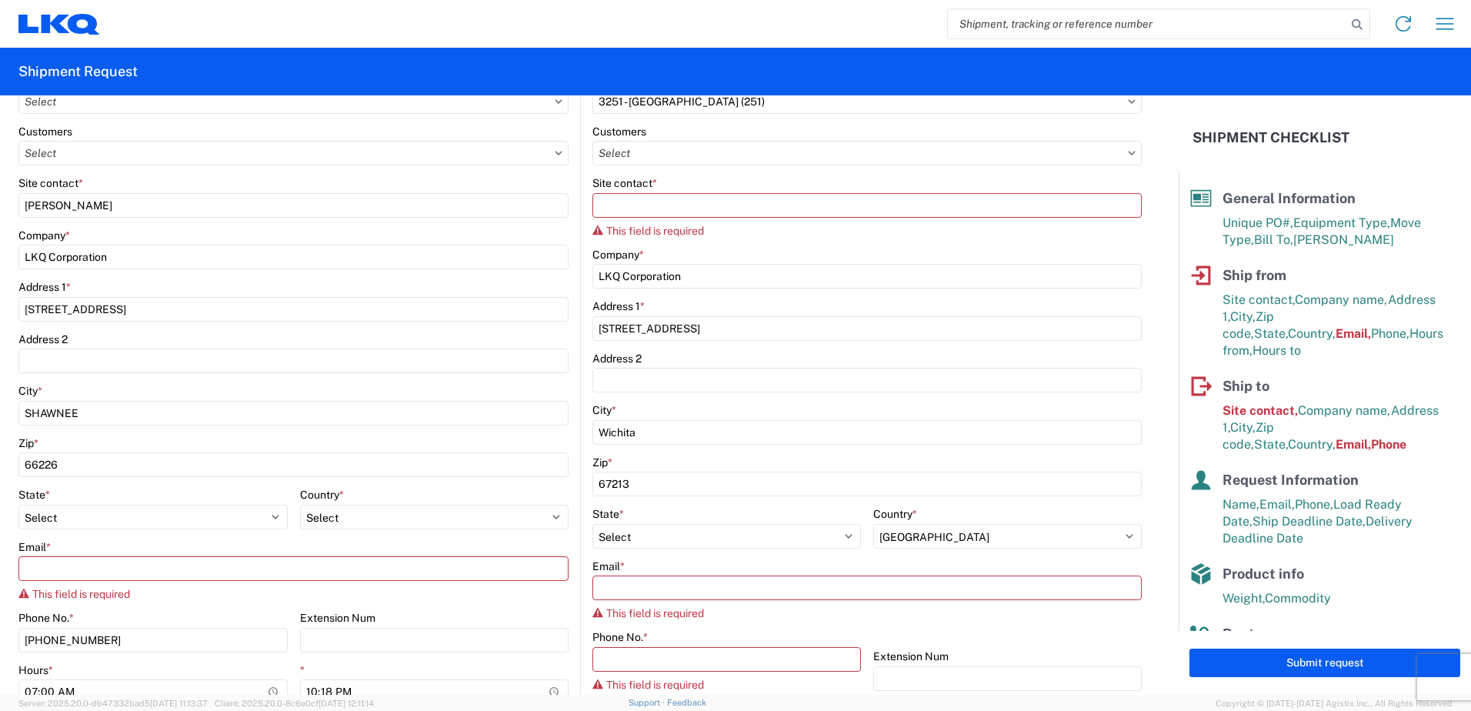
scroll to position [241, 0]
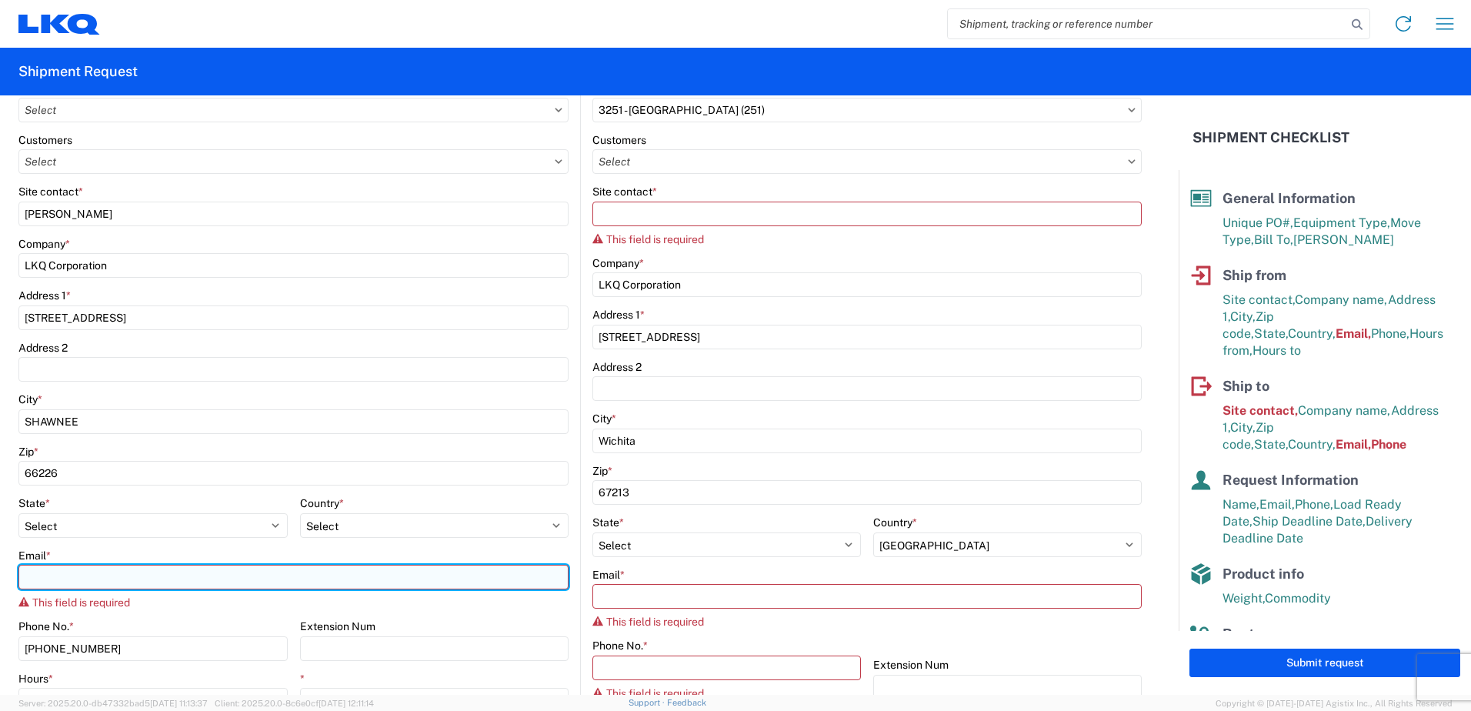
click at [112, 578] on input "Email *" at bounding box center [293, 577] width 550 height 25
type input "[EMAIL_ADDRESS][DOMAIN_NAME]"
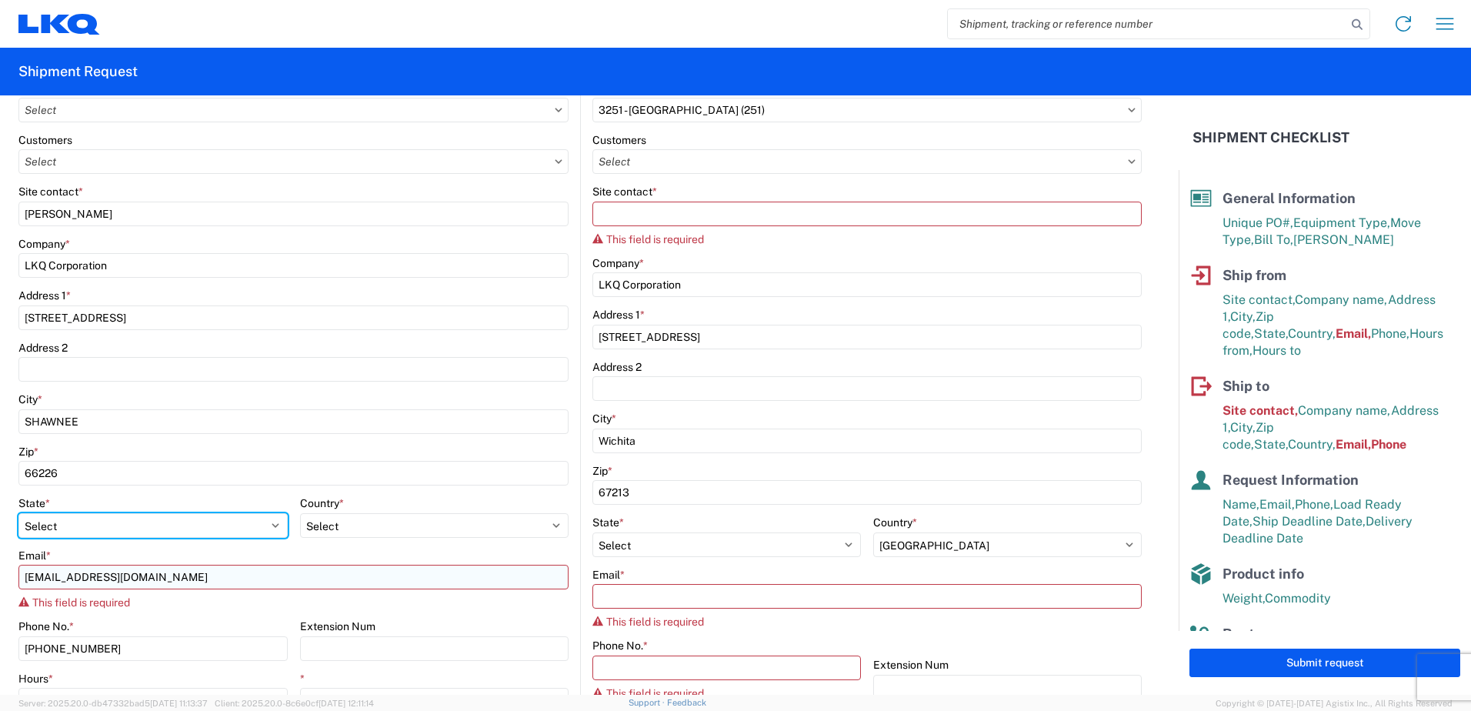
select select "GA"
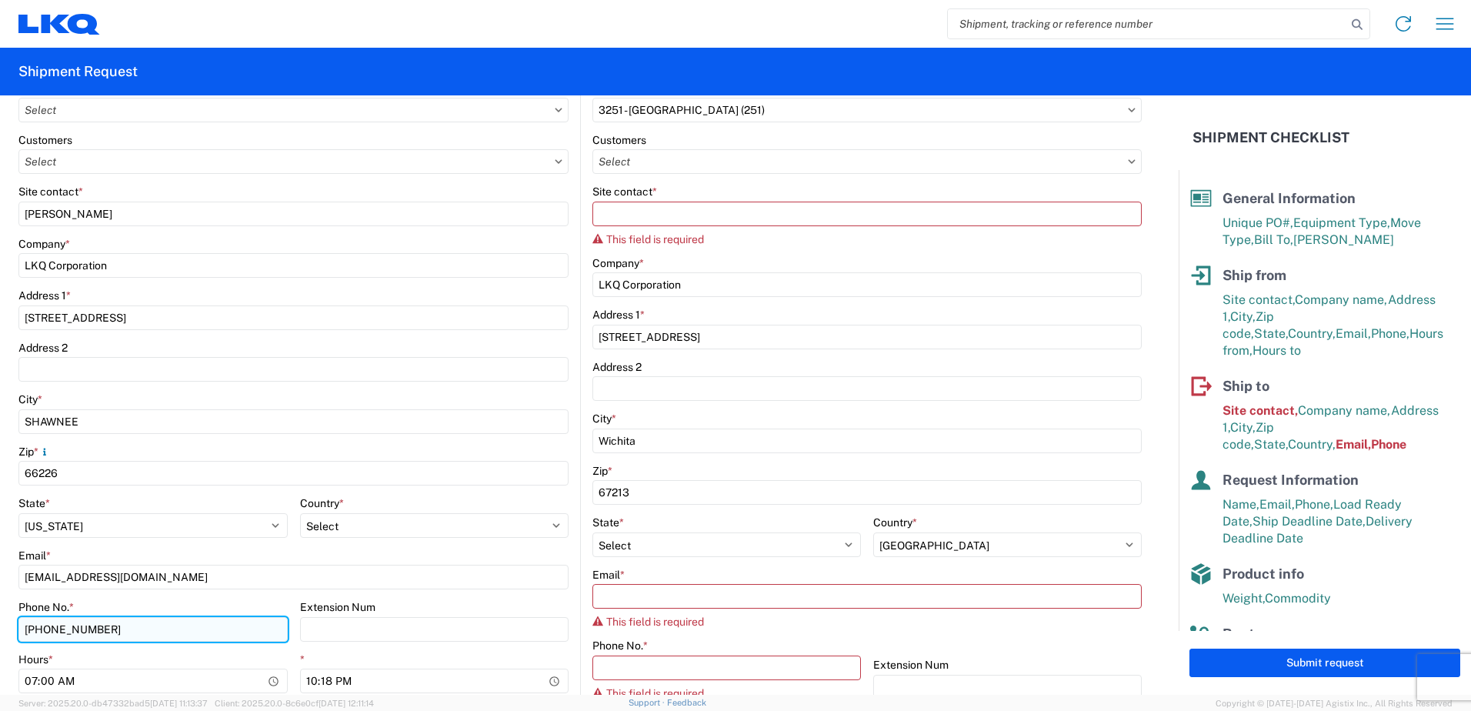
click at [185, 617] on input "[PHONE_NUMBER]" at bounding box center [152, 629] width 269 height 25
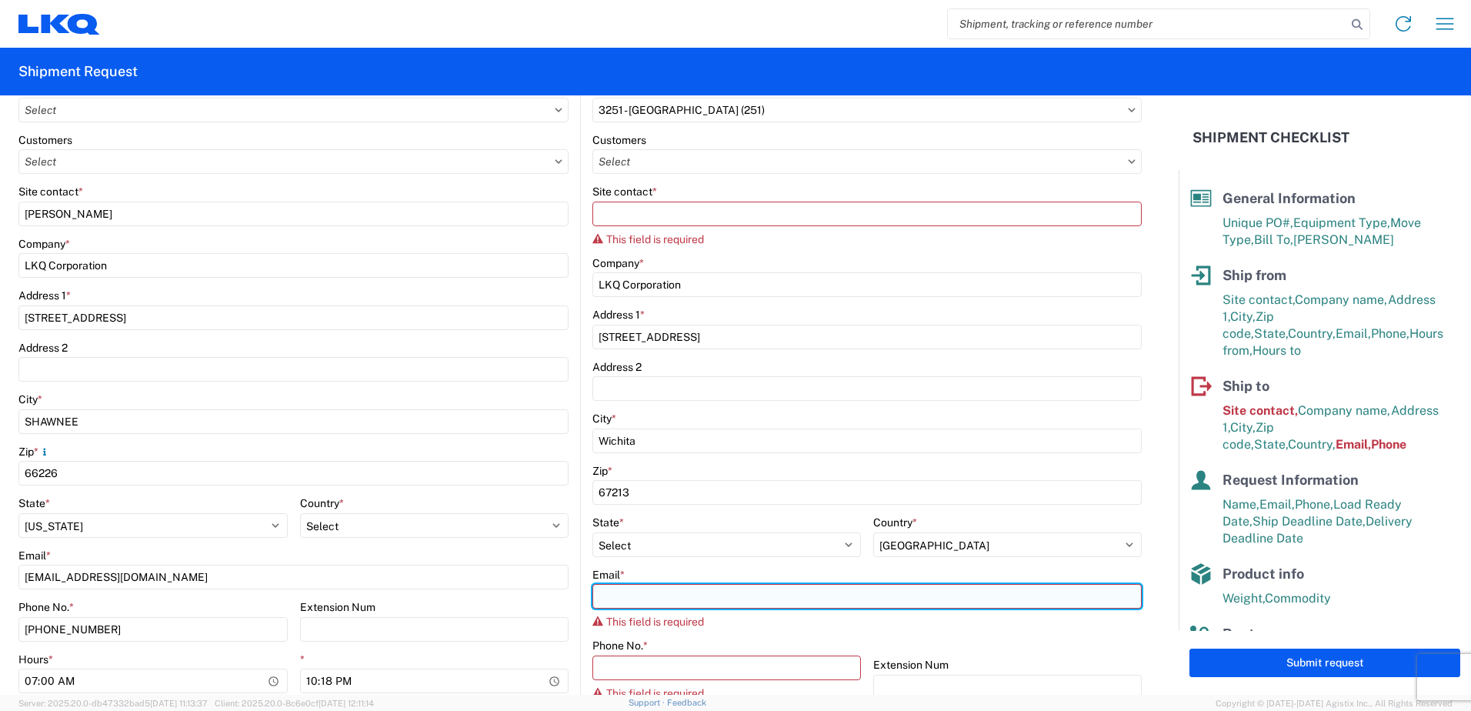
click at [760, 598] on input "Email *" at bounding box center [867, 596] width 549 height 25
click at [629, 596] on input "[EMAIL_ADDRESS][DOMAIN_NAME]" at bounding box center [867, 596] width 549 height 25
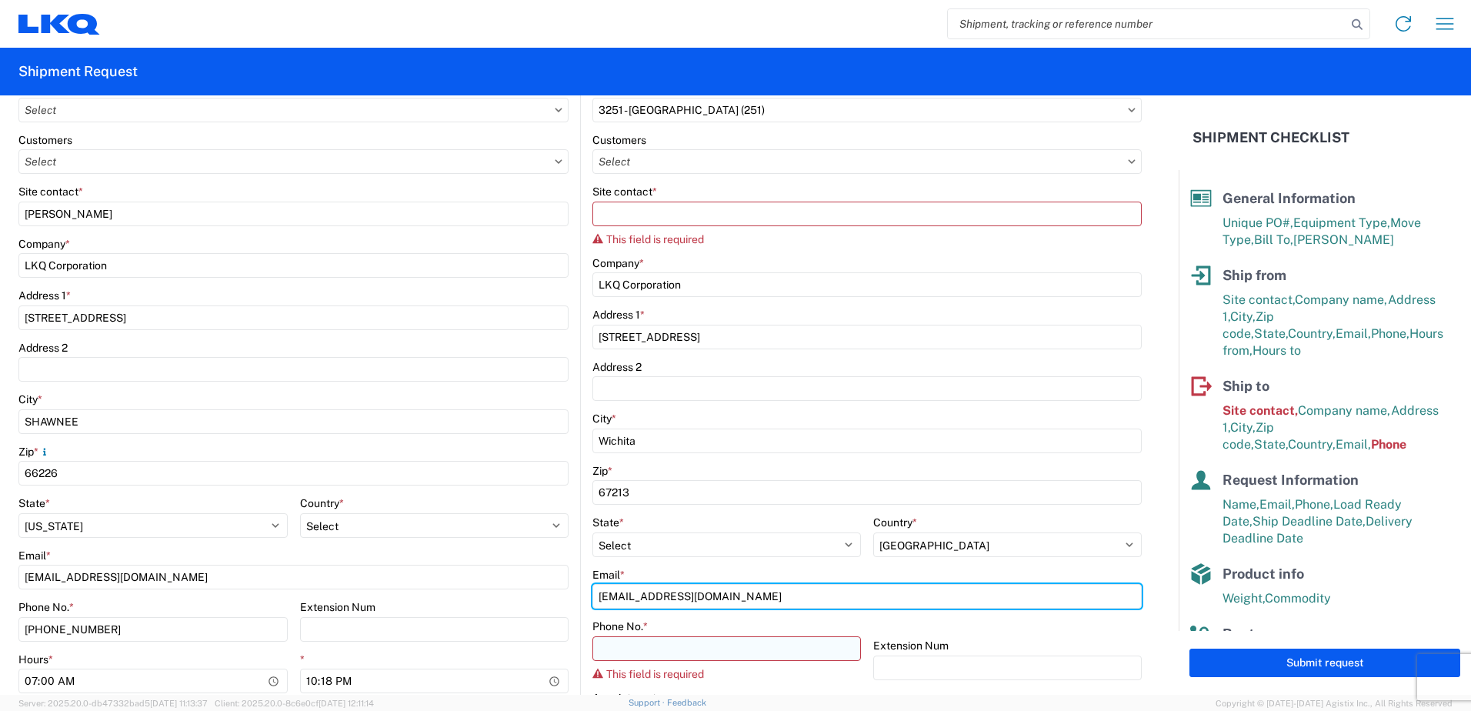
type input "[EMAIL_ADDRESS][DOMAIN_NAME]"
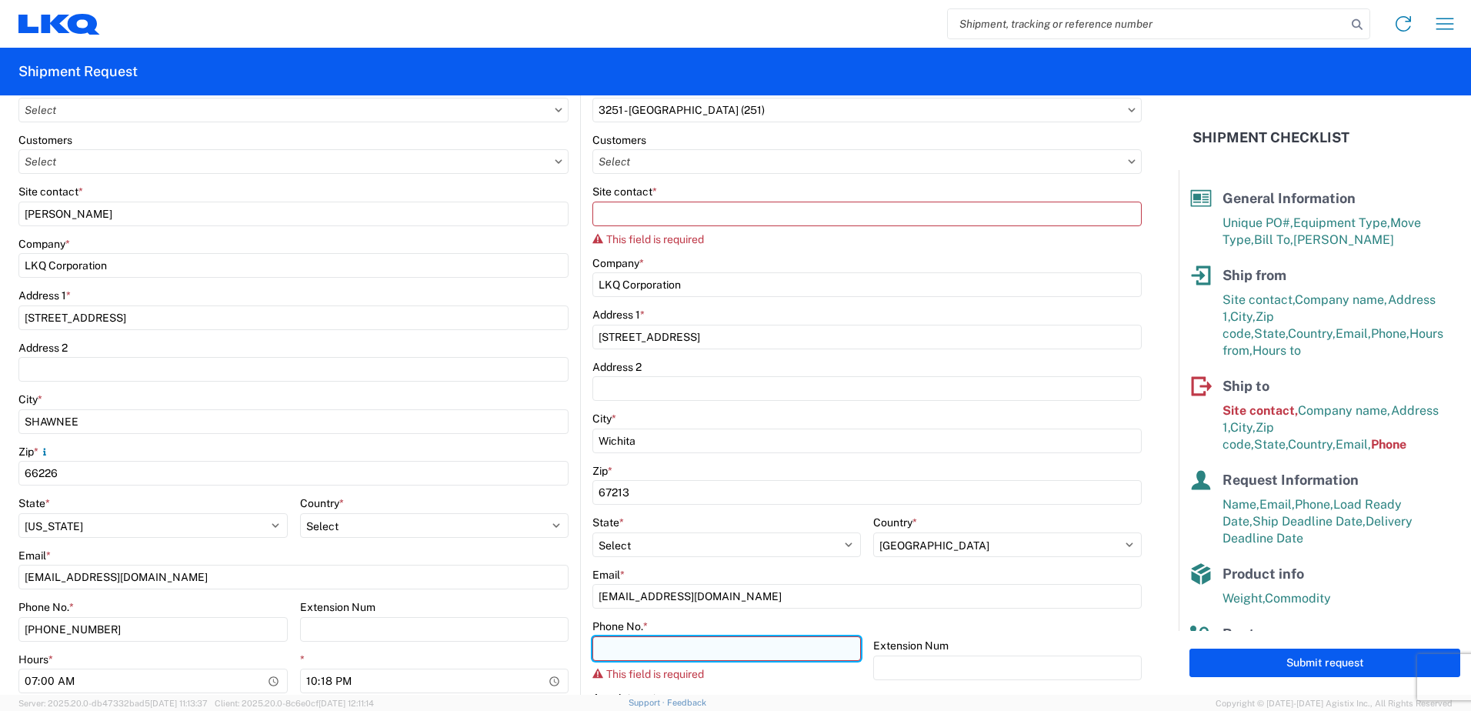
click at [648, 654] on input "Phone No. *" at bounding box center [727, 648] width 269 height 25
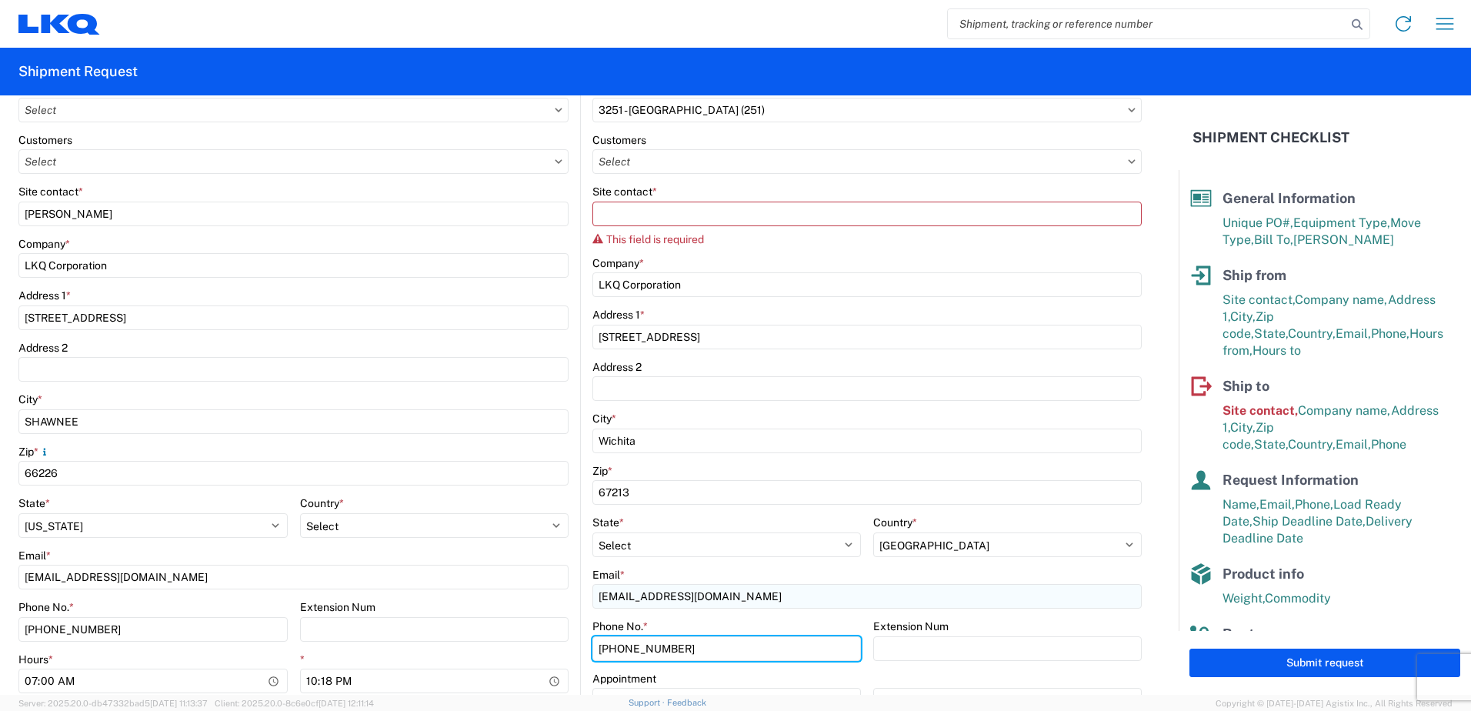
type input "[PHONE_NUMBER]"
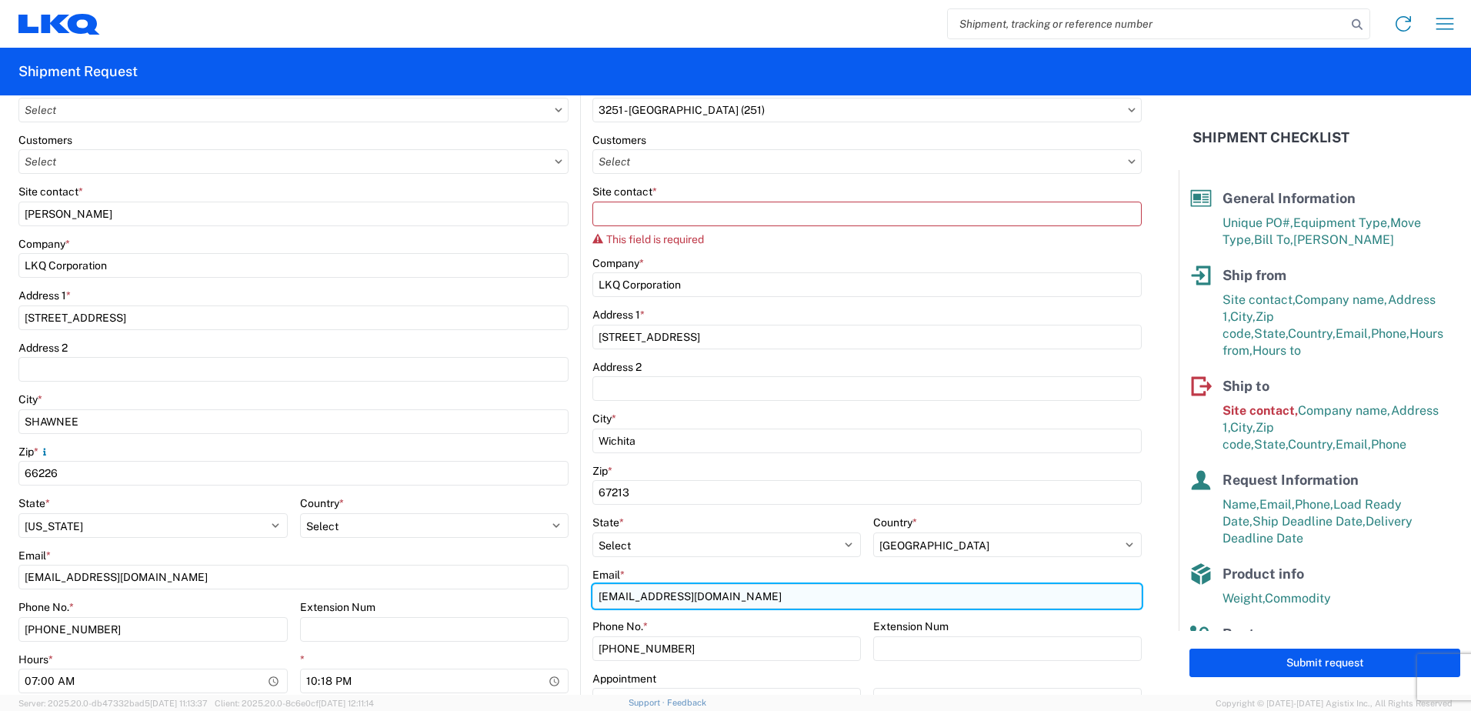
click at [886, 608] on input "[EMAIL_ADDRESS][DOMAIN_NAME]" at bounding box center [867, 596] width 549 height 25
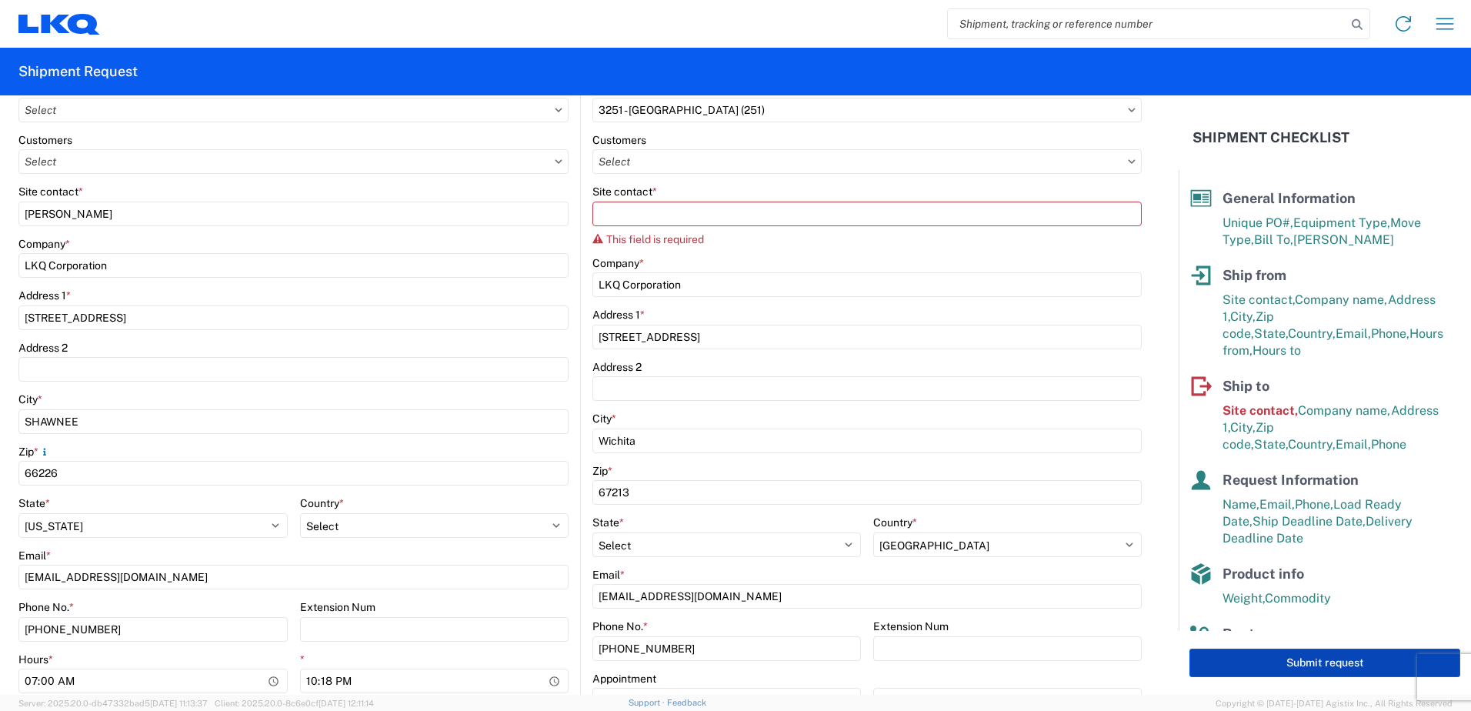
click at [1258, 669] on button "Submit request" at bounding box center [1325, 663] width 271 height 28
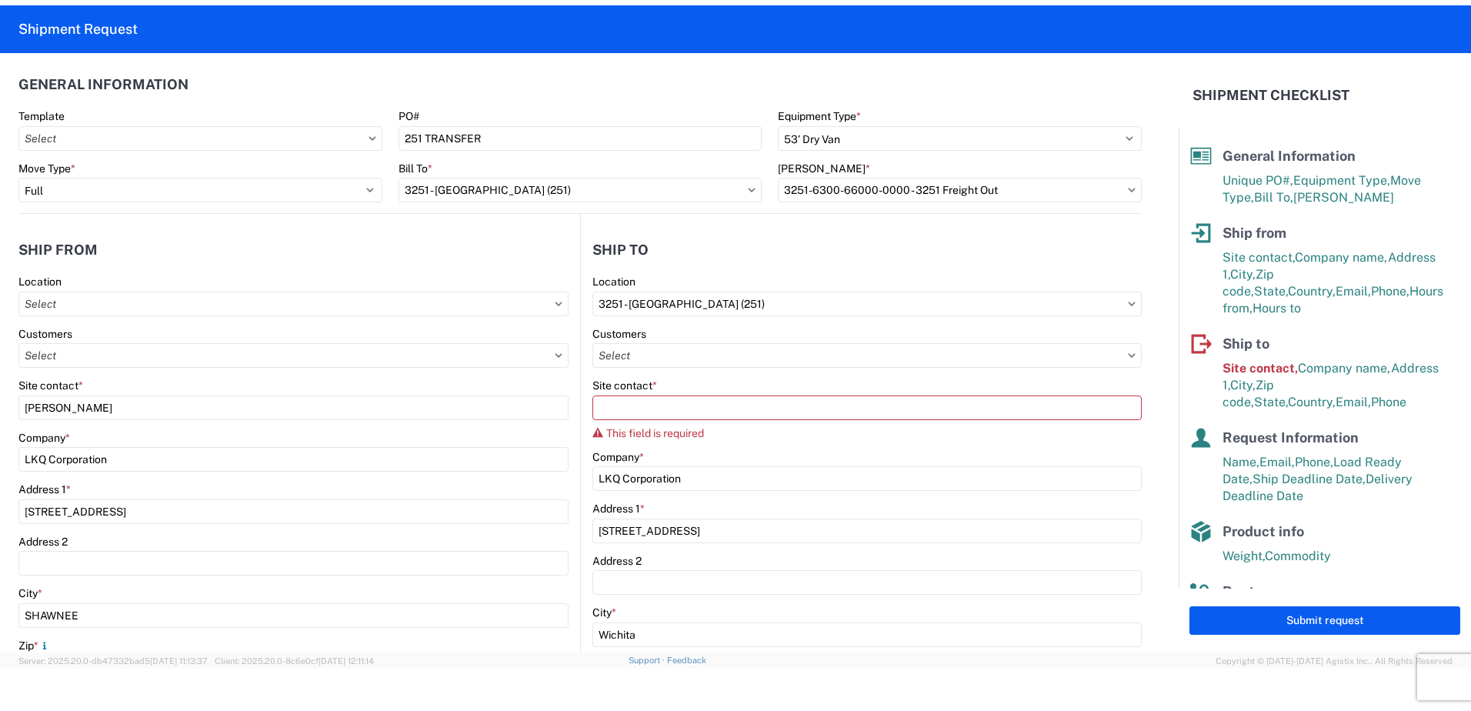
scroll to position [0, 0]
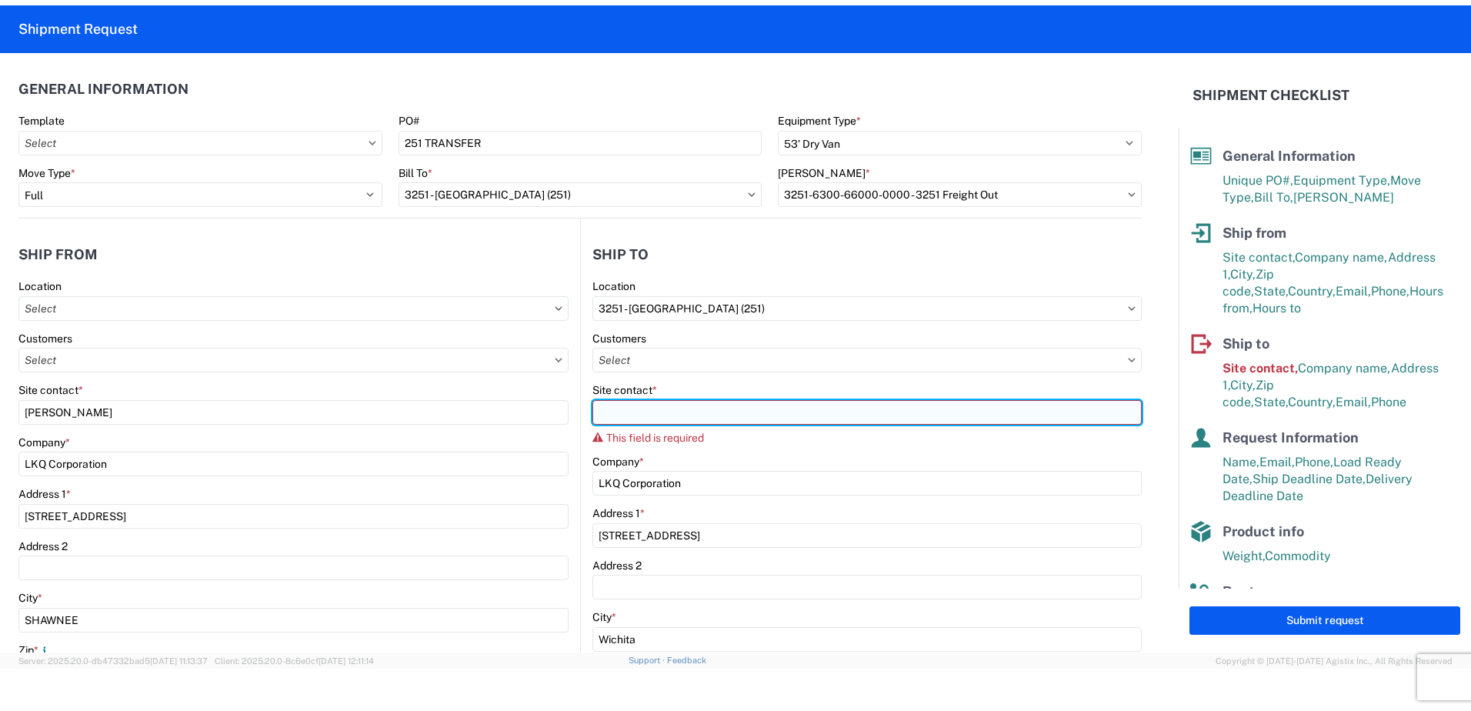
click at [656, 423] on input "Site contact *" at bounding box center [867, 412] width 549 height 25
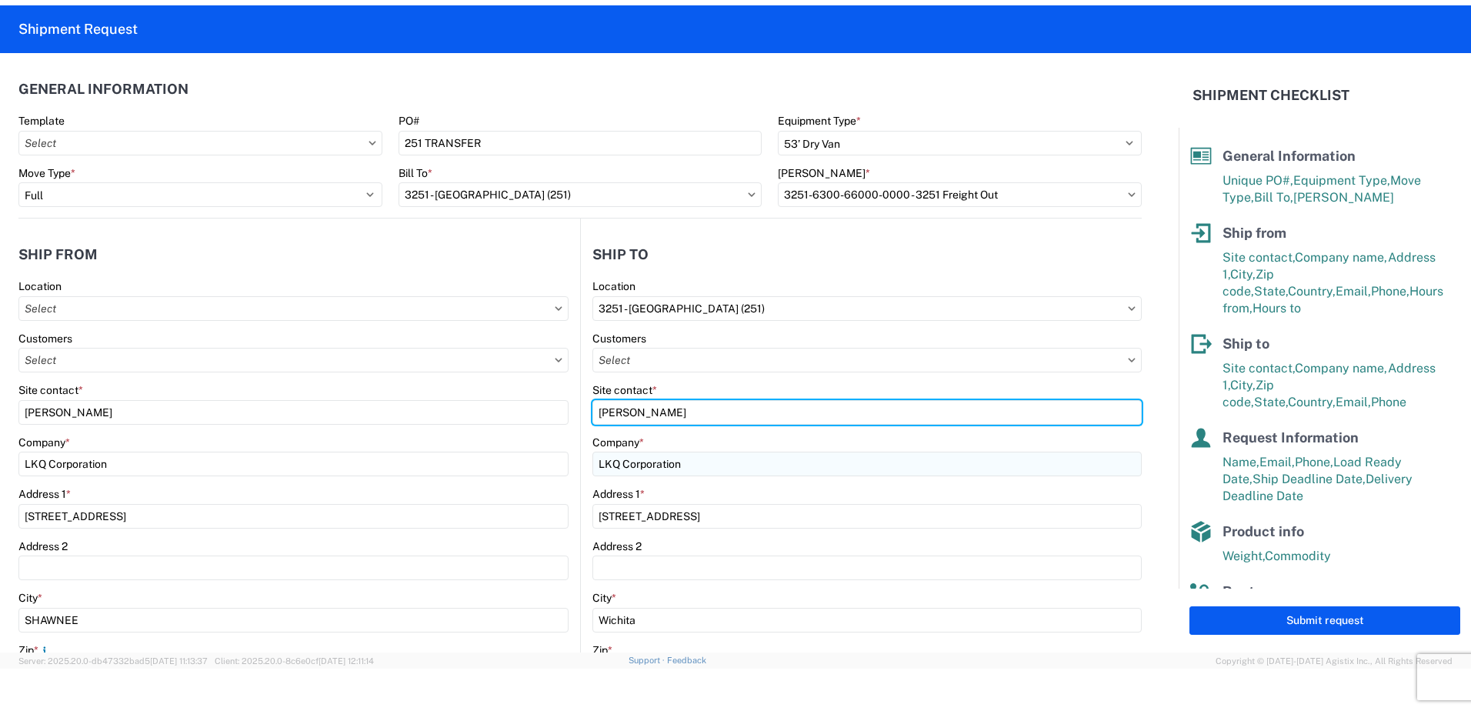
type input "[PERSON_NAME]"
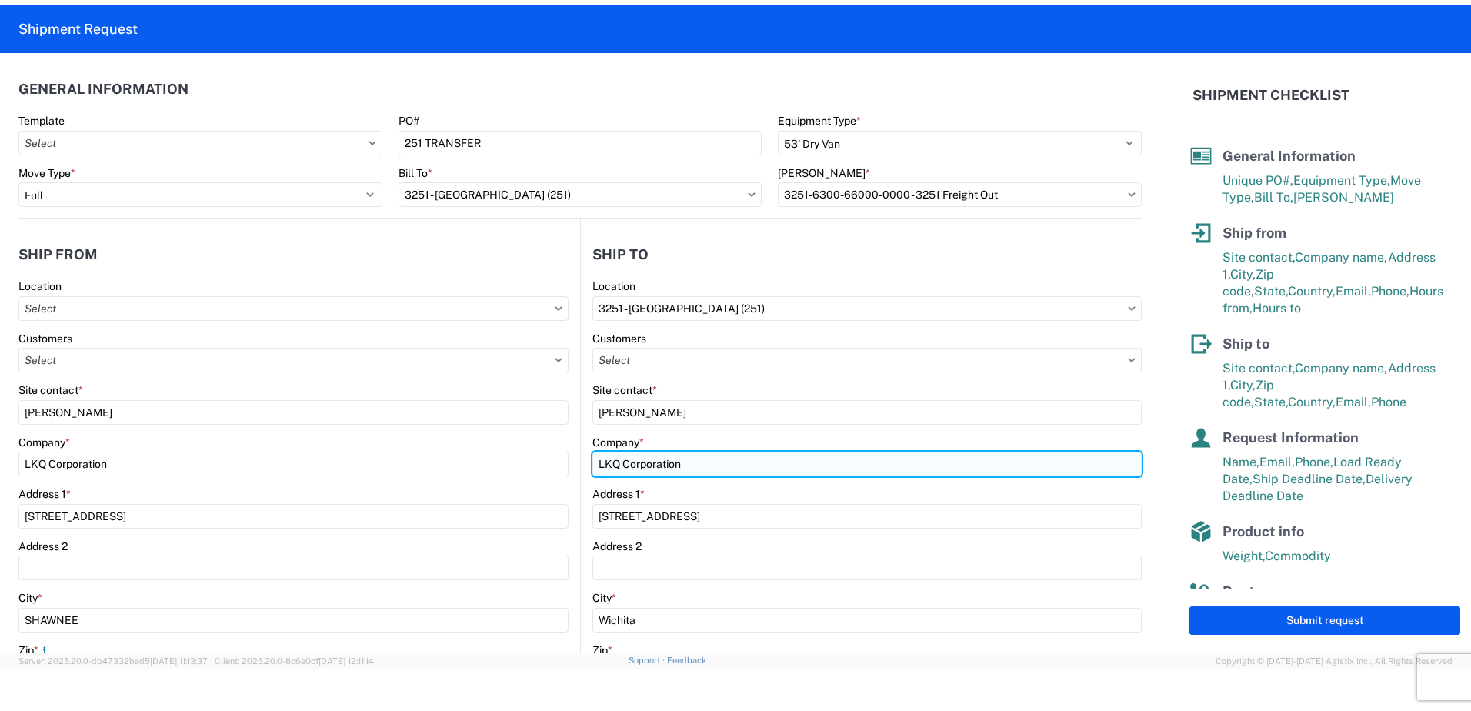
click at [842, 470] on input "LKQ Corporation" at bounding box center [867, 464] width 549 height 25
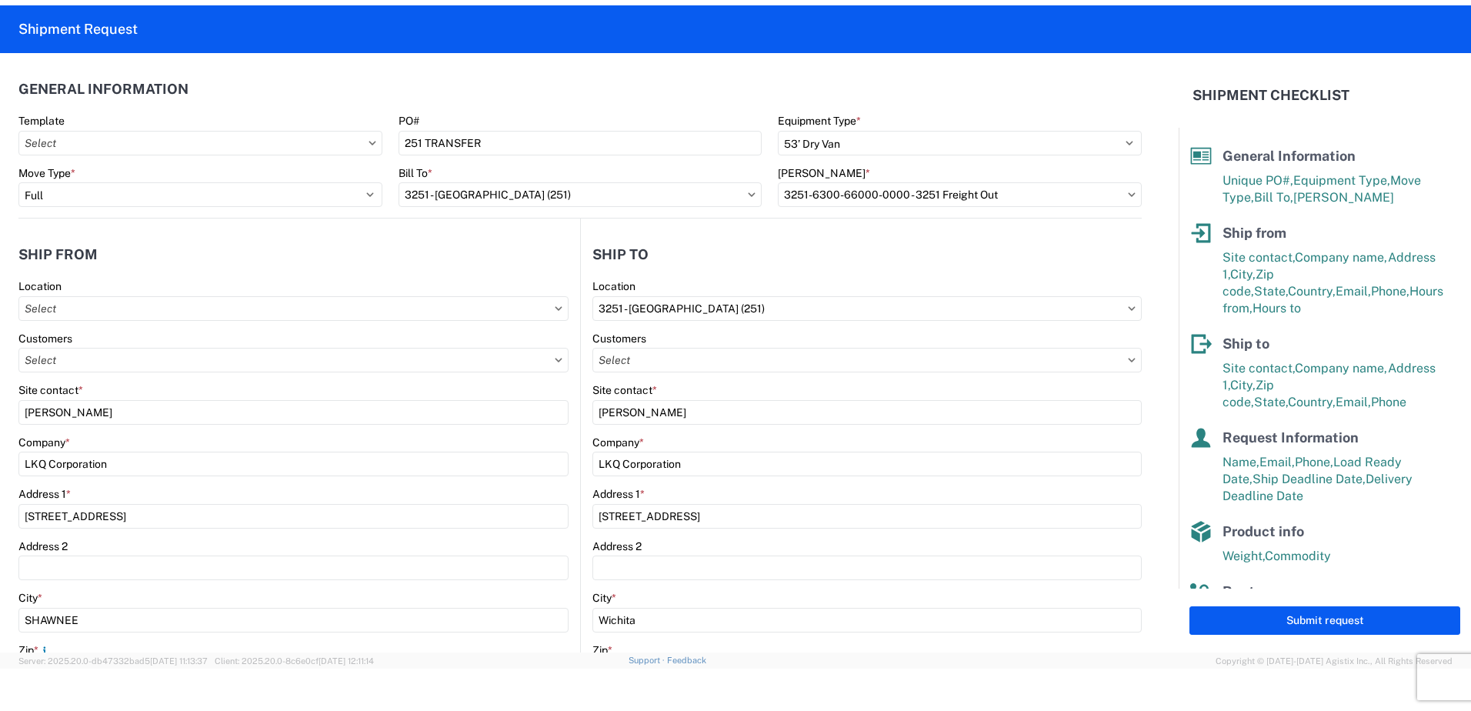
click at [930, 389] on div "Site contact *" at bounding box center [867, 390] width 549 height 14
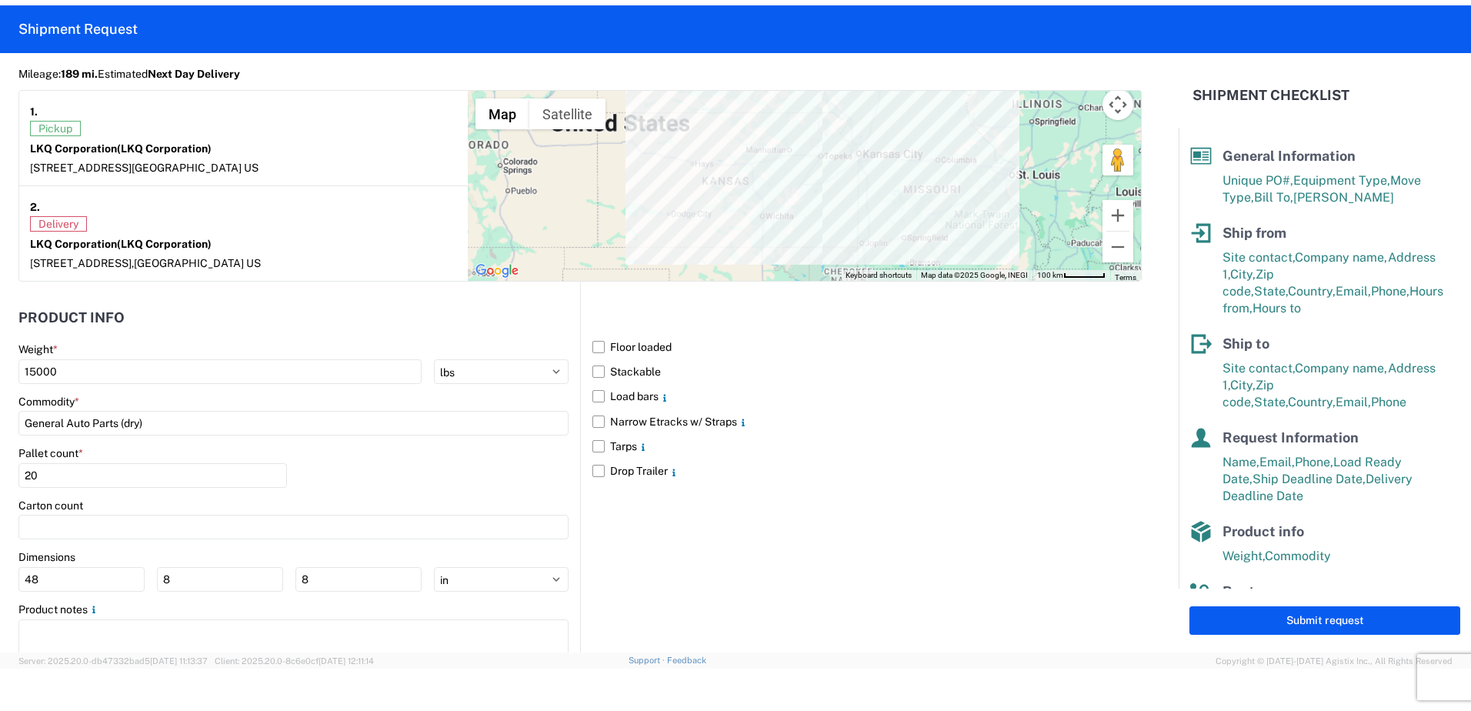
scroll to position [1338, 0]
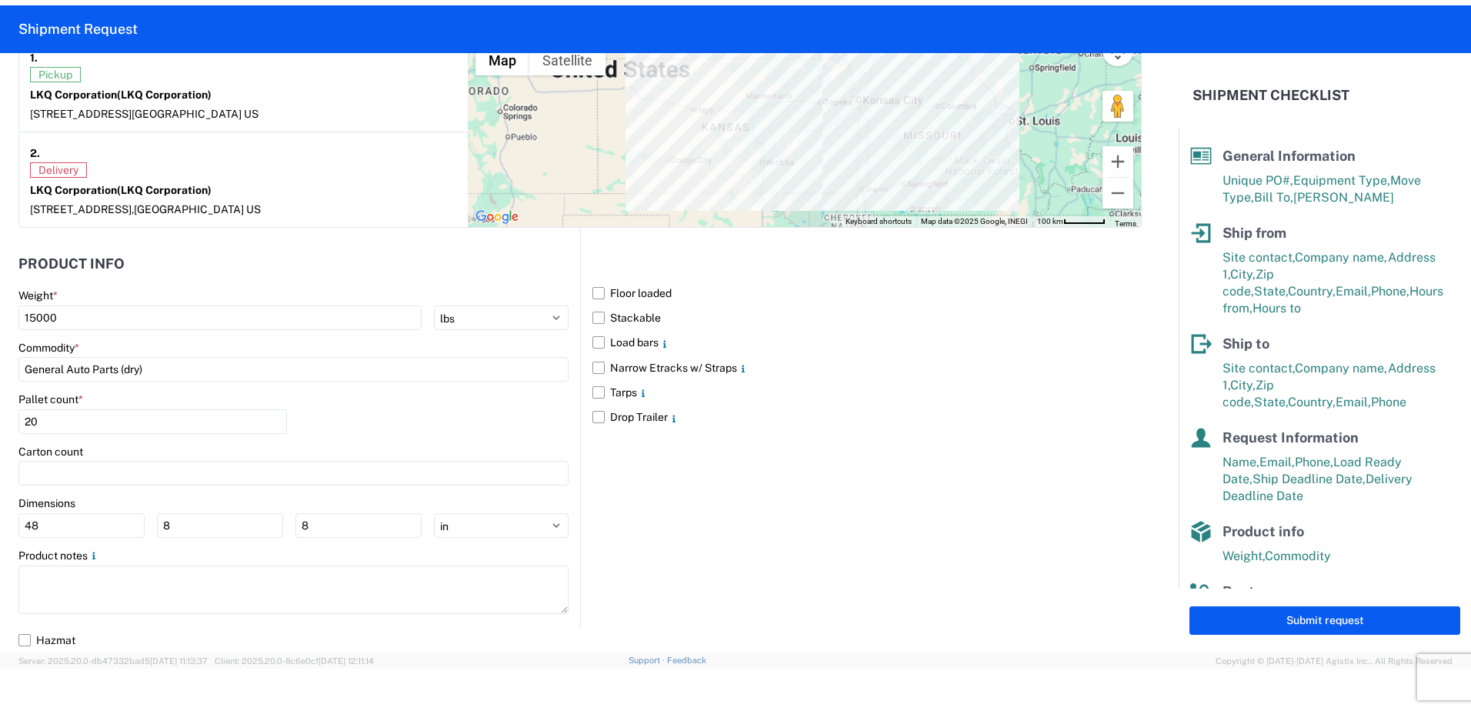
click at [1280, 635] on div "Submit request" at bounding box center [1325, 621] width 292 height 64
click at [1273, 626] on button "Submit request" at bounding box center [1325, 620] width 271 height 28
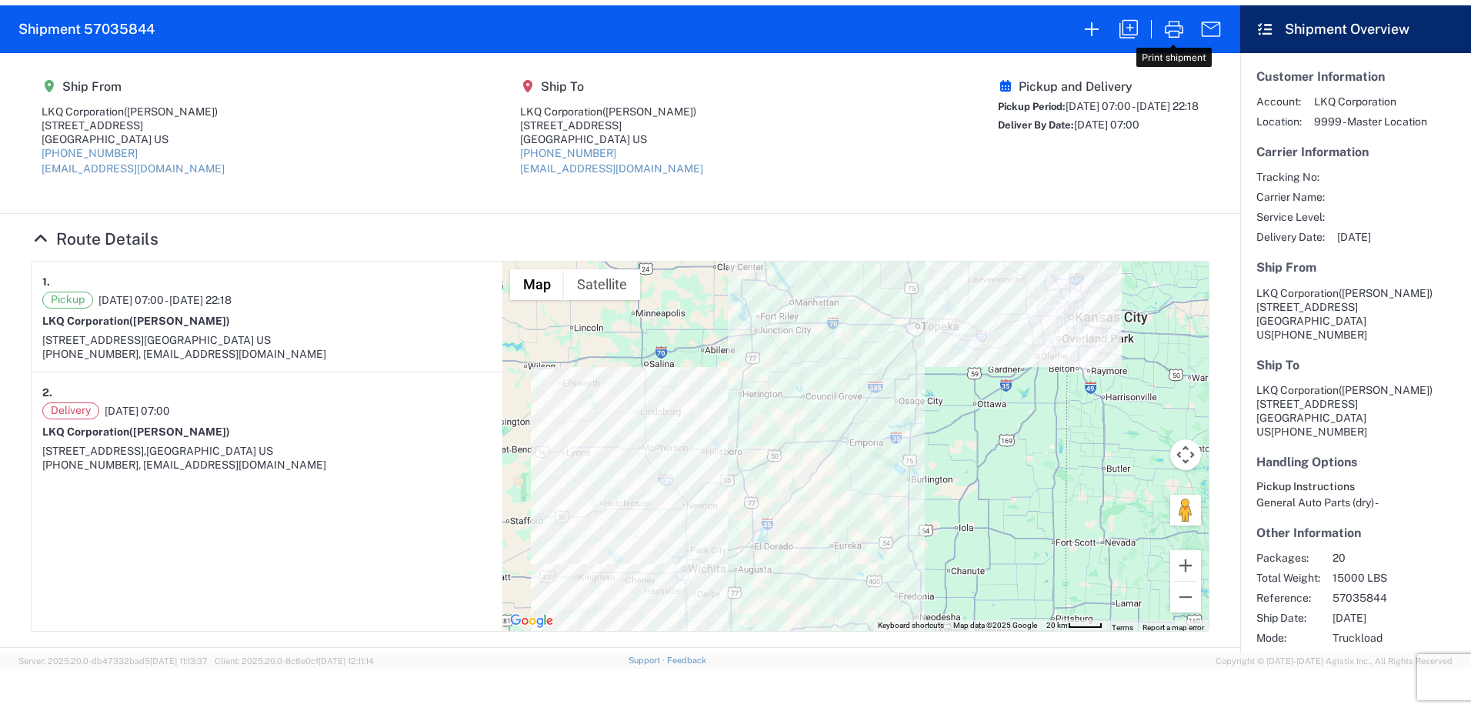
drag, startPoint x: 1174, startPoint y: 36, endPoint x: 1172, endPoint y: 45, distance: 8.8
click at [1174, 36] on icon "button" at bounding box center [1174, 29] width 25 height 25
